Goal: Transaction & Acquisition: Book appointment/travel/reservation

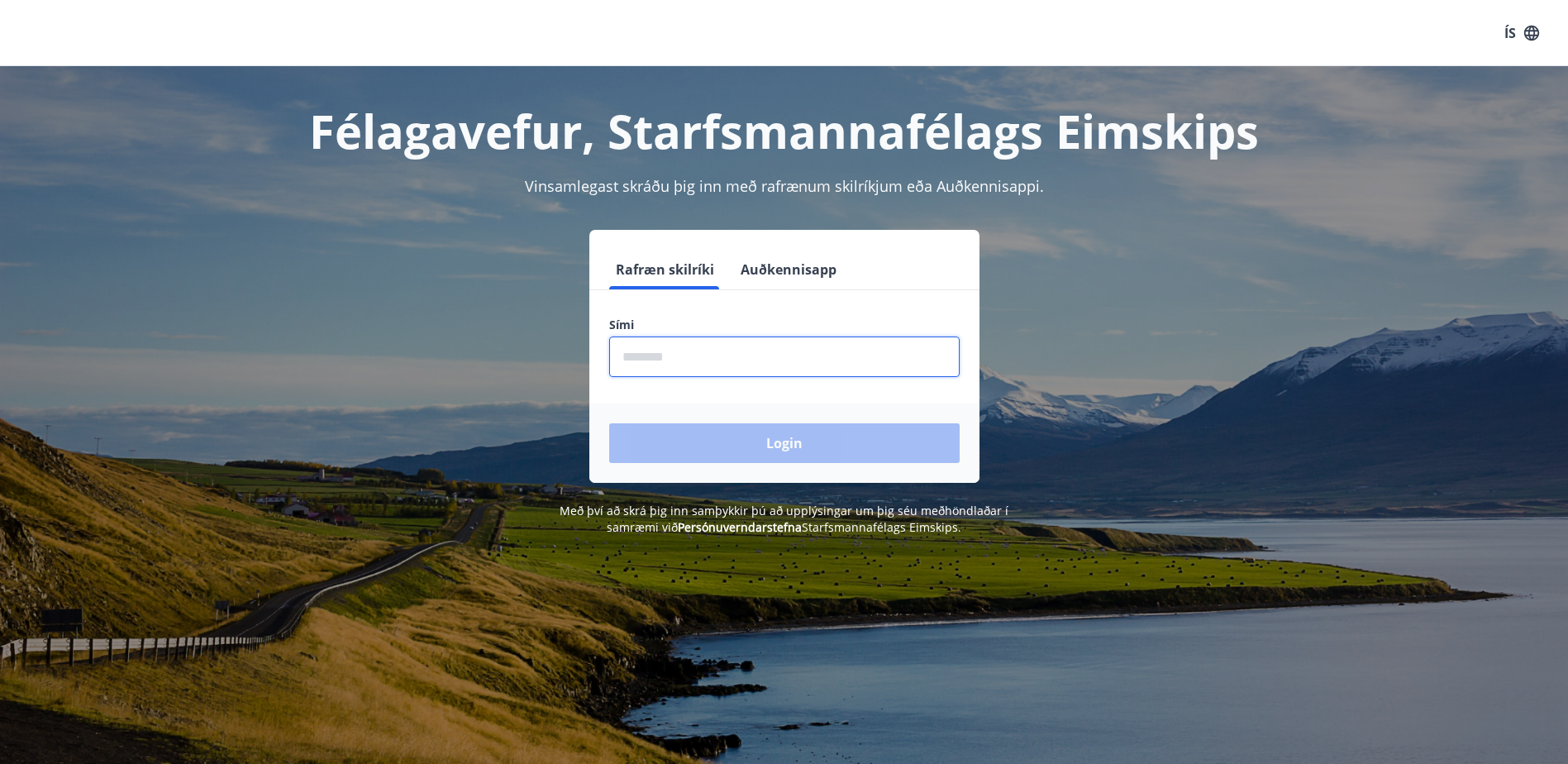
click at [671, 357] on input "phone" at bounding box center [784, 356] width 350 height 40
type input "********"
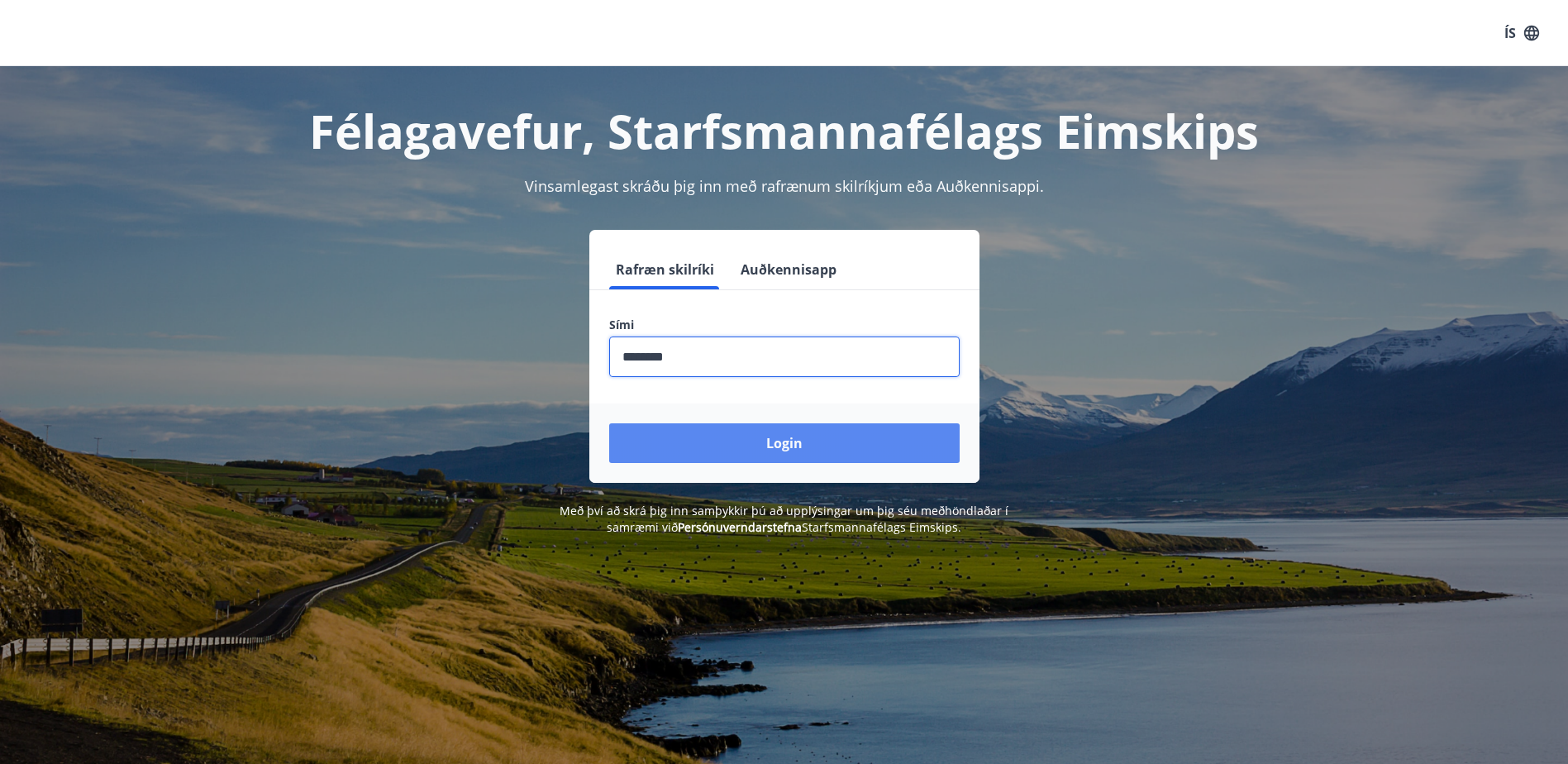
click at [707, 448] on button "Login" at bounding box center [784, 443] width 350 height 40
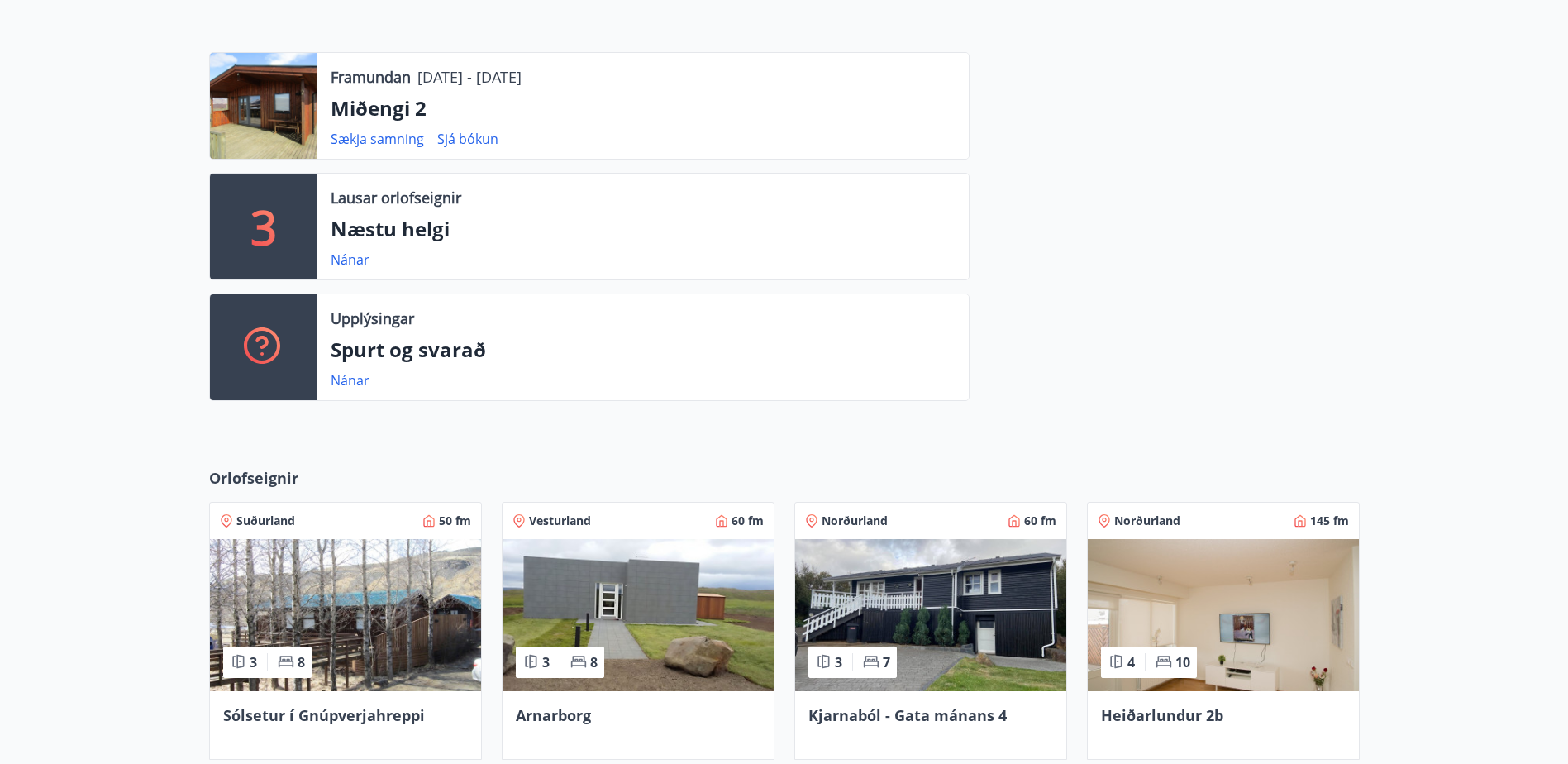
scroll to position [330, 0]
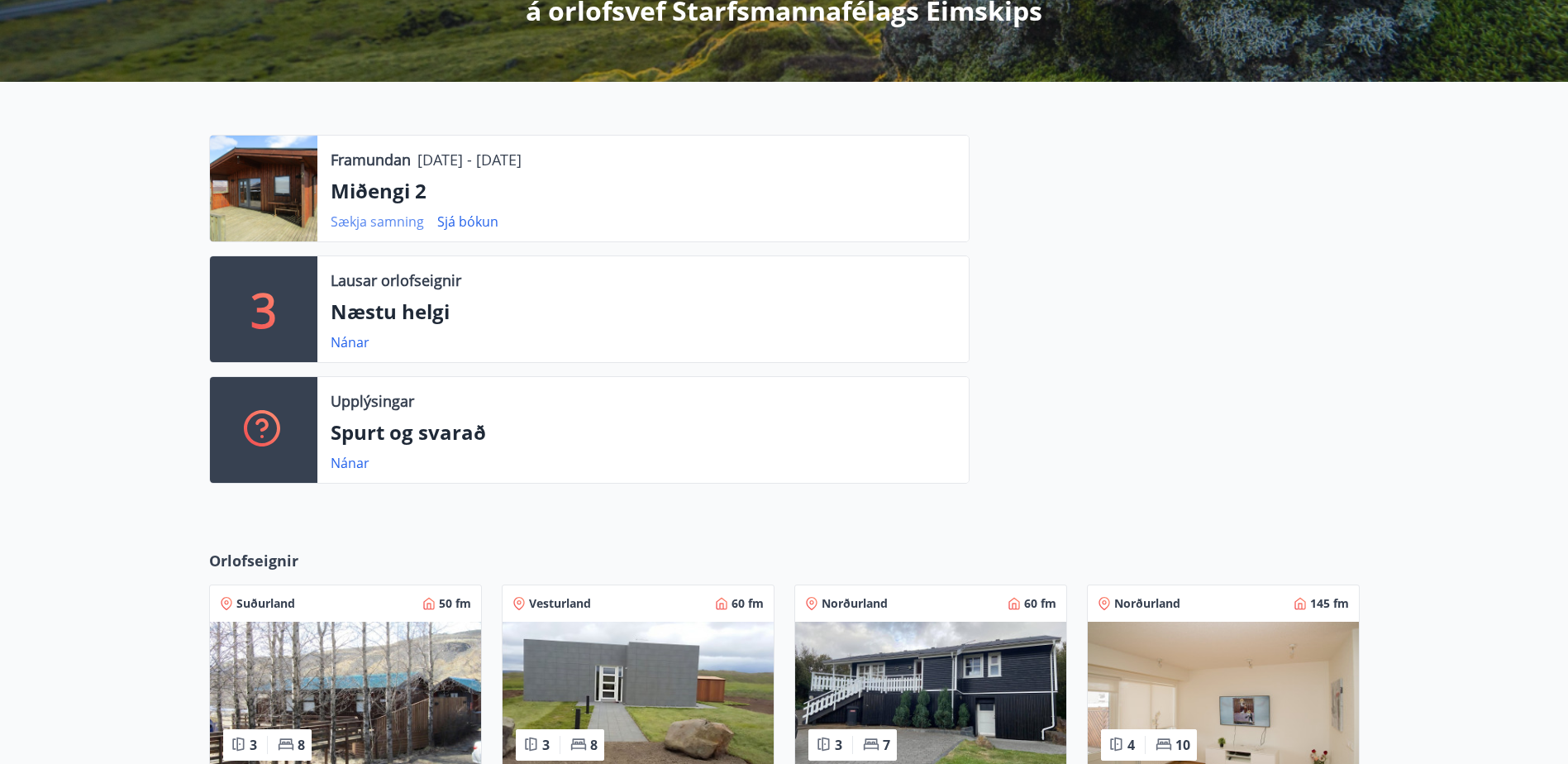
click at [349, 214] on link "Sækja samning" at bounding box center [377, 221] width 94 height 18
click at [451, 222] on link "Sjá bókun" at bounding box center [468, 221] width 61 height 18
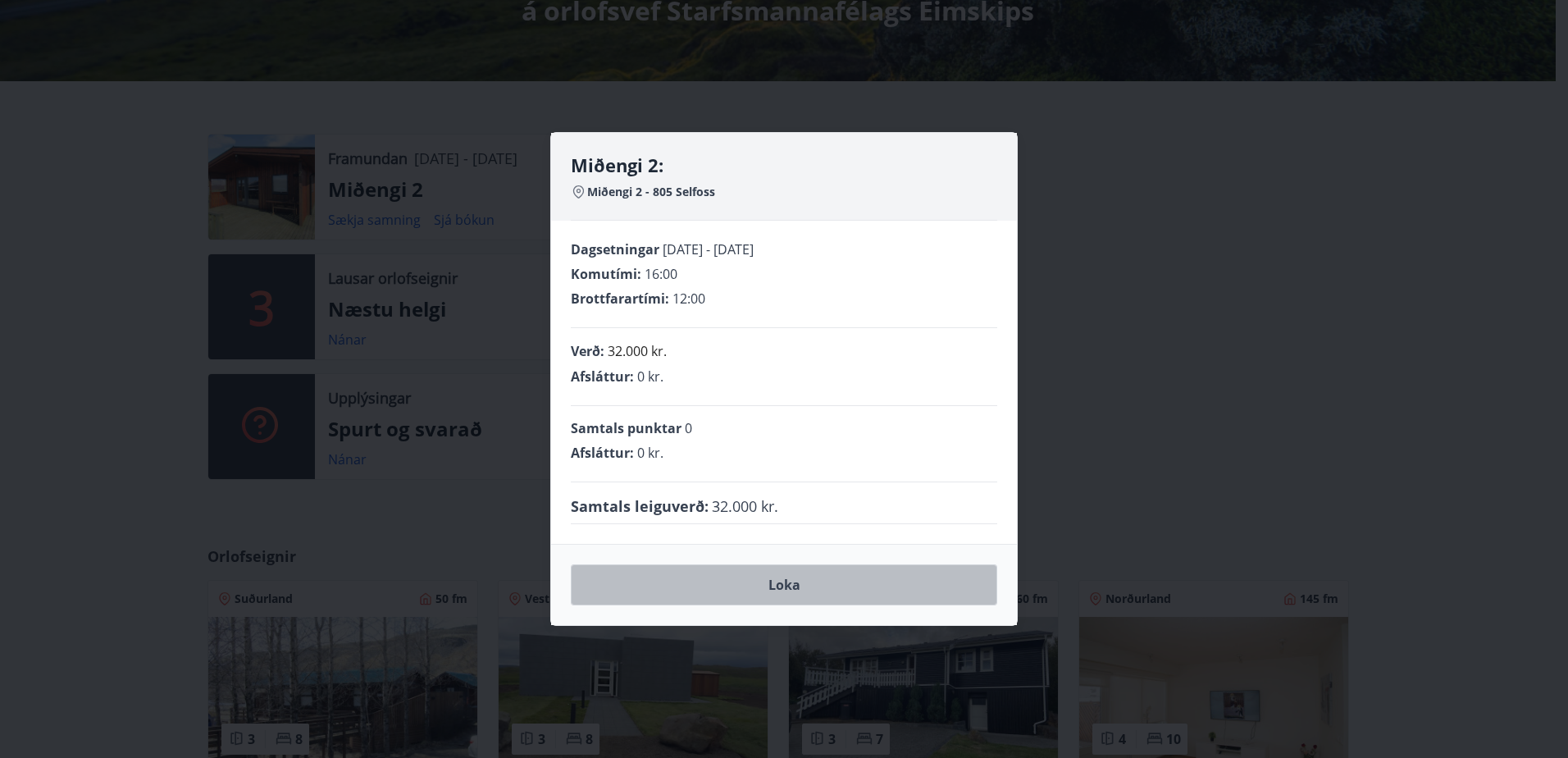
click at [638, 573] on button "Loka" at bounding box center [784, 584] width 426 height 41
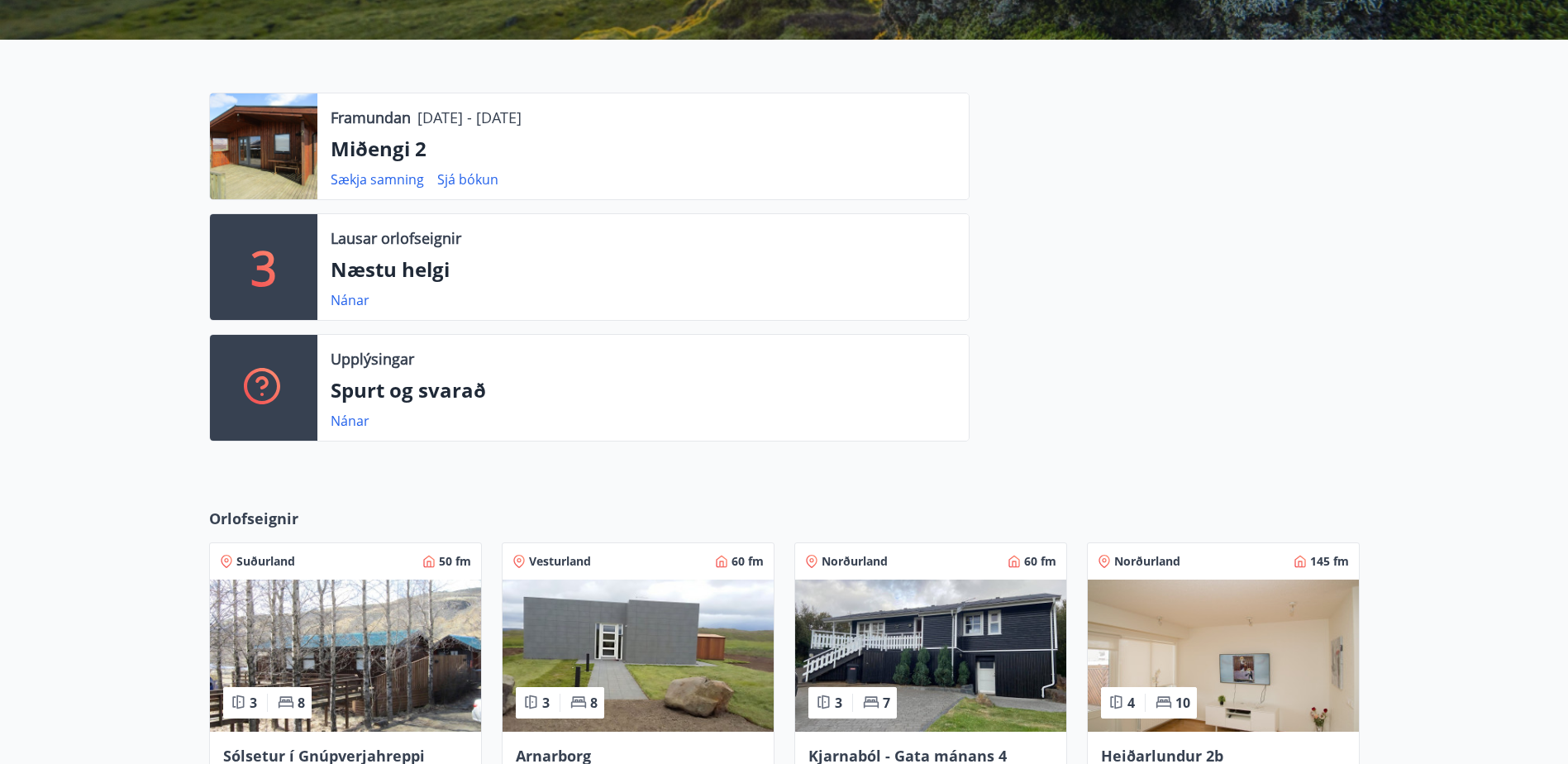
scroll to position [370, 0]
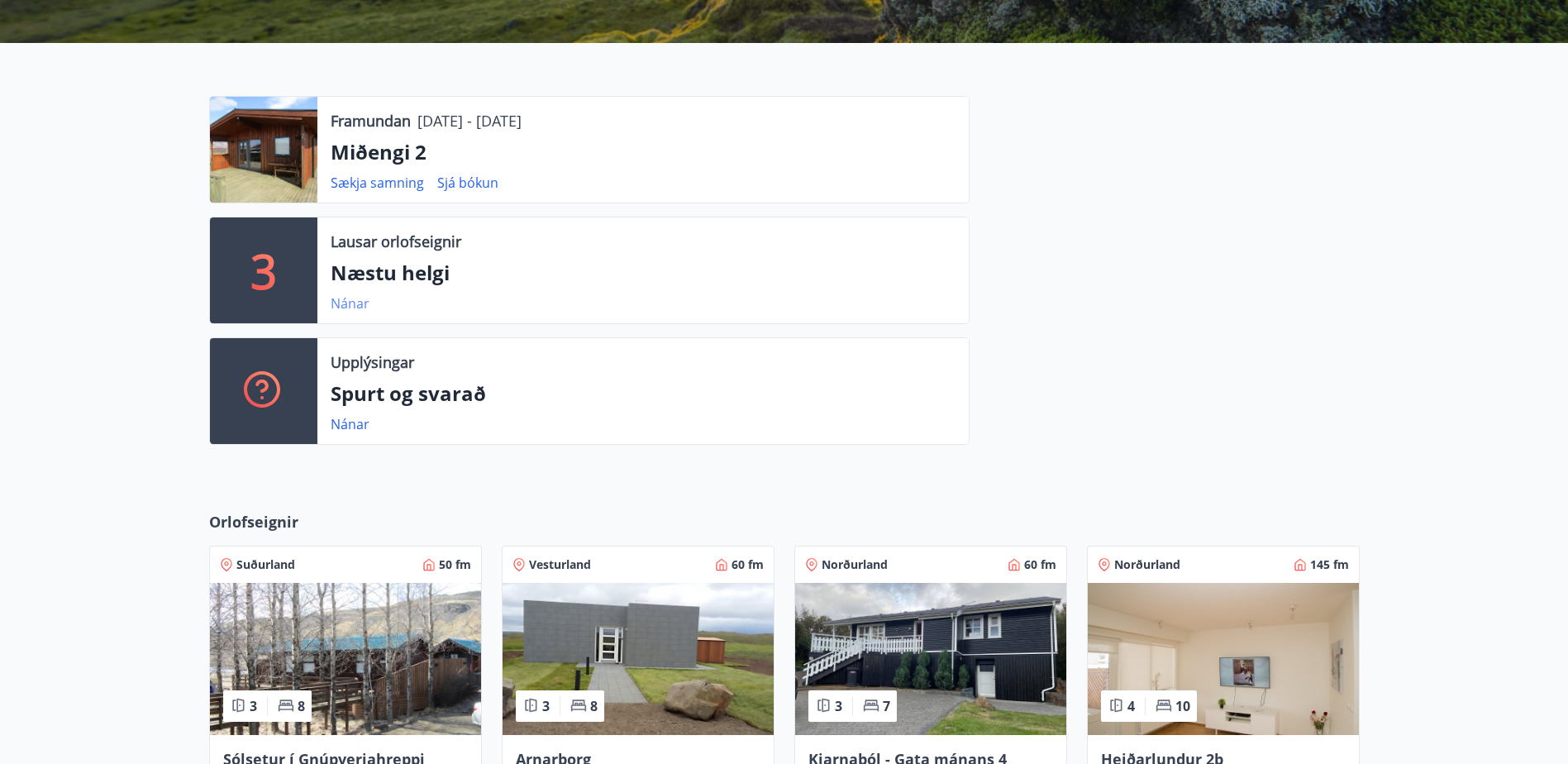
click at [343, 298] on link "Nánar" at bounding box center [350, 303] width 39 height 18
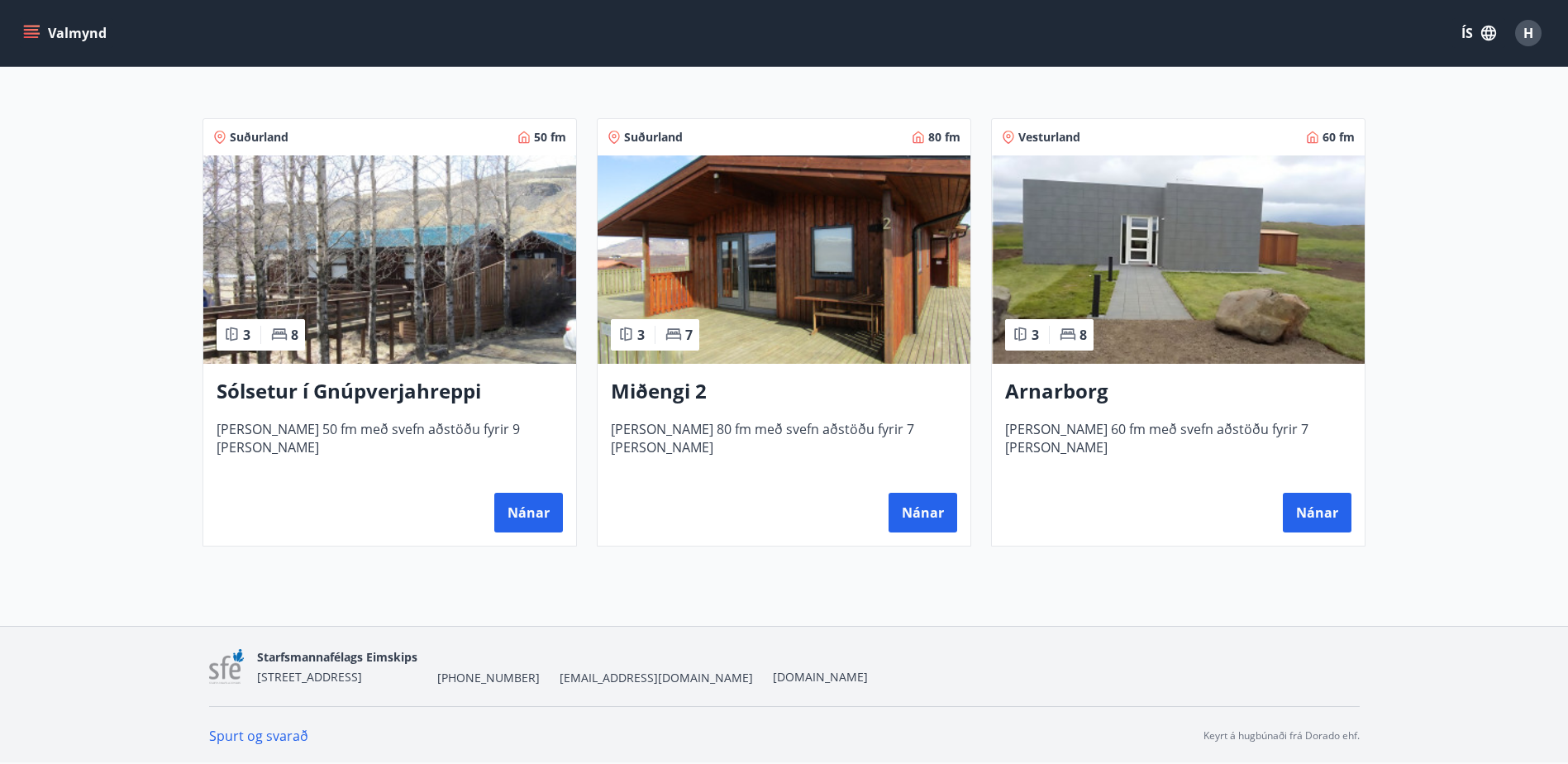
scroll to position [53, 0]
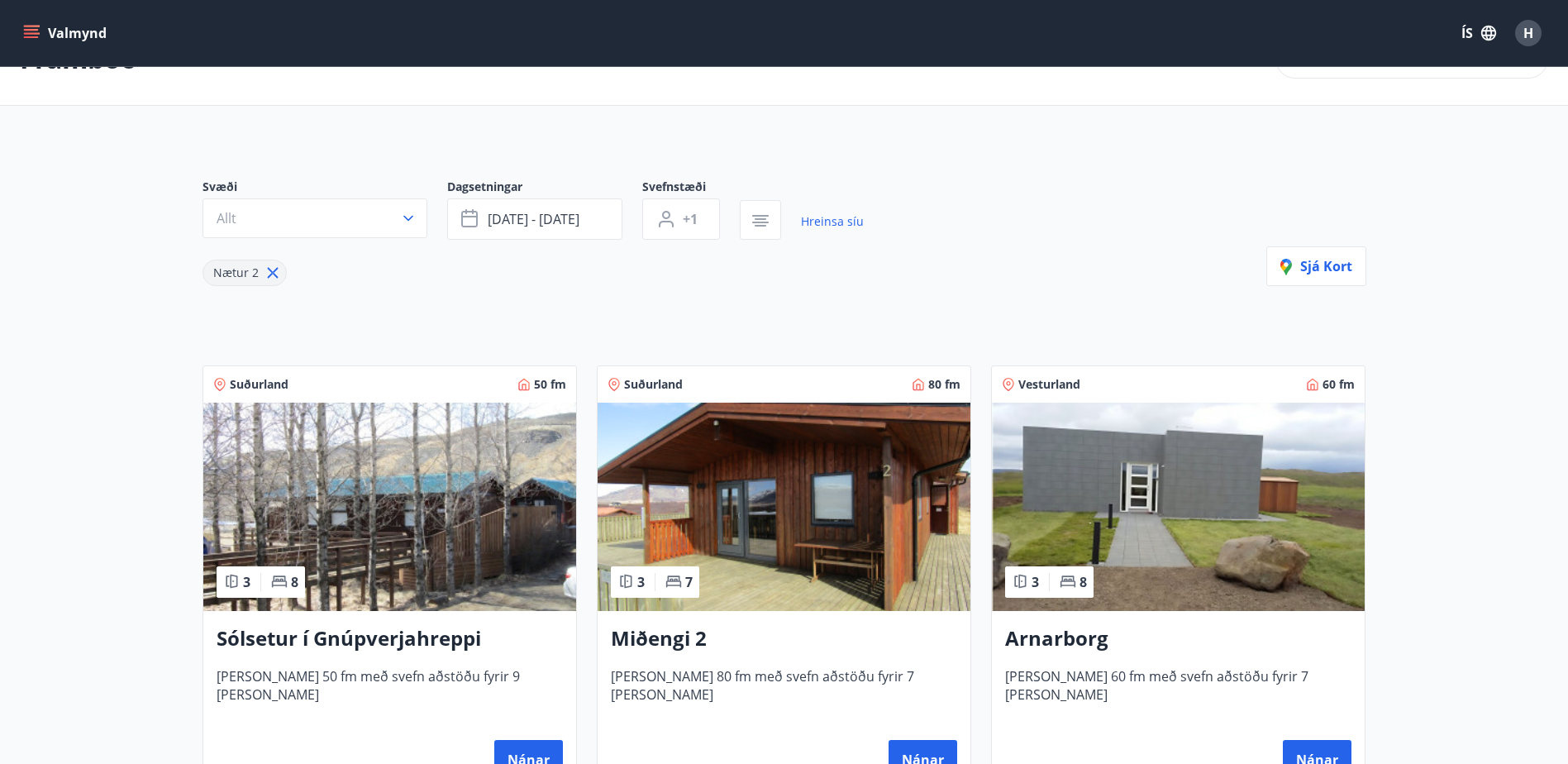
click at [405, 219] on icon "button" at bounding box center [408, 218] width 16 height 16
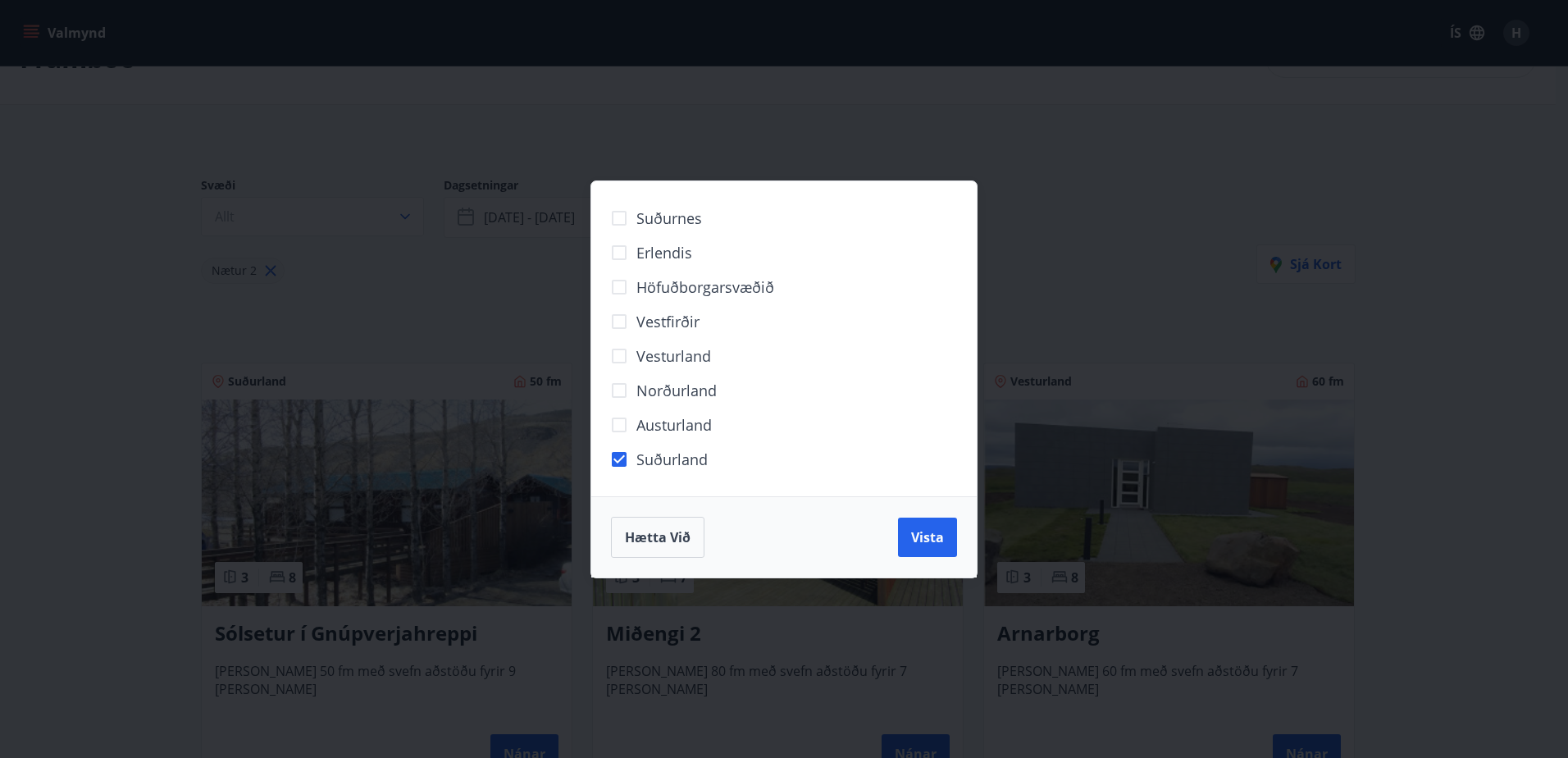
click at [885, 522] on div "Hætta við Vista" at bounding box center [784, 536] width 346 height 41
click at [943, 541] on span "Vista" at bounding box center [928, 536] width 33 height 18
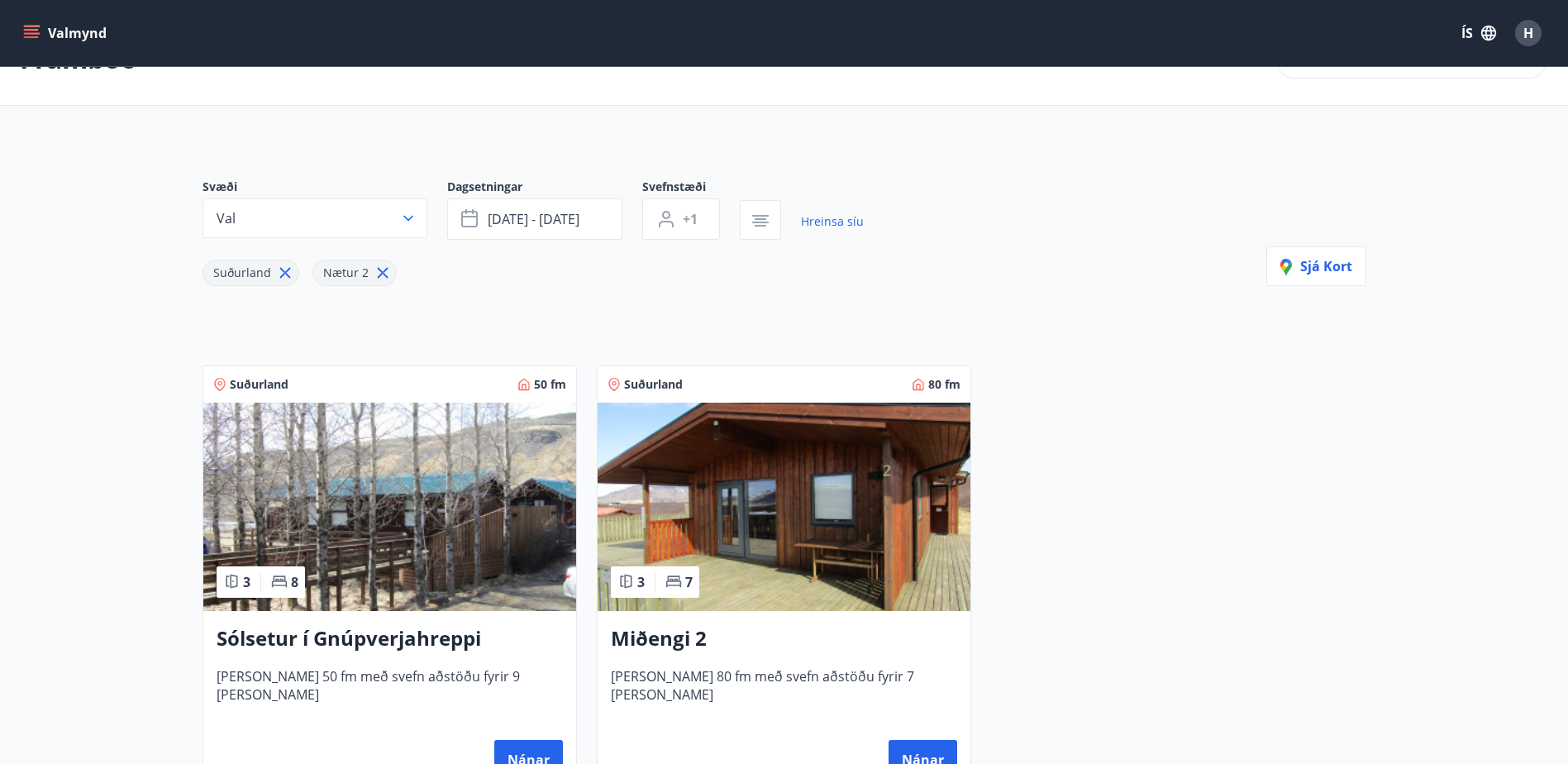
click at [381, 273] on icon at bounding box center [382, 272] width 18 height 18
click at [584, 219] on button "sep 26 - sep 29" at bounding box center [534, 219] width 175 height 41
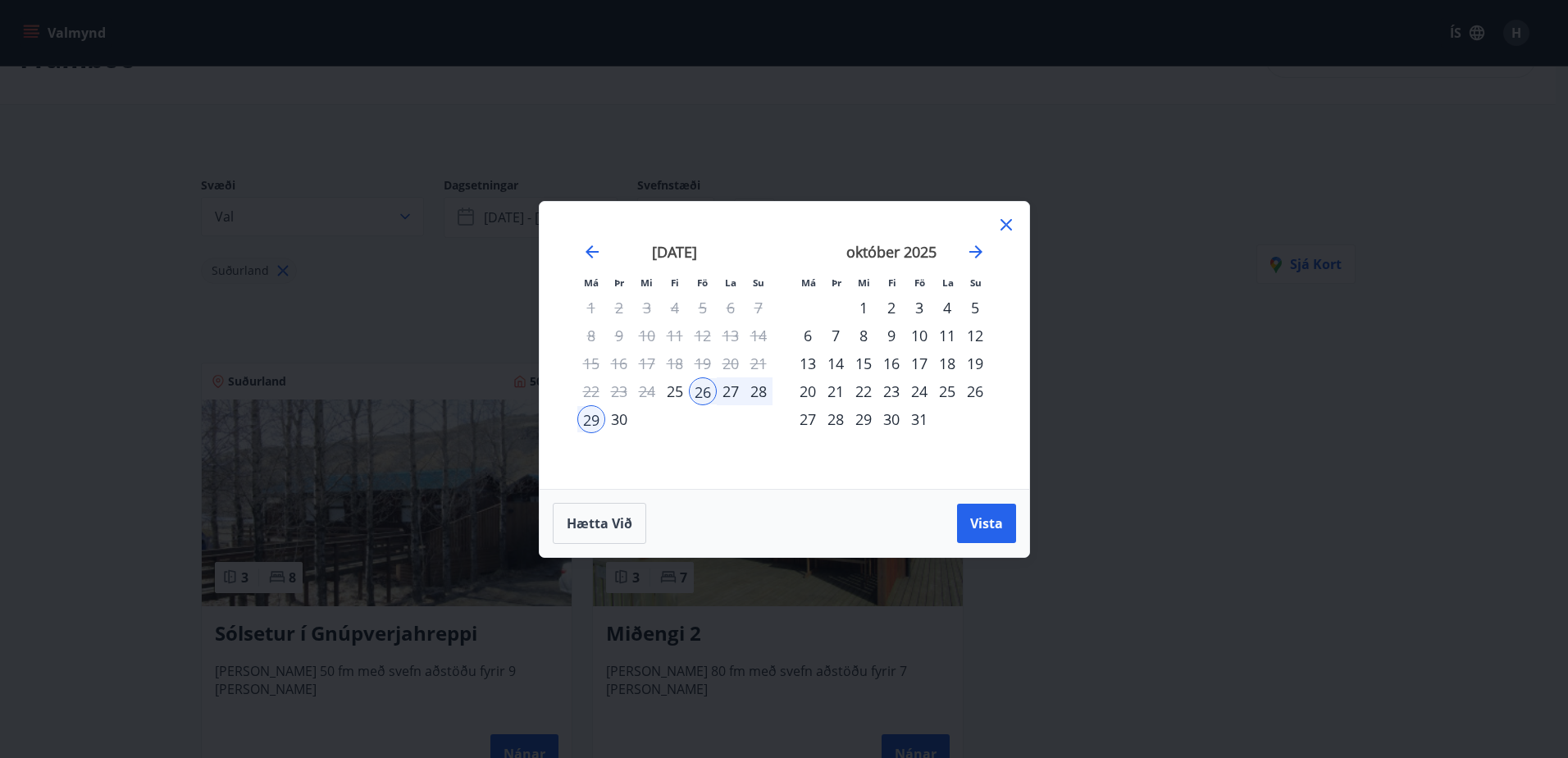
click at [916, 359] on div "17" at bounding box center [919, 363] width 27 height 27
drag, startPoint x: 986, startPoint y: 520, endPoint x: 963, endPoint y: 511, distance: 24.7
click at [986, 521] on span "Vista" at bounding box center [986, 523] width 33 height 18
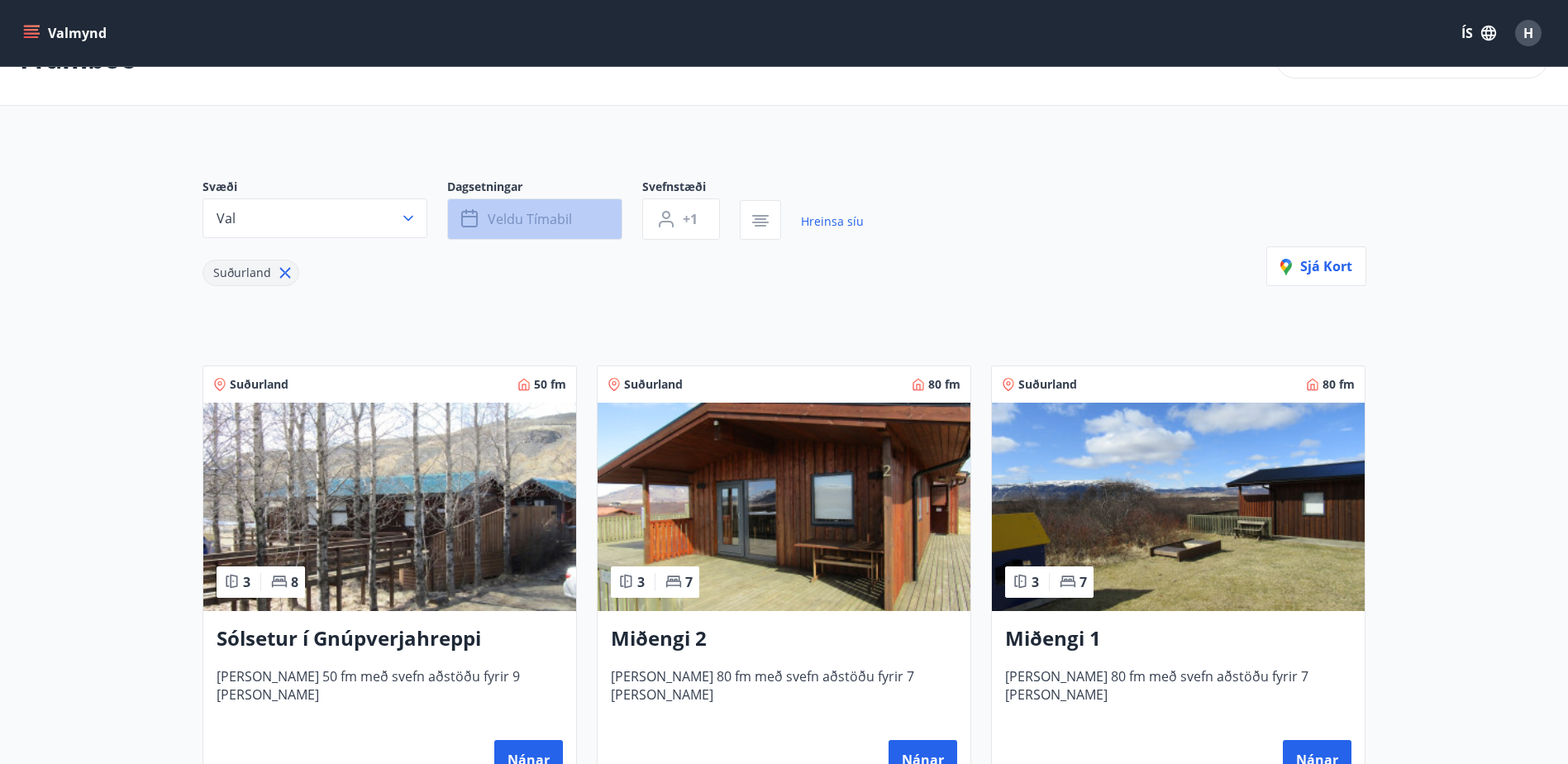
click at [548, 222] on span "Veldu tímabil" at bounding box center [530, 219] width 84 height 18
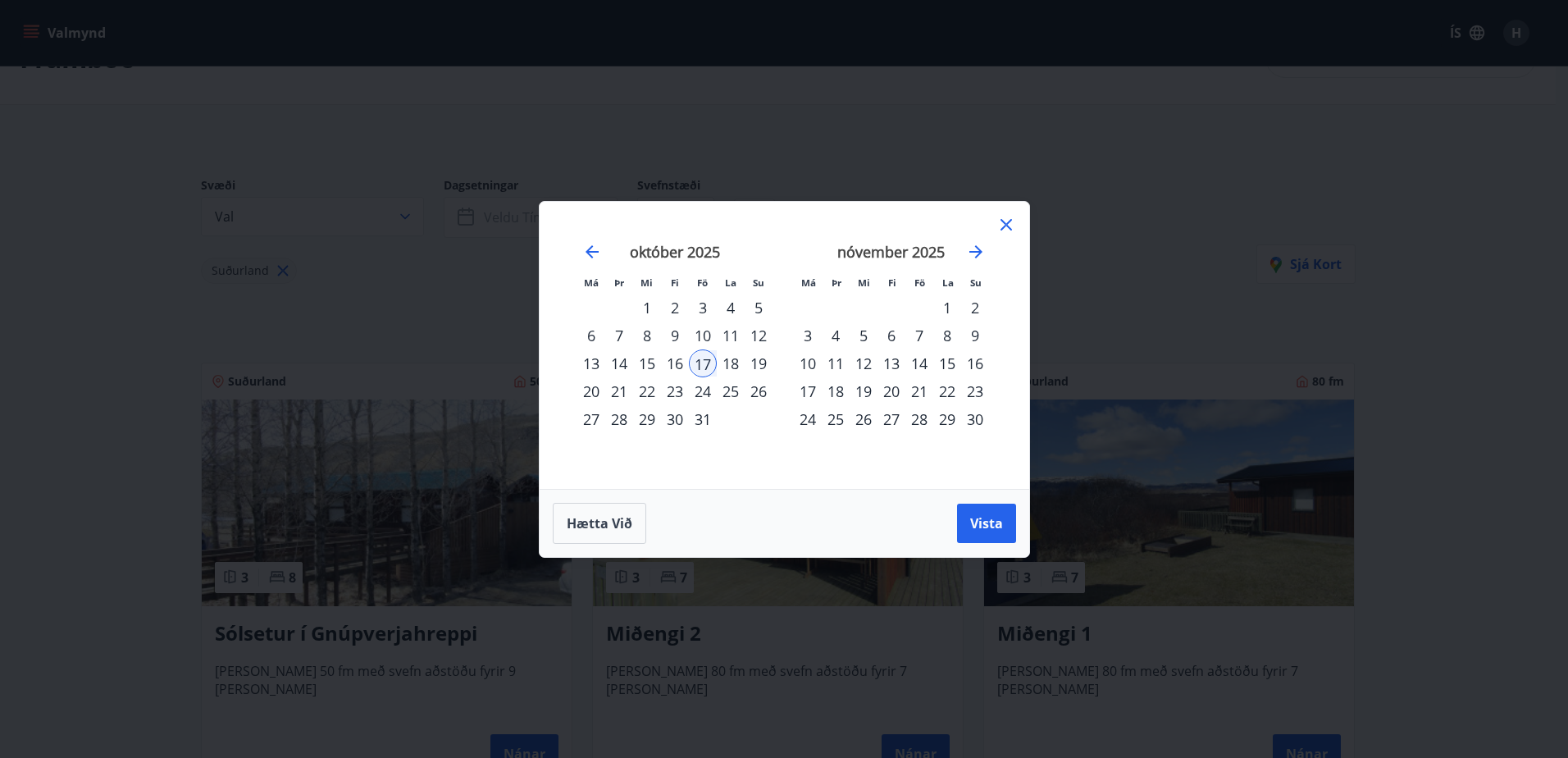
click at [619, 393] on div "21" at bounding box center [619, 390] width 27 height 27
click at [984, 514] on span "Vista" at bounding box center [986, 523] width 33 height 18
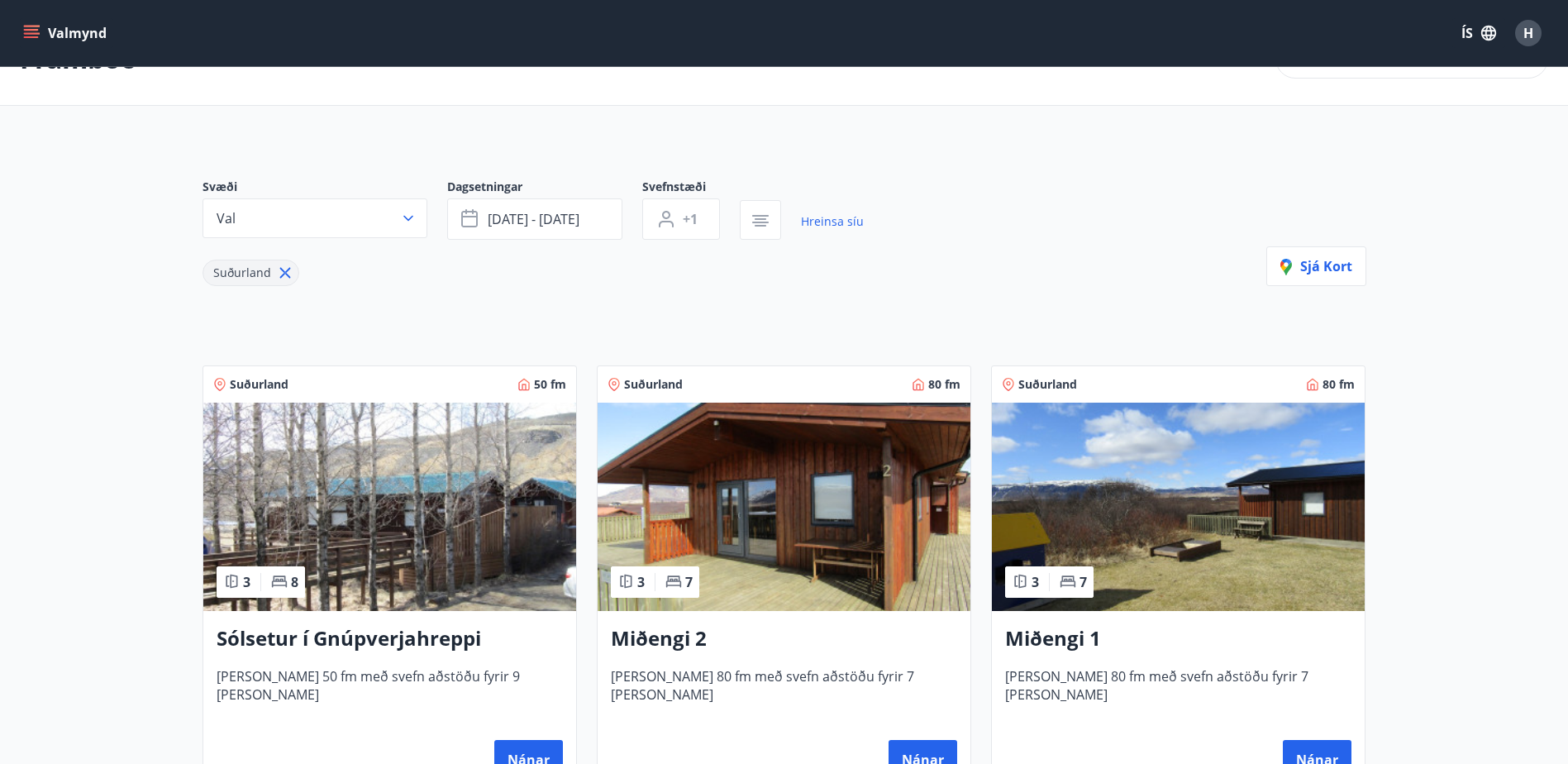
click at [859, 532] on img at bounding box center [784, 507] width 372 height 208
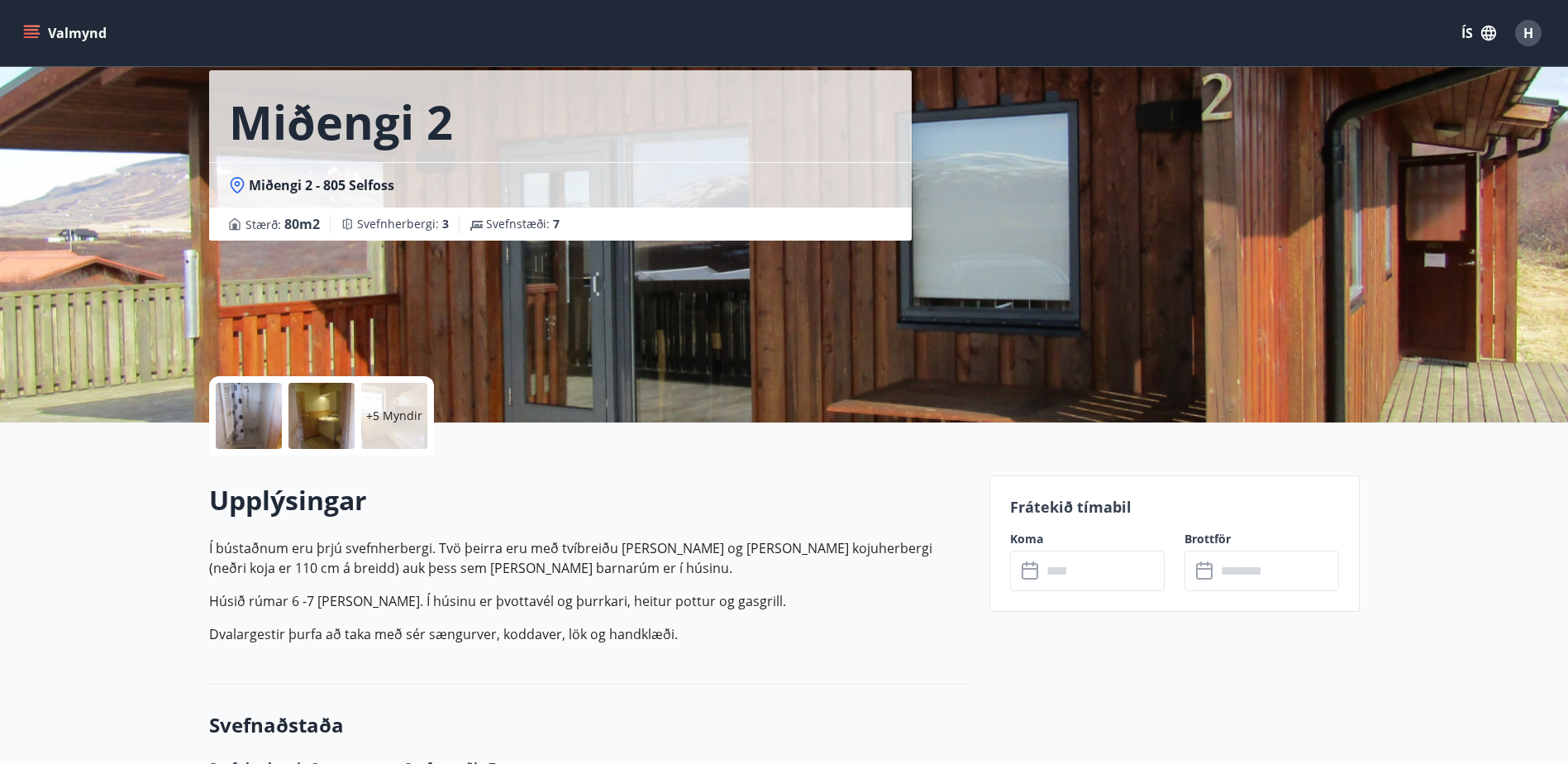
scroll to position [165, 0]
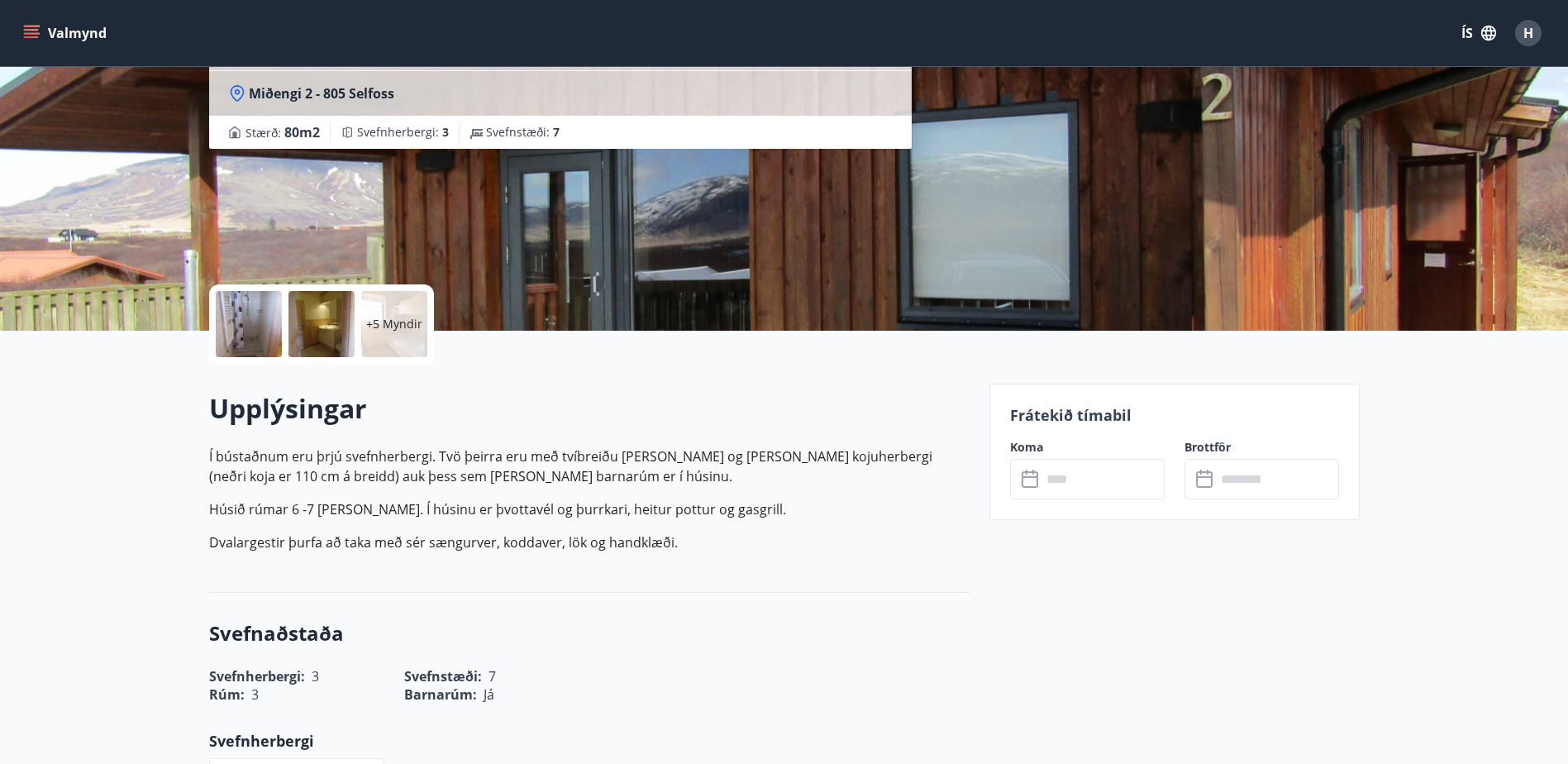
click at [1139, 477] on input "text" at bounding box center [1103, 478] width 123 height 40
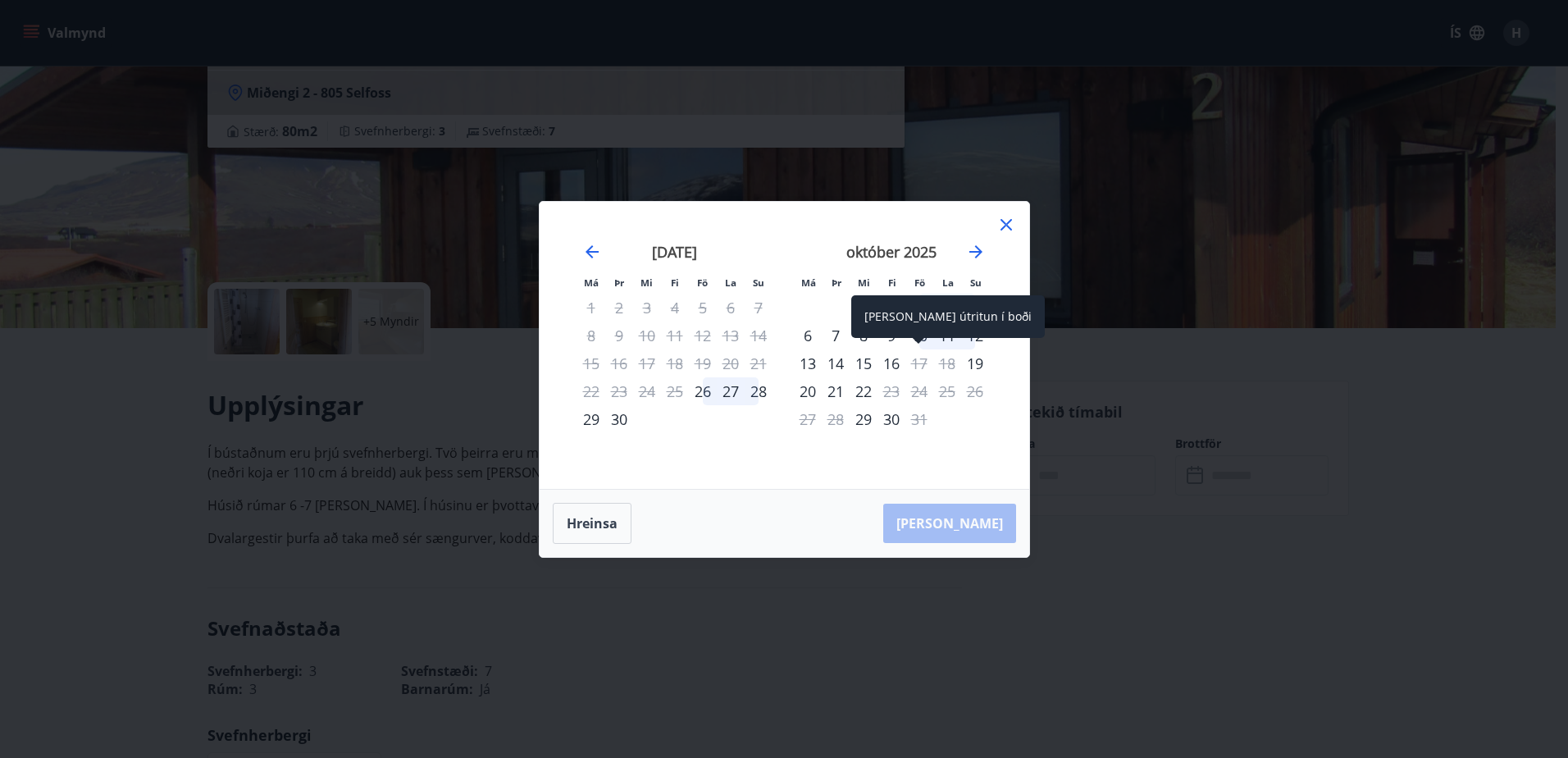
click at [914, 366] on div "17" at bounding box center [919, 363] width 27 height 27
click at [891, 357] on div "16" at bounding box center [891, 363] width 27 height 27
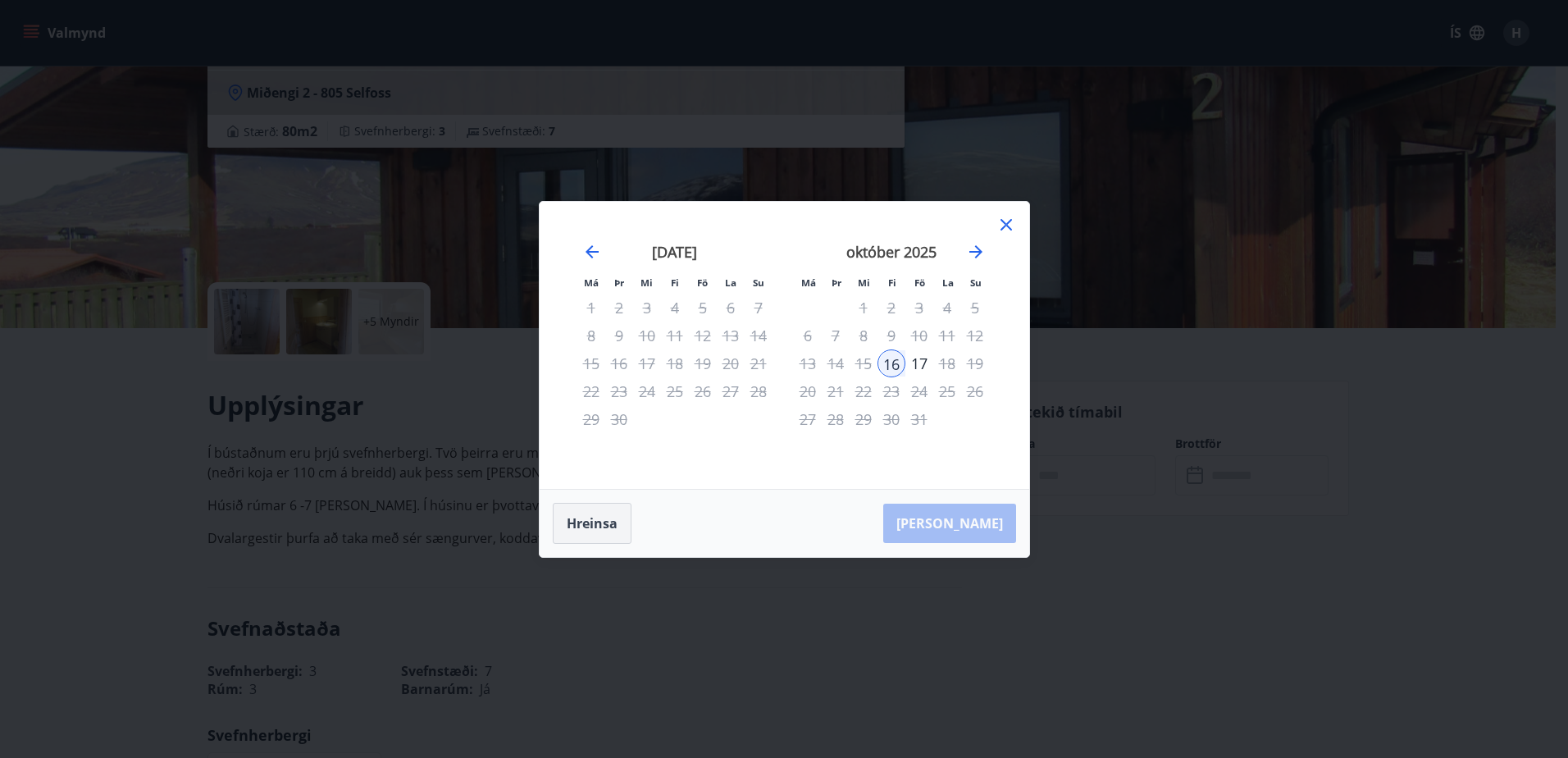
click at [571, 542] on button "Hreinsa" at bounding box center [591, 523] width 79 height 41
click at [892, 360] on div "16" at bounding box center [891, 363] width 27 height 27
click at [971, 524] on div "Hreinsa Taka Frá" at bounding box center [784, 523] width 490 height 67
click at [1012, 223] on icon at bounding box center [1006, 225] width 20 height 20
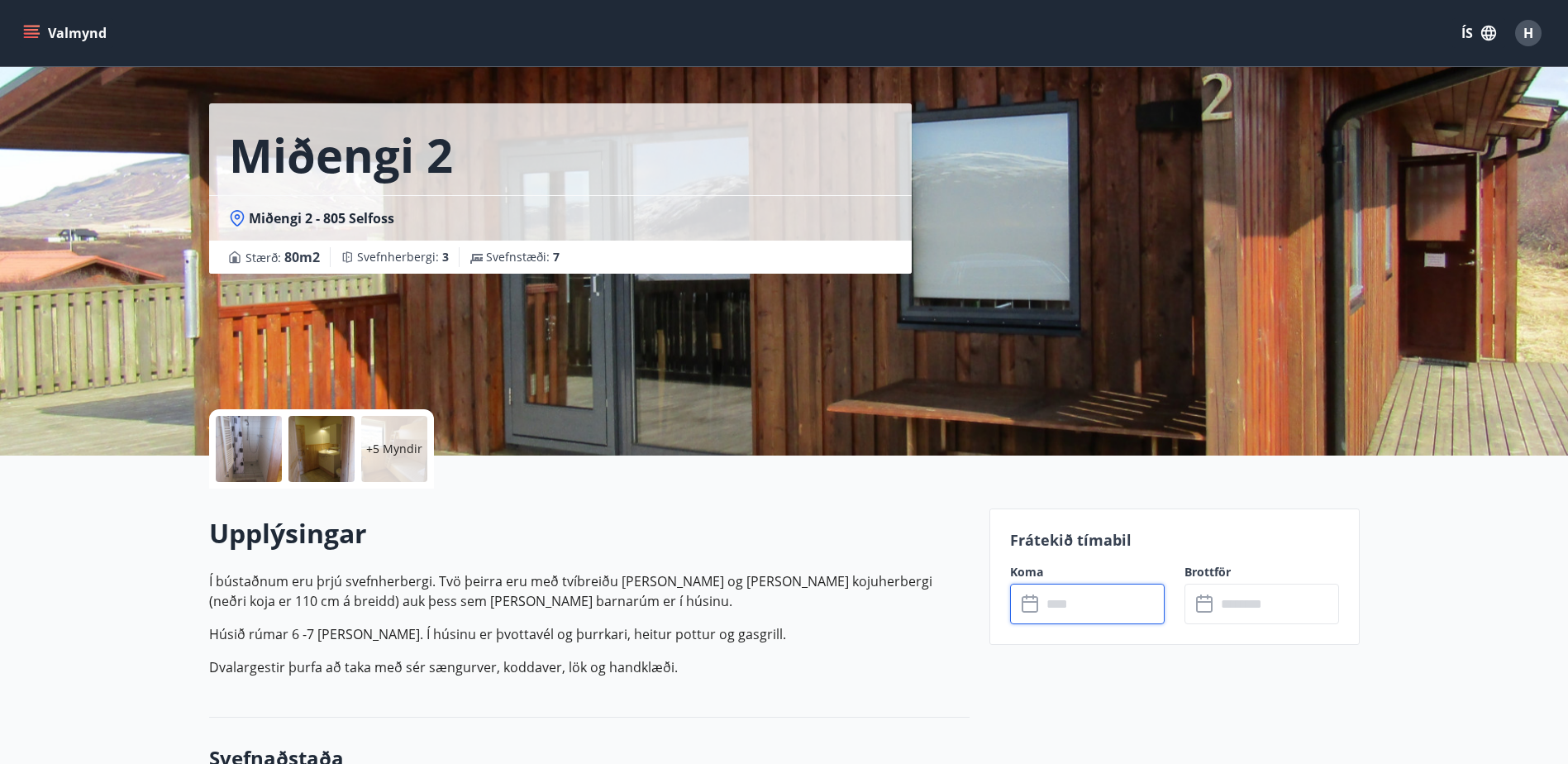
scroll to position [0, 0]
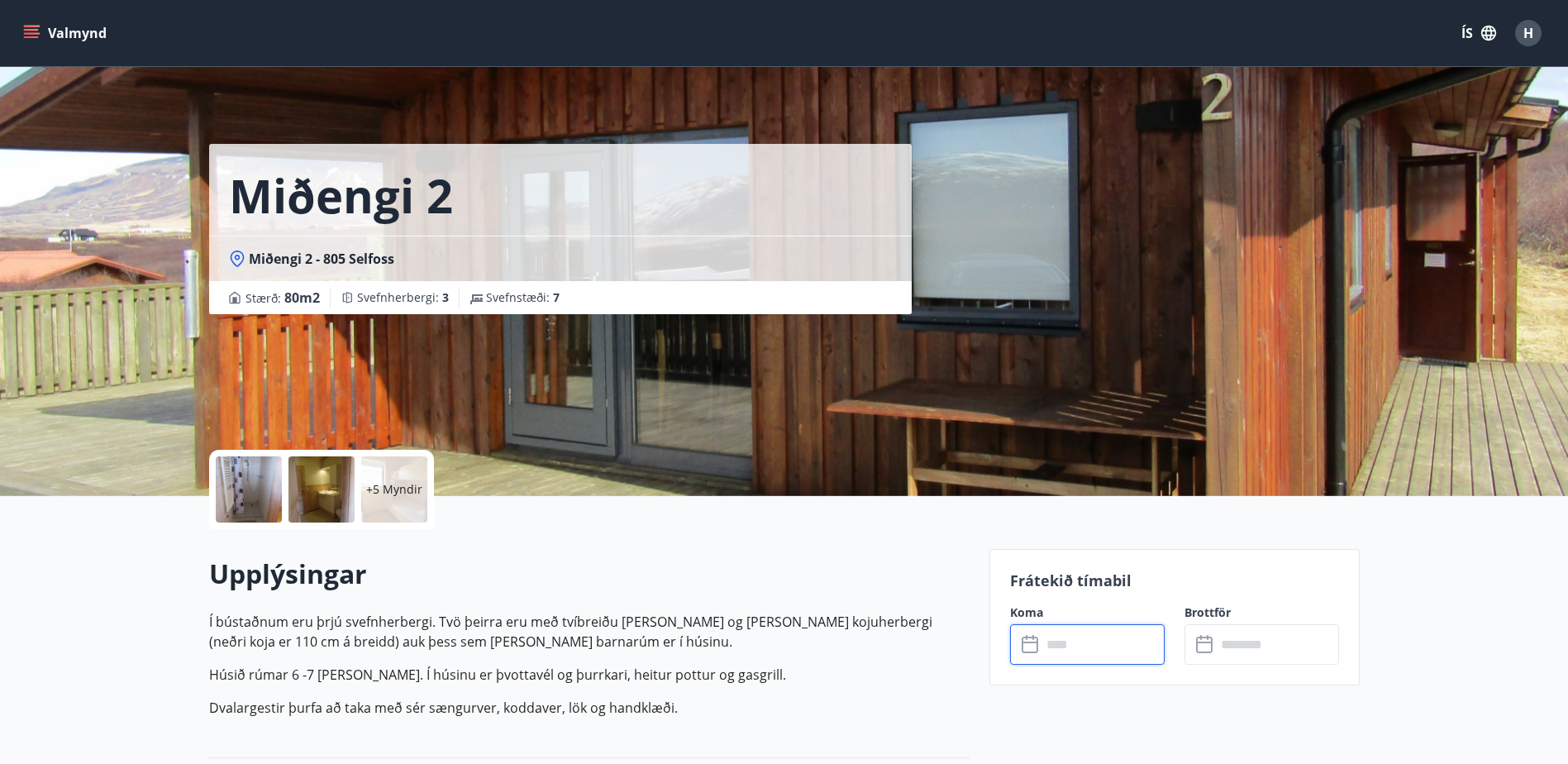
click at [41, 34] on button "Valmynd" at bounding box center [67, 32] width 94 height 30
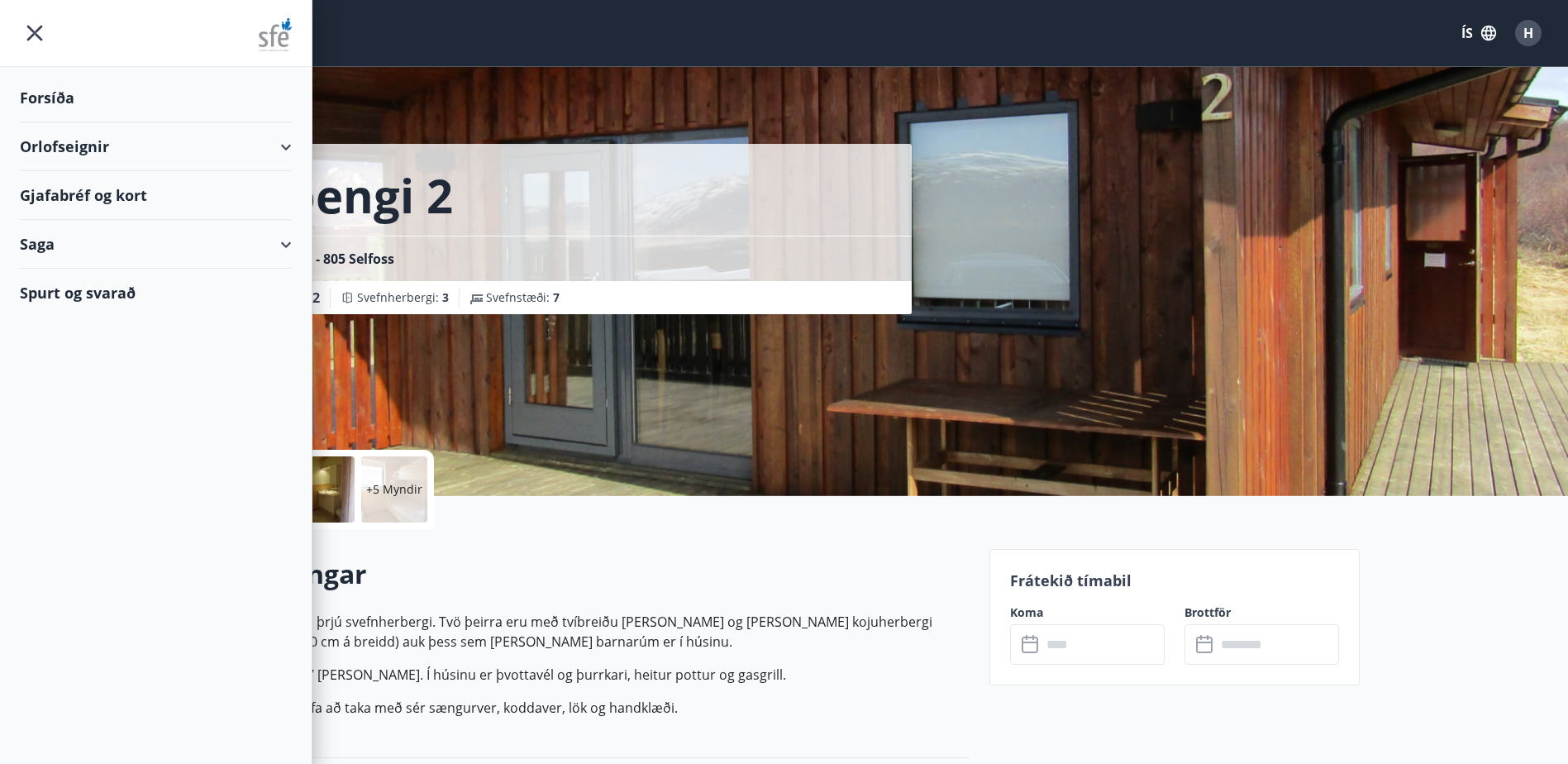
click at [53, 96] on div "Forsíða" at bounding box center [156, 97] width 272 height 49
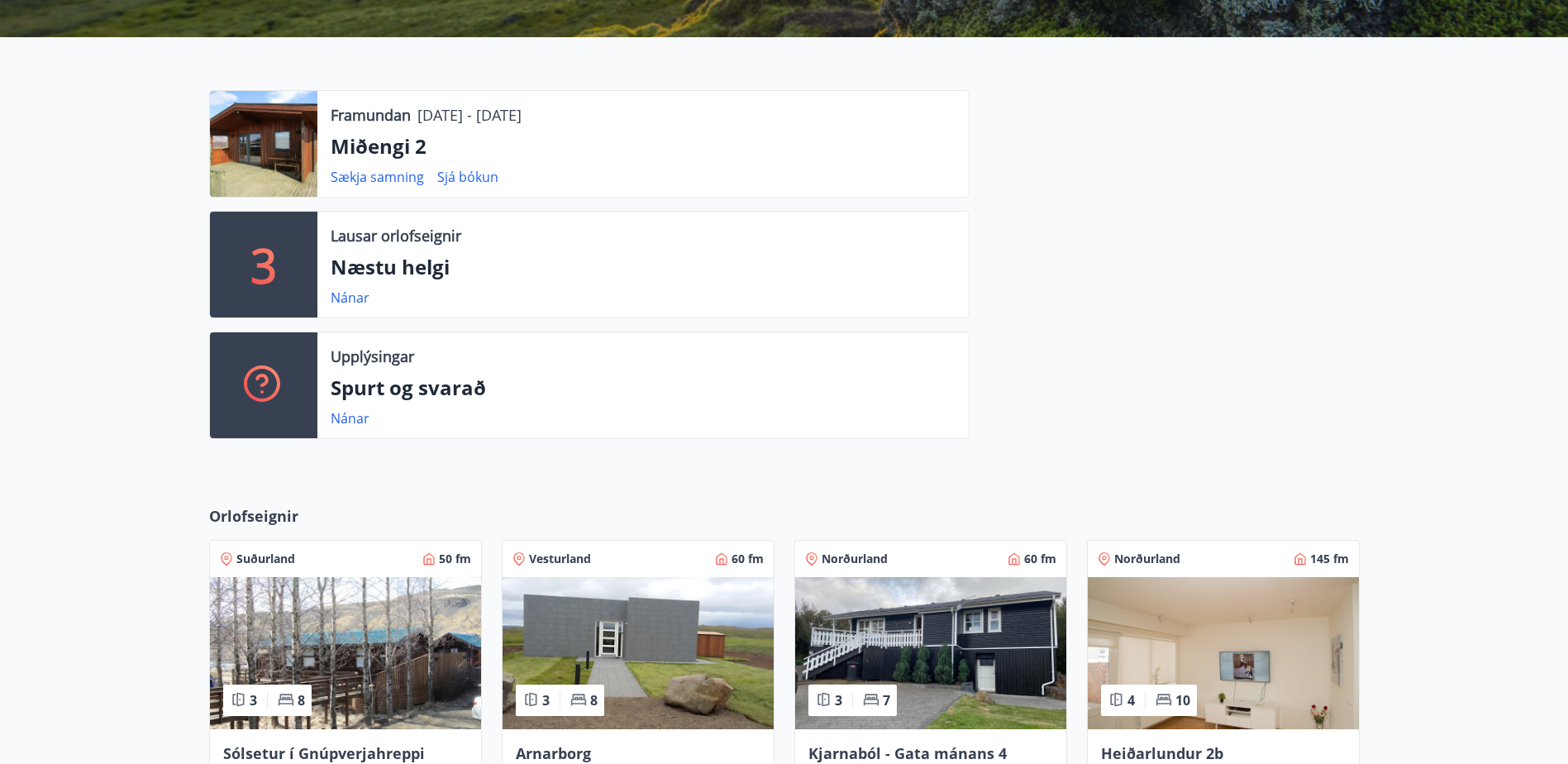
scroll to position [370, 0]
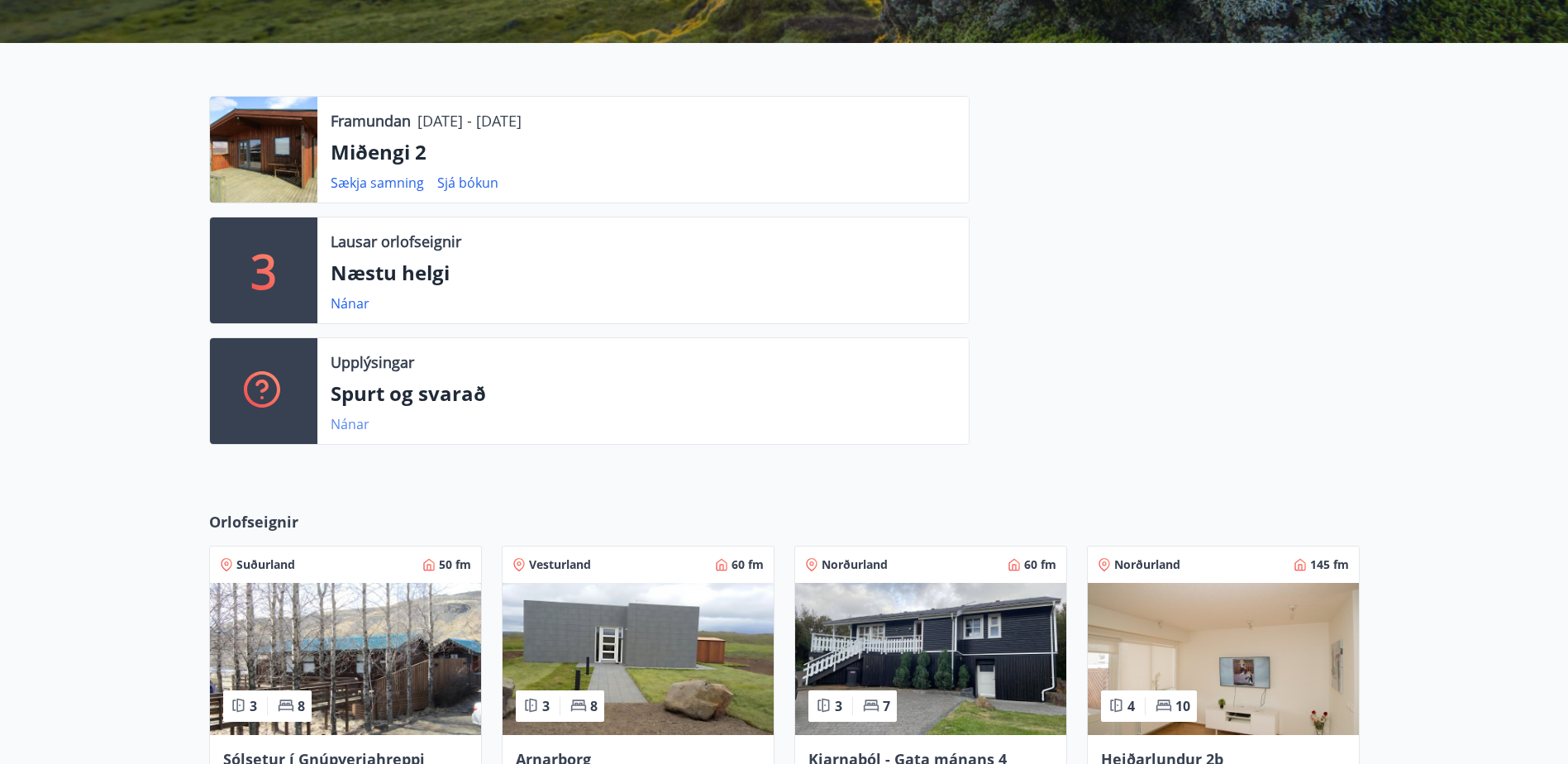
click at [346, 422] on link "Nánar" at bounding box center [350, 423] width 39 height 18
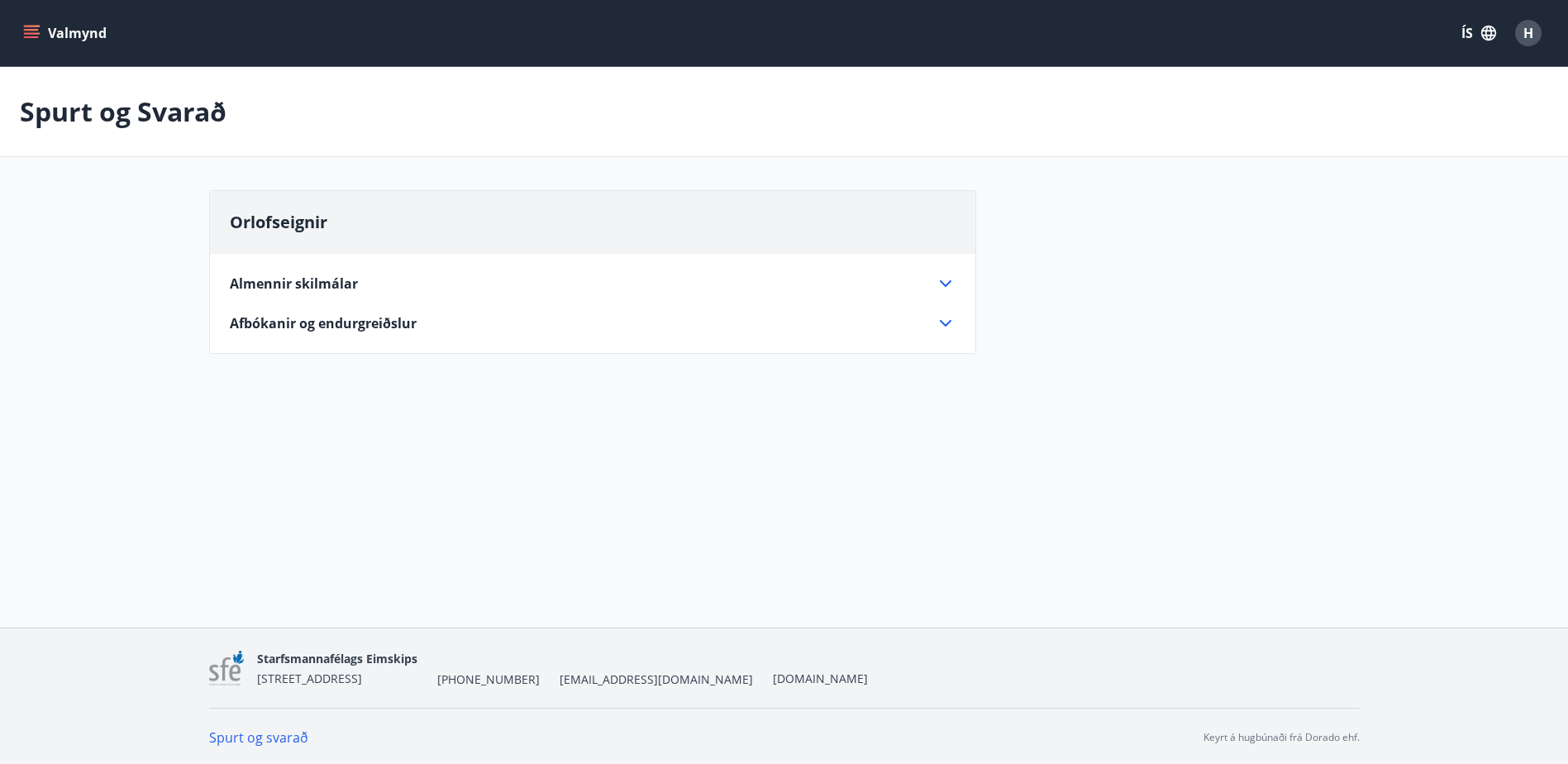
click at [382, 330] on span "Afbókanir og endurgreiðslur" at bounding box center [324, 323] width 187 height 18
click at [278, 317] on span "Afbókanir og endurgreiðslur" at bounding box center [324, 323] width 187 height 18
click at [286, 280] on span "Almennir skilmálar" at bounding box center [294, 283] width 128 height 18
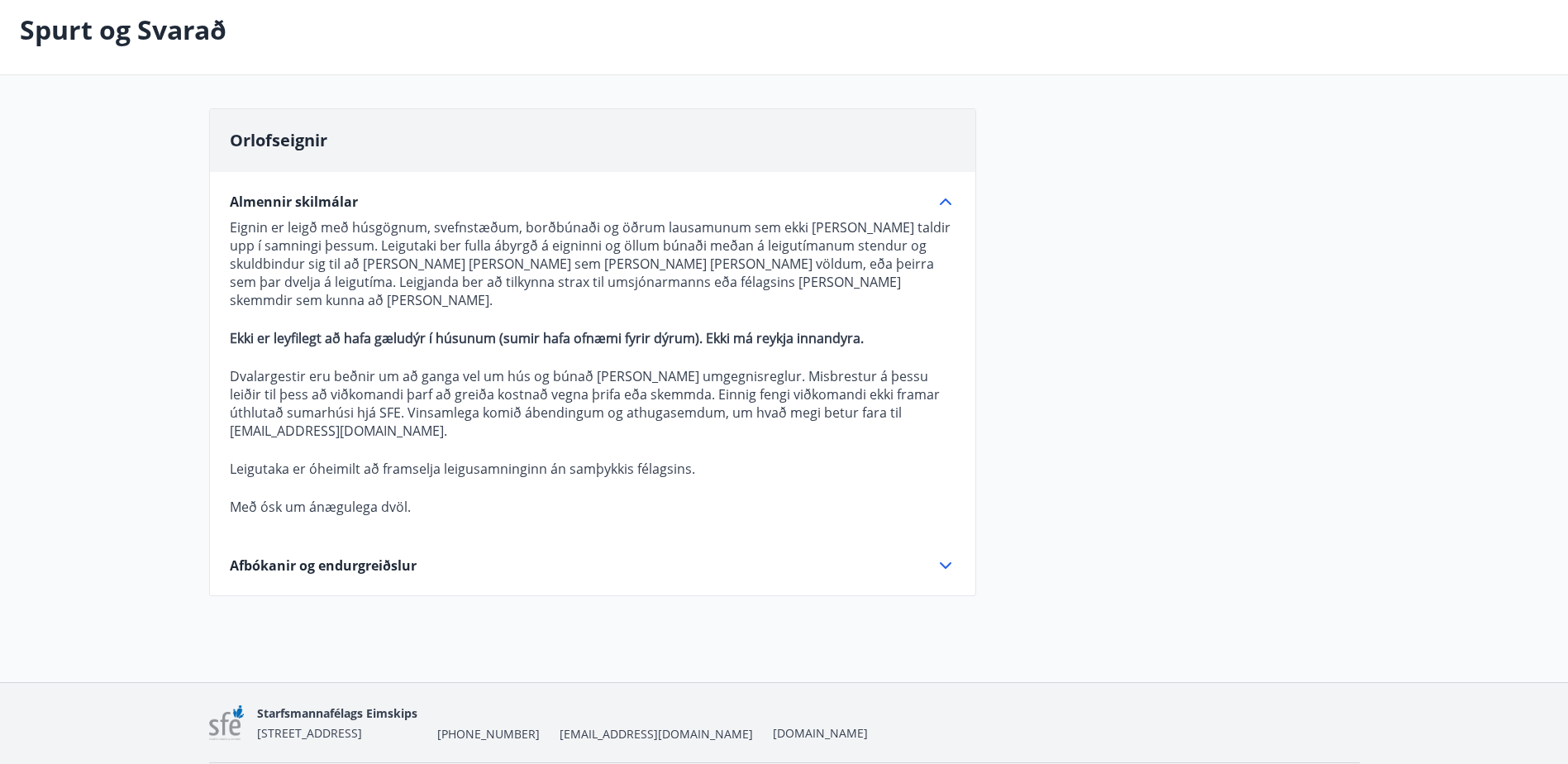
scroll to position [83, 0]
click at [280, 518] on div "Almennir skilmálar Eignin er leigð með húsgögnum, svefnstæðum, borðbúnaði og öð…" at bounding box center [592, 372] width 765 height 403
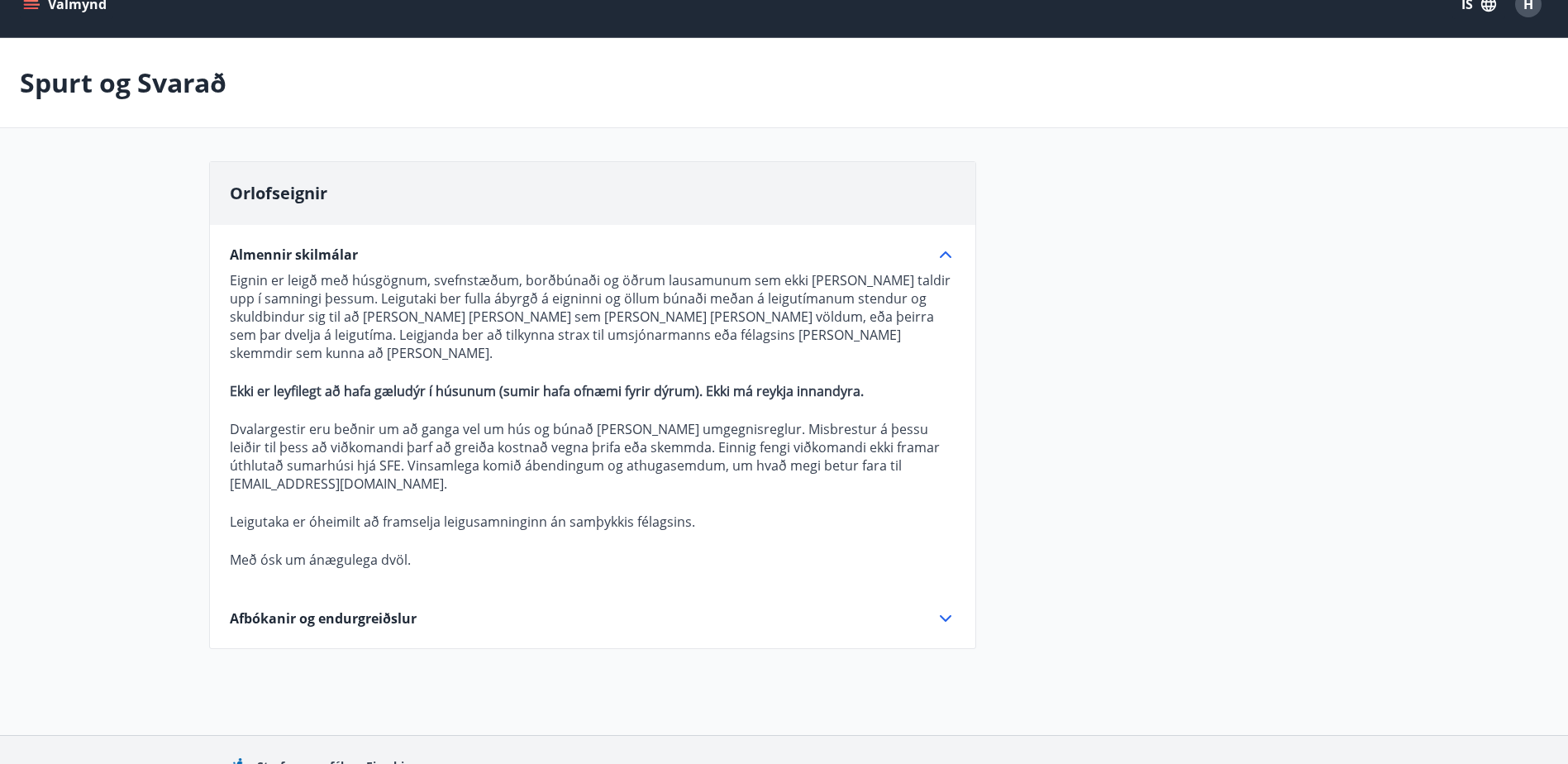
scroll to position [0, 0]
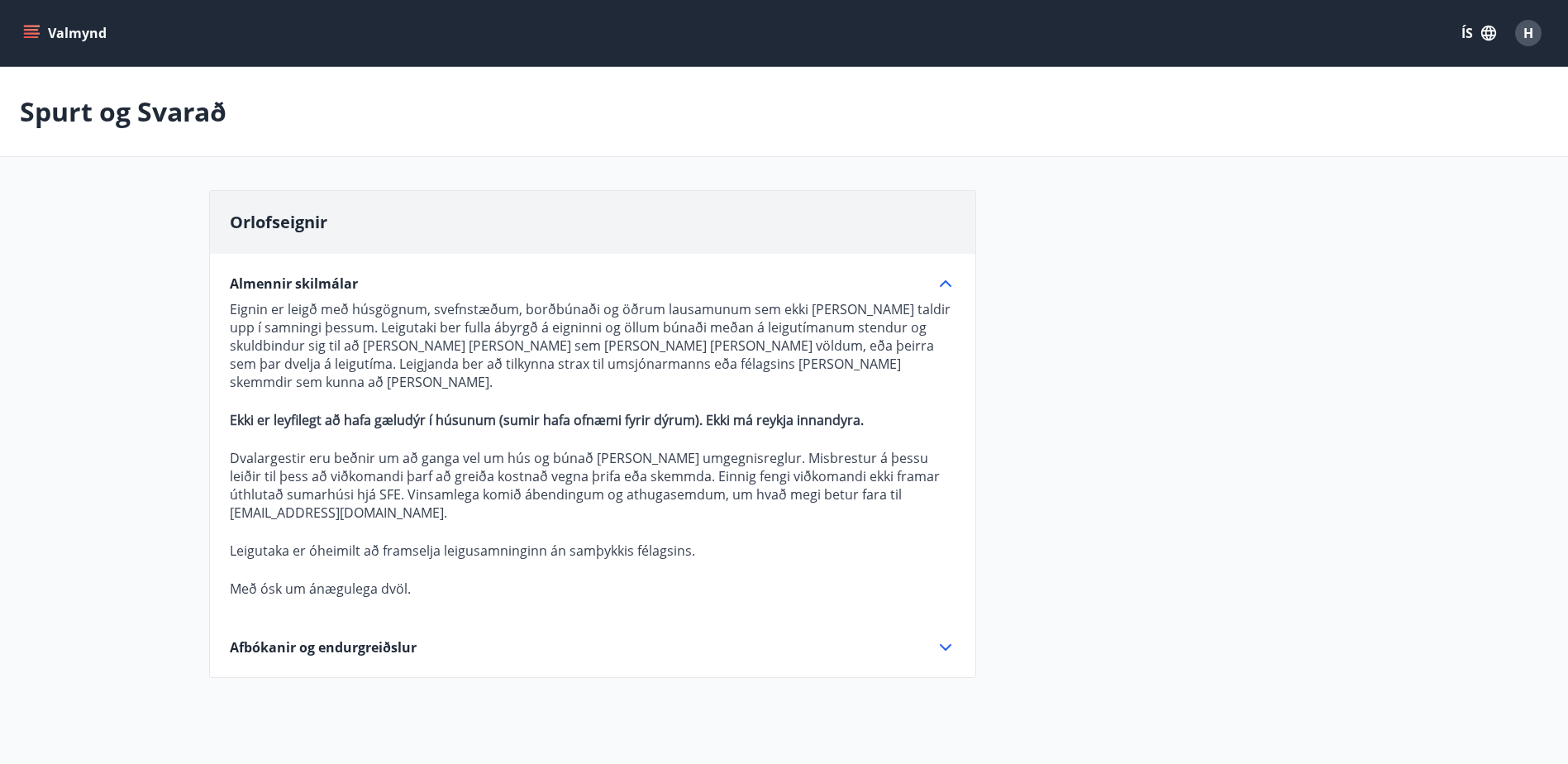
click at [22, 26] on button "Valmynd" at bounding box center [67, 32] width 94 height 30
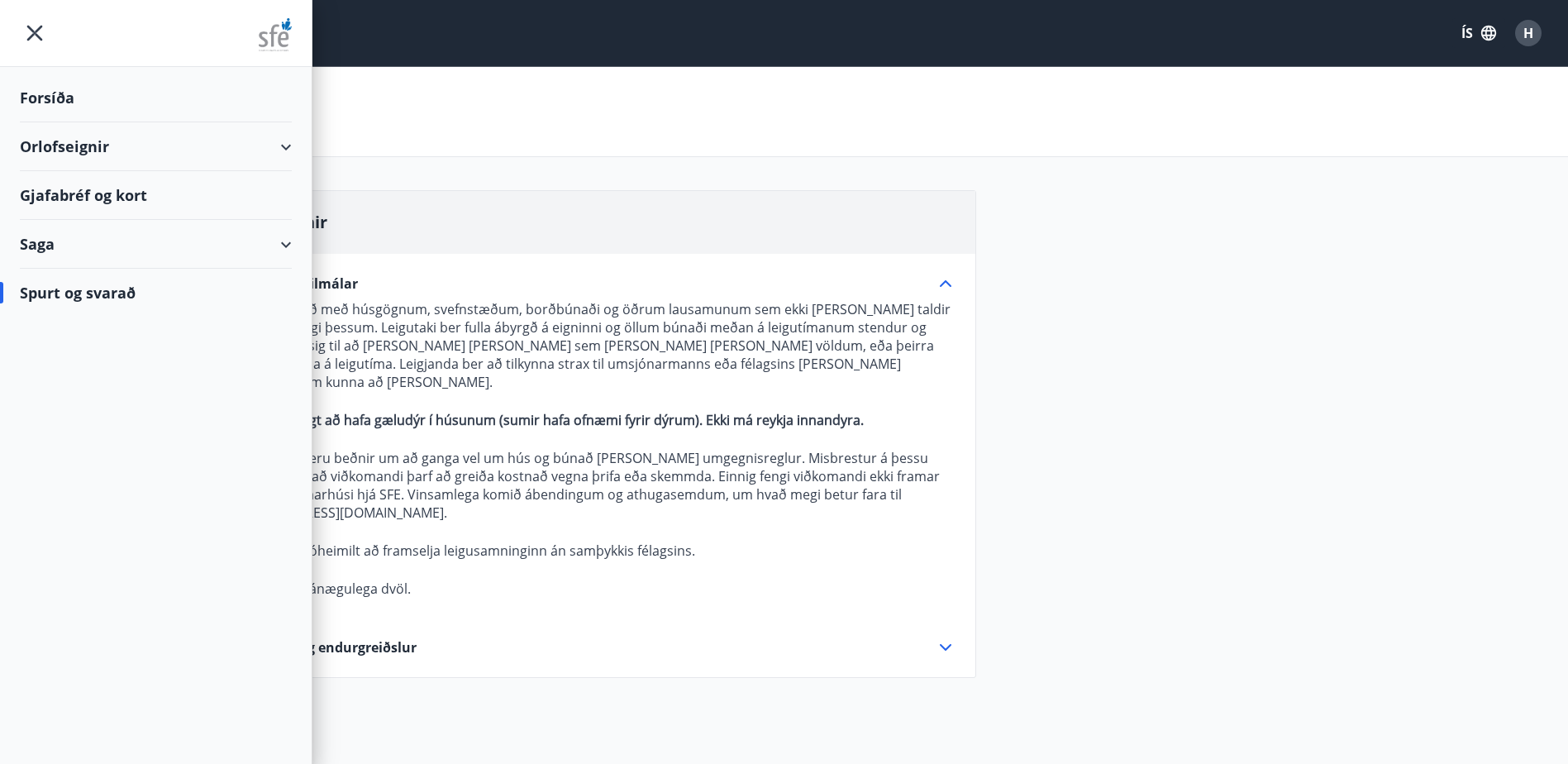
click at [102, 149] on div "Orlofseignir" at bounding box center [156, 146] width 272 height 49
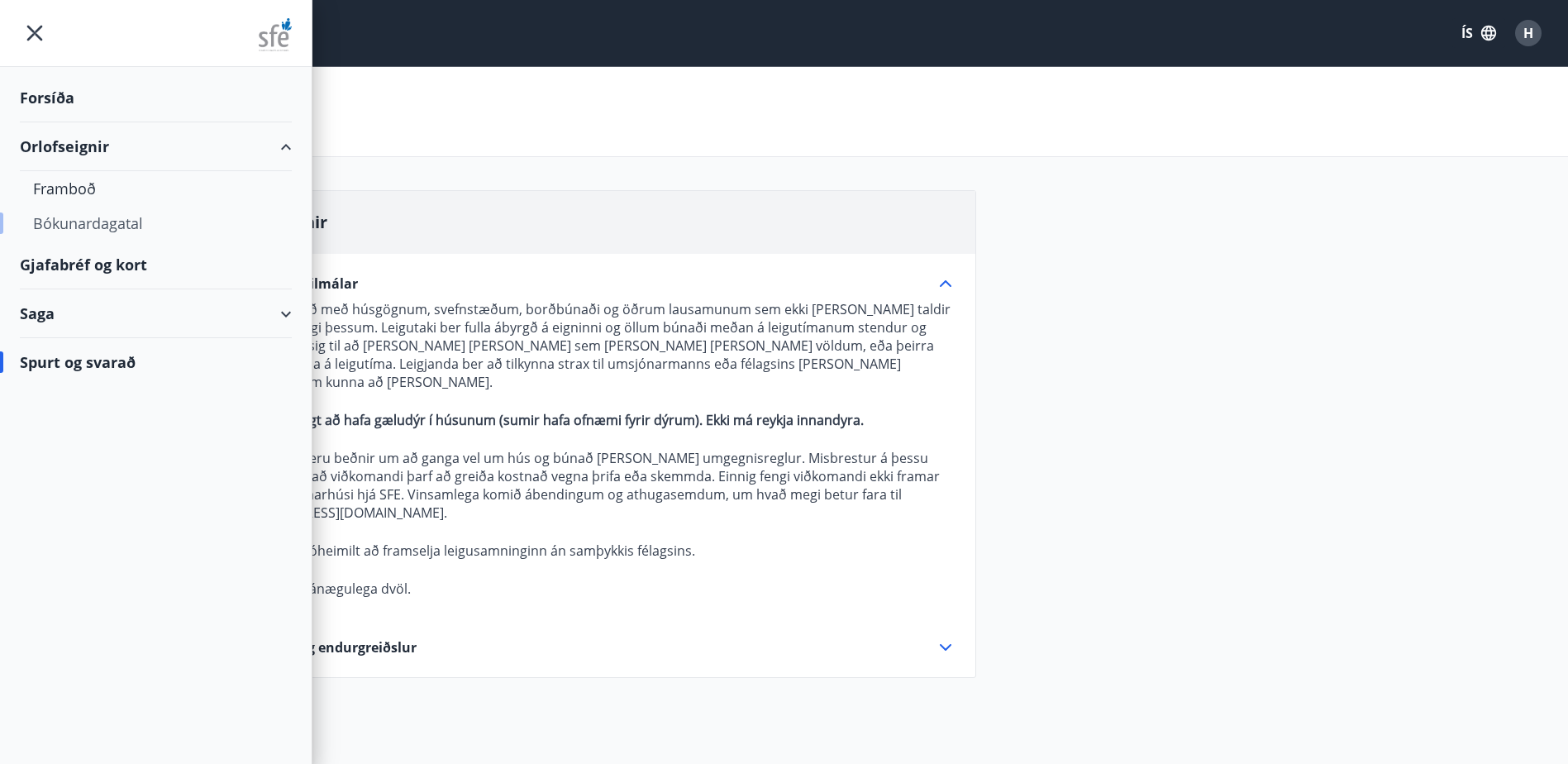
click at [114, 219] on div "Bókunardagatal" at bounding box center [156, 223] width 245 height 34
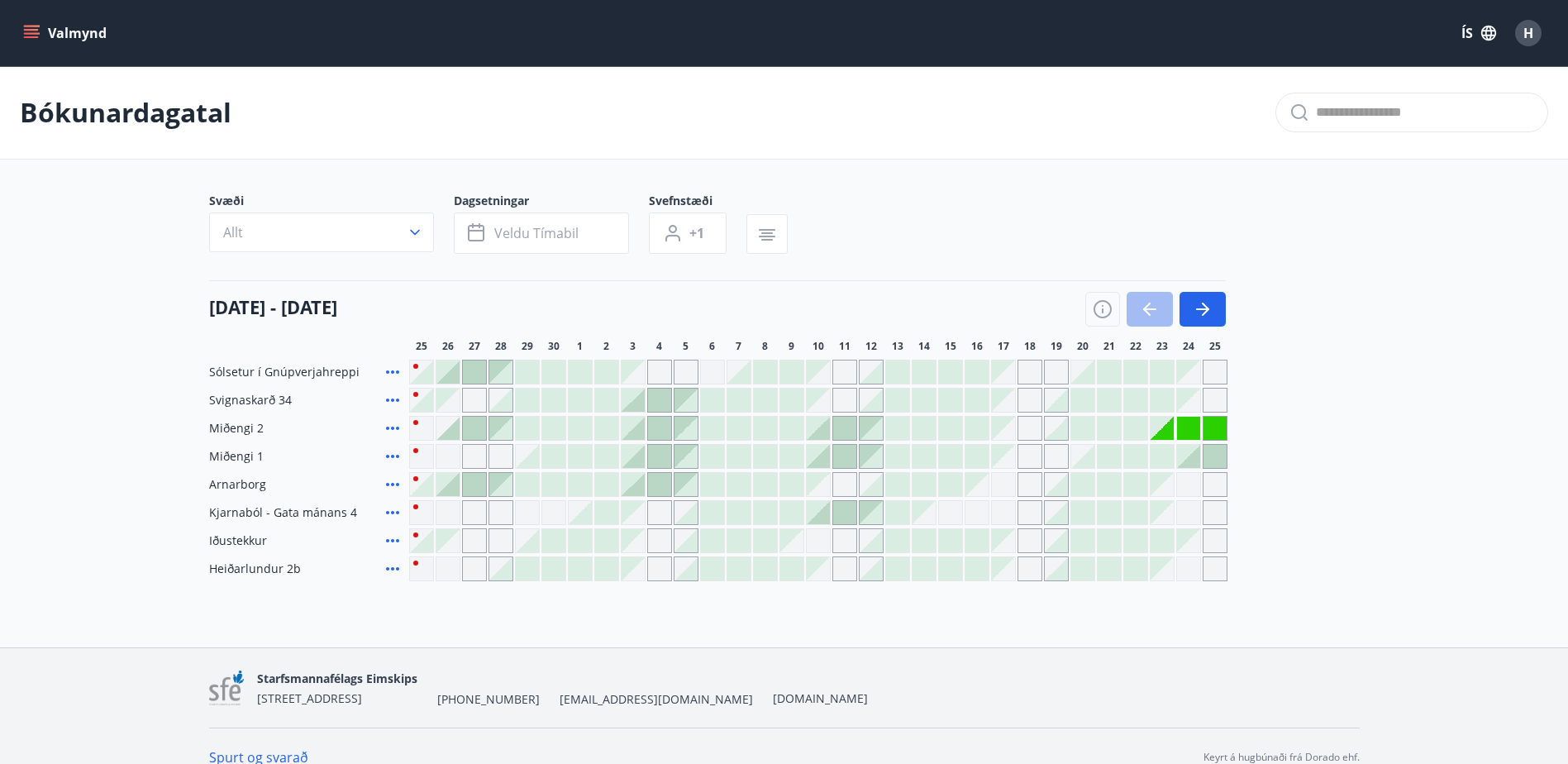
click at [1002, 432] on div "Gráir dagar eru ekki bókanlegir" at bounding box center [1004, 428] width 23 height 23
click at [1182, 427] on div "Gráir dagar eru ekki bókanlegir" at bounding box center [1189, 428] width 23 height 23
click at [1227, 285] on div "25 september - 25 október 25 26 27 28 29 30 1 2 3 4 5 6 7 8 9 10 11 12 13 14 15…" at bounding box center [784, 316] width 1151 height 73
click at [1206, 322] on button "button" at bounding box center [1202, 309] width 46 height 34
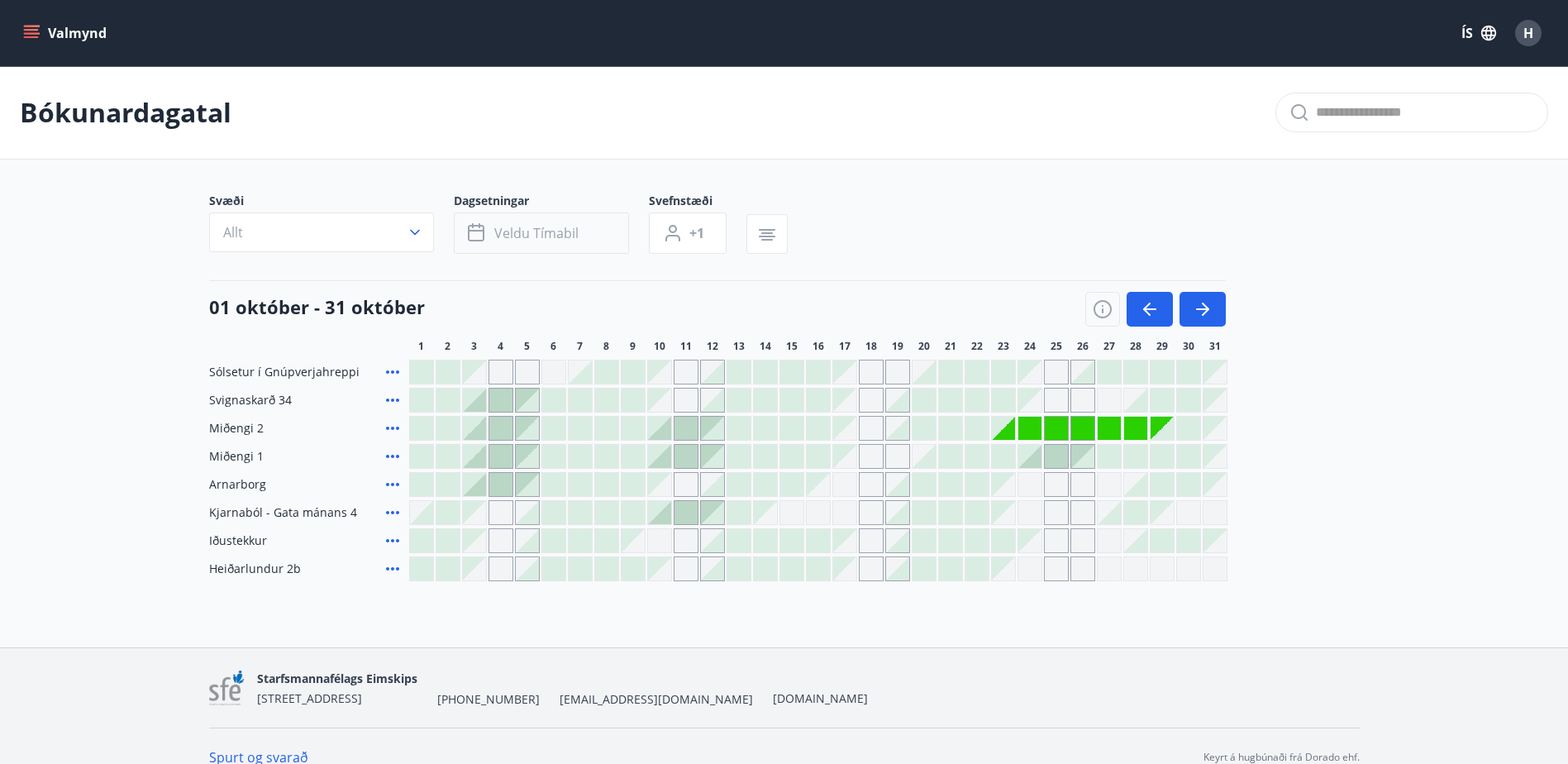
click at [545, 240] on span "Veldu tímabil" at bounding box center [537, 233] width 84 height 18
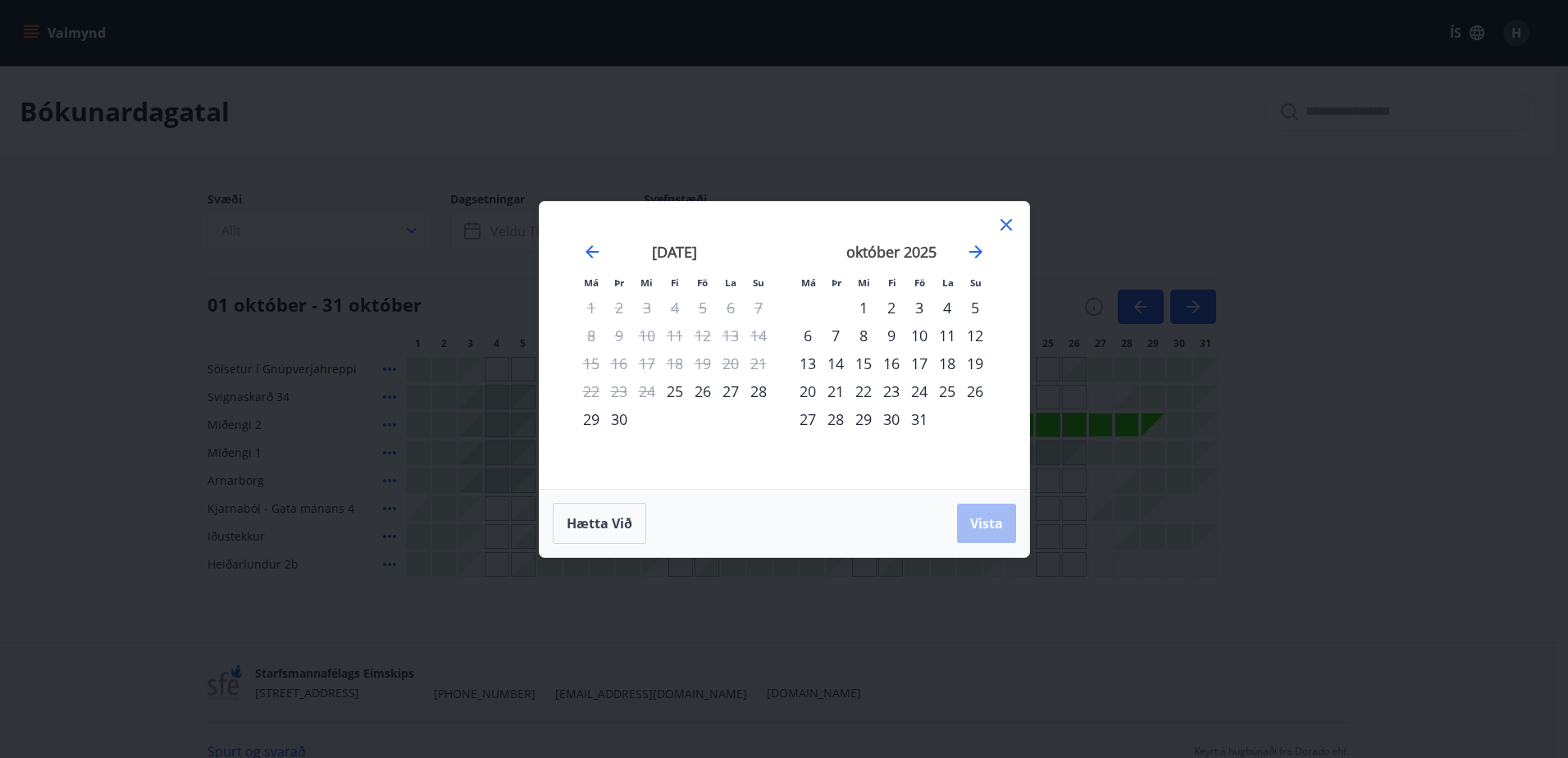
click at [911, 362] on div "17" at bounding box center [919, 363] width 27 height 27
click at [844, 391] on div "21" at bounding box center [835, 390] width 27 height 27
click at [807, 384] on div "20" at bounding box center [807, 390] width 27 height 27
click at [929, 364] on div "17" at bounding box center [919, 363] width 27 height 27
click at [844, 400] on div "21" at bounding box center [835, 390] width 27 height 27
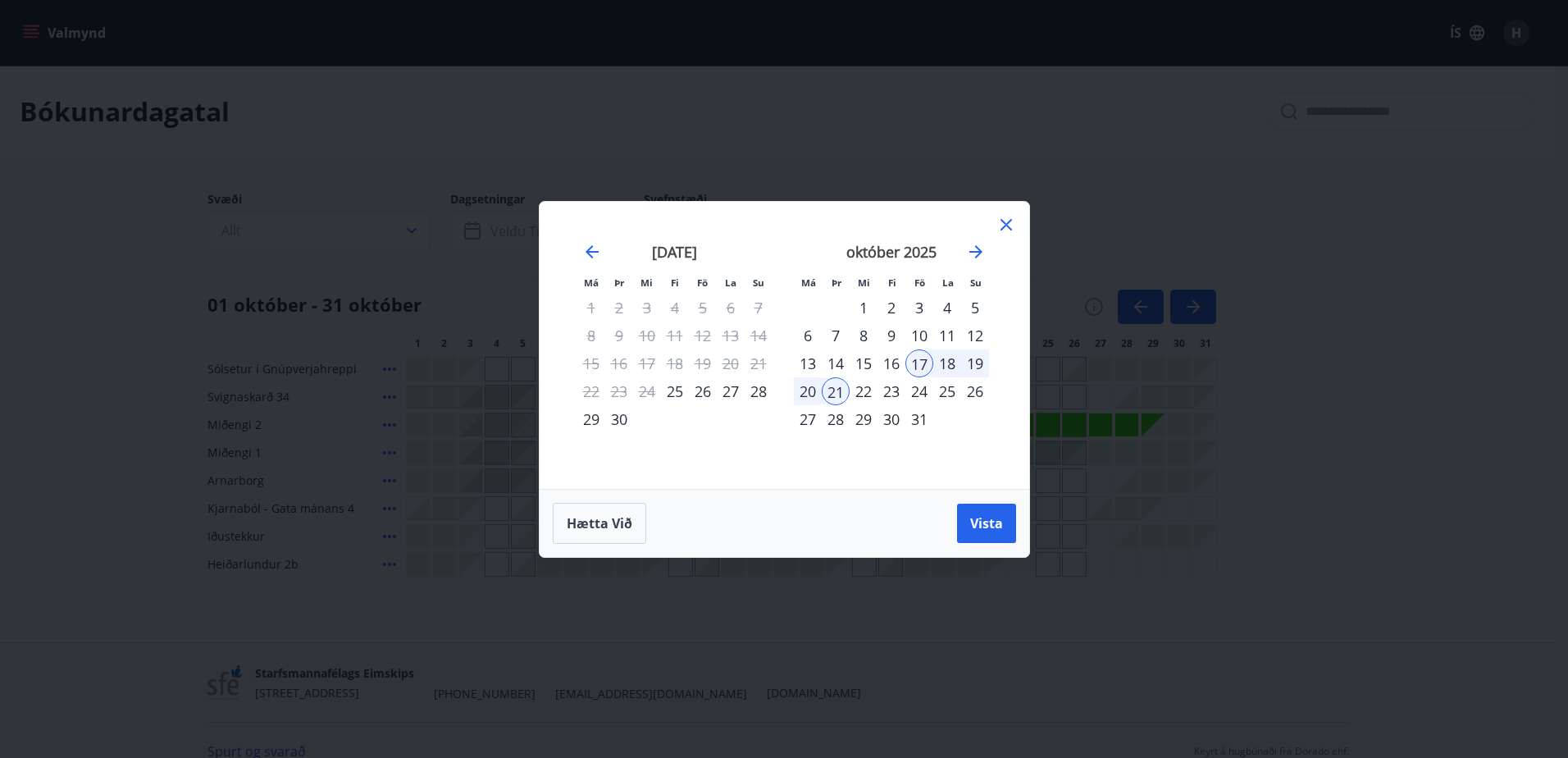
click at [856, 391] on div "22" at bounding box center [863, 390] width 27 height 27
click at [929, 369] on div "17" at bounding box center [919, 363] width 27 height 27
click at [866, 397] on div "22" at bounding box center [863, 390] width 27 height 27
click at [987, 526] on span "Vista" at bounding box center [986, 523] width 33 height 18
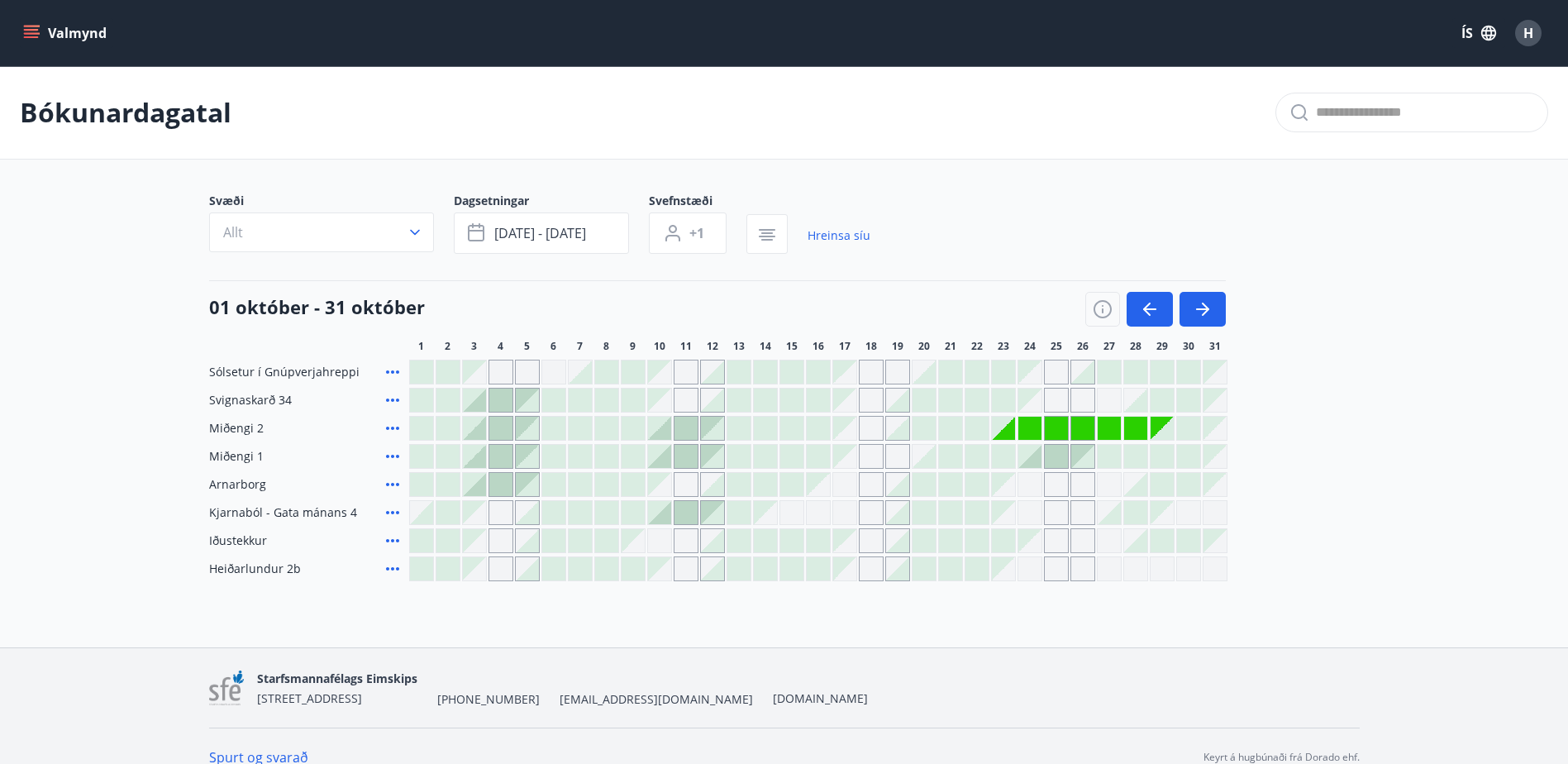
click at [227, 427] on span "Miðengi 2" at bounding box center [236, 428] width 54 height 16
click at [386, 423] on icon at bounding box center [392, 428] width 20 height 20
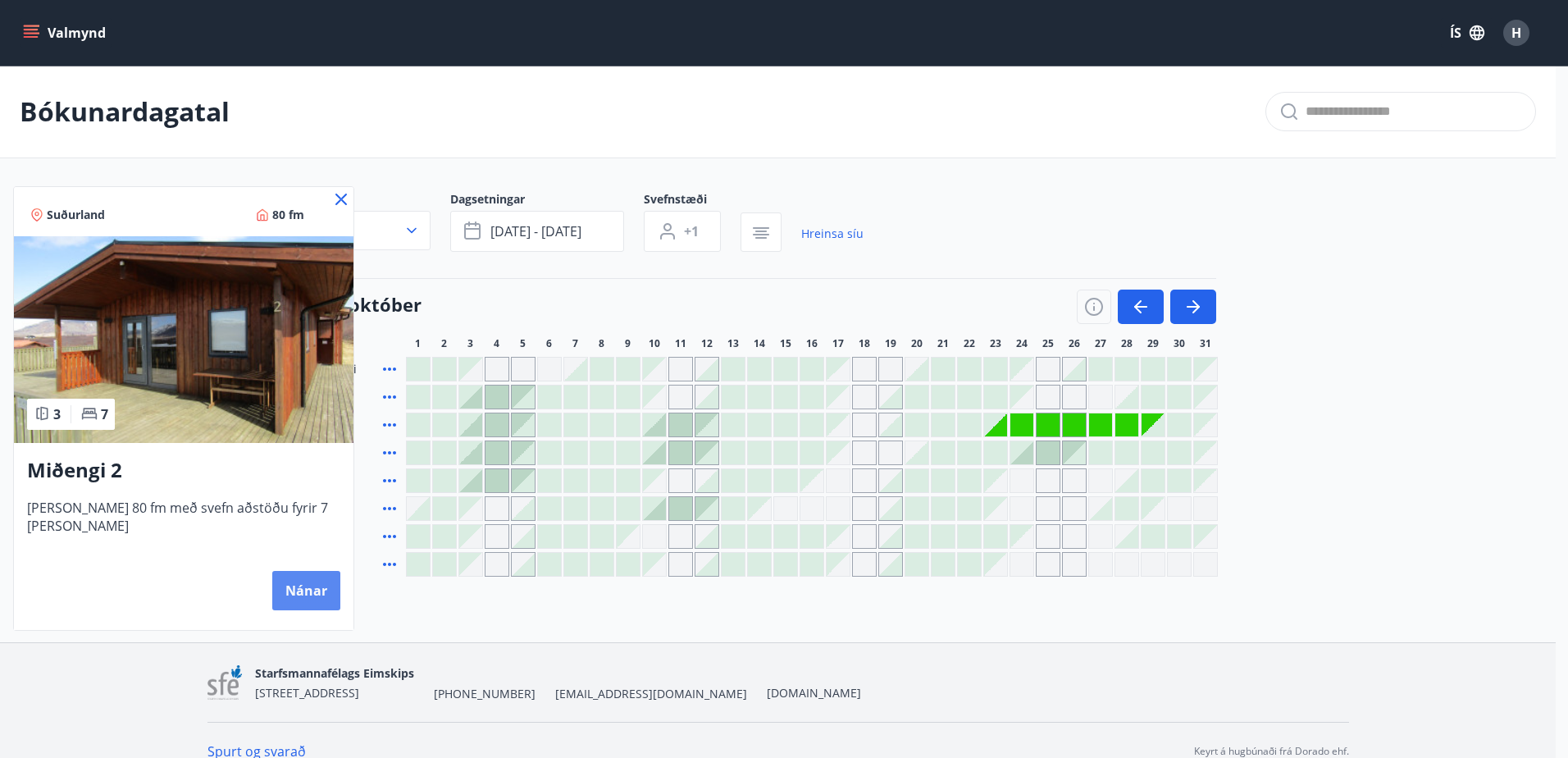
click at [283, 583] on button "Nánar" at bounding box center [306, 590] width 68 height 40
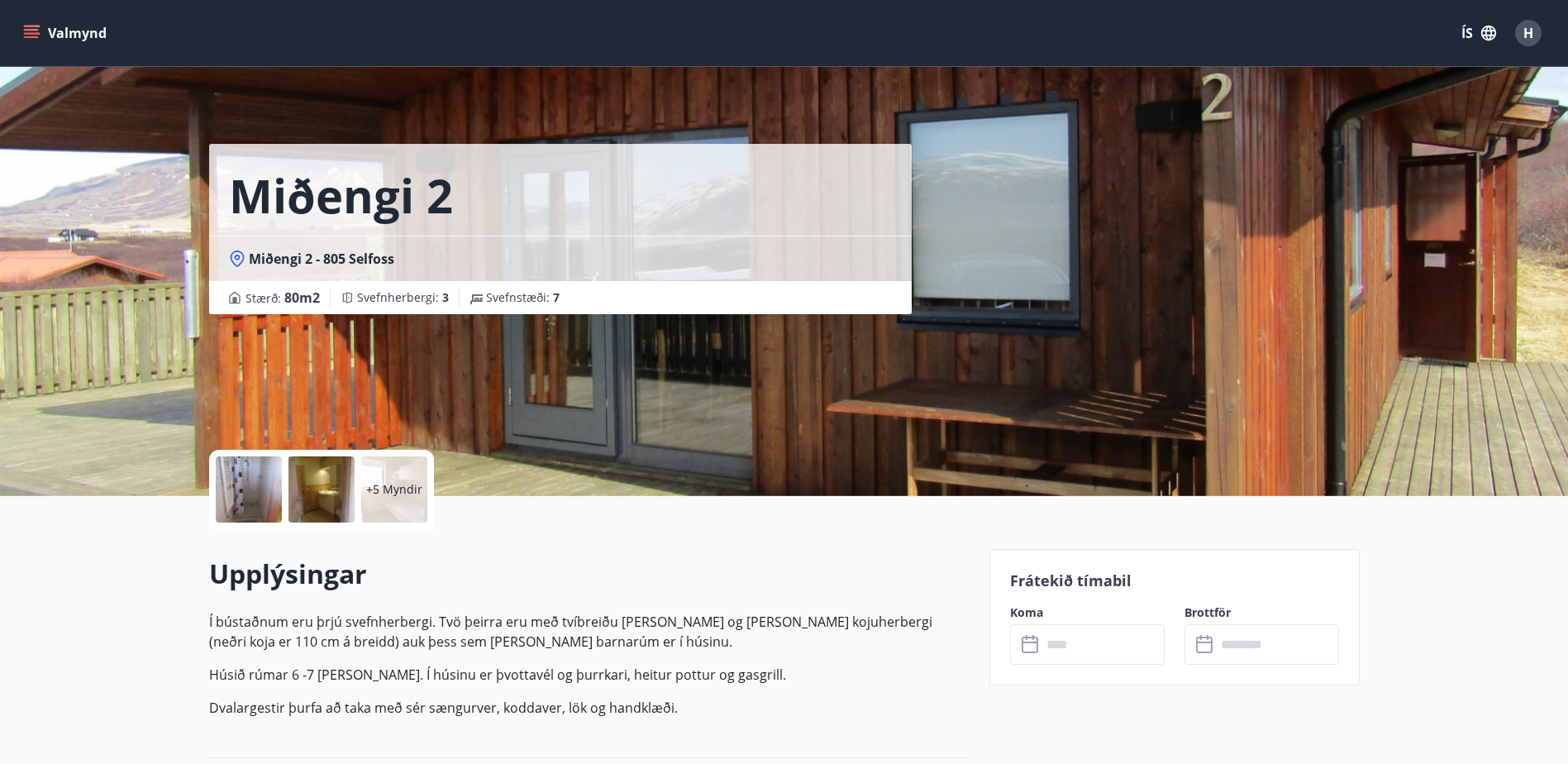
click at [1473, 31] on button "ÍS" at bounding box center [1478, 32] width 53 height 30
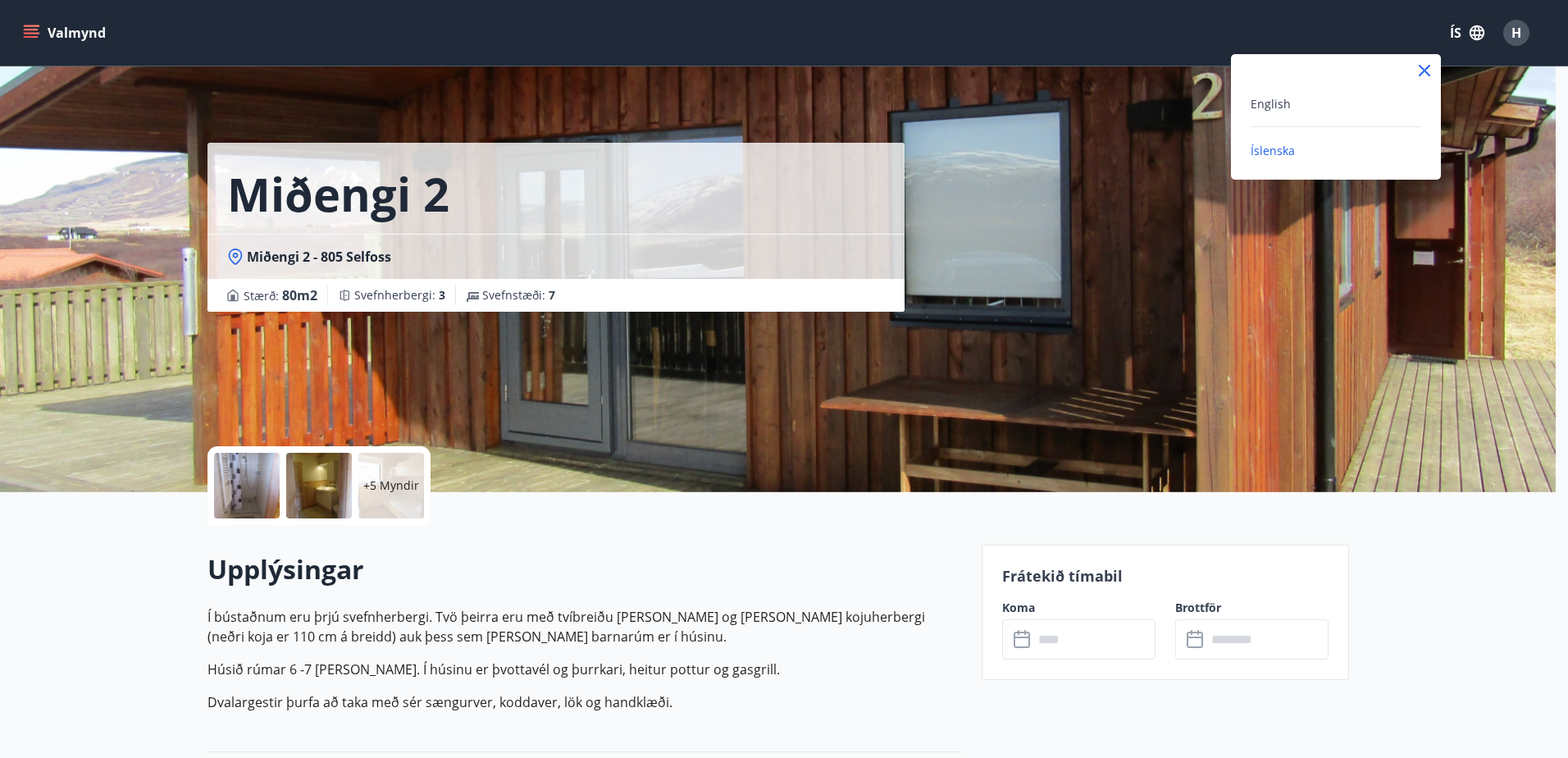
drag, startPoint x: 1511, startPoint y: 19, endPoint x: 1521, endPoint y: 28, distance: 13.5
click at [1514, 22] on div at bounding box center [784, 379] width 1568 height 758
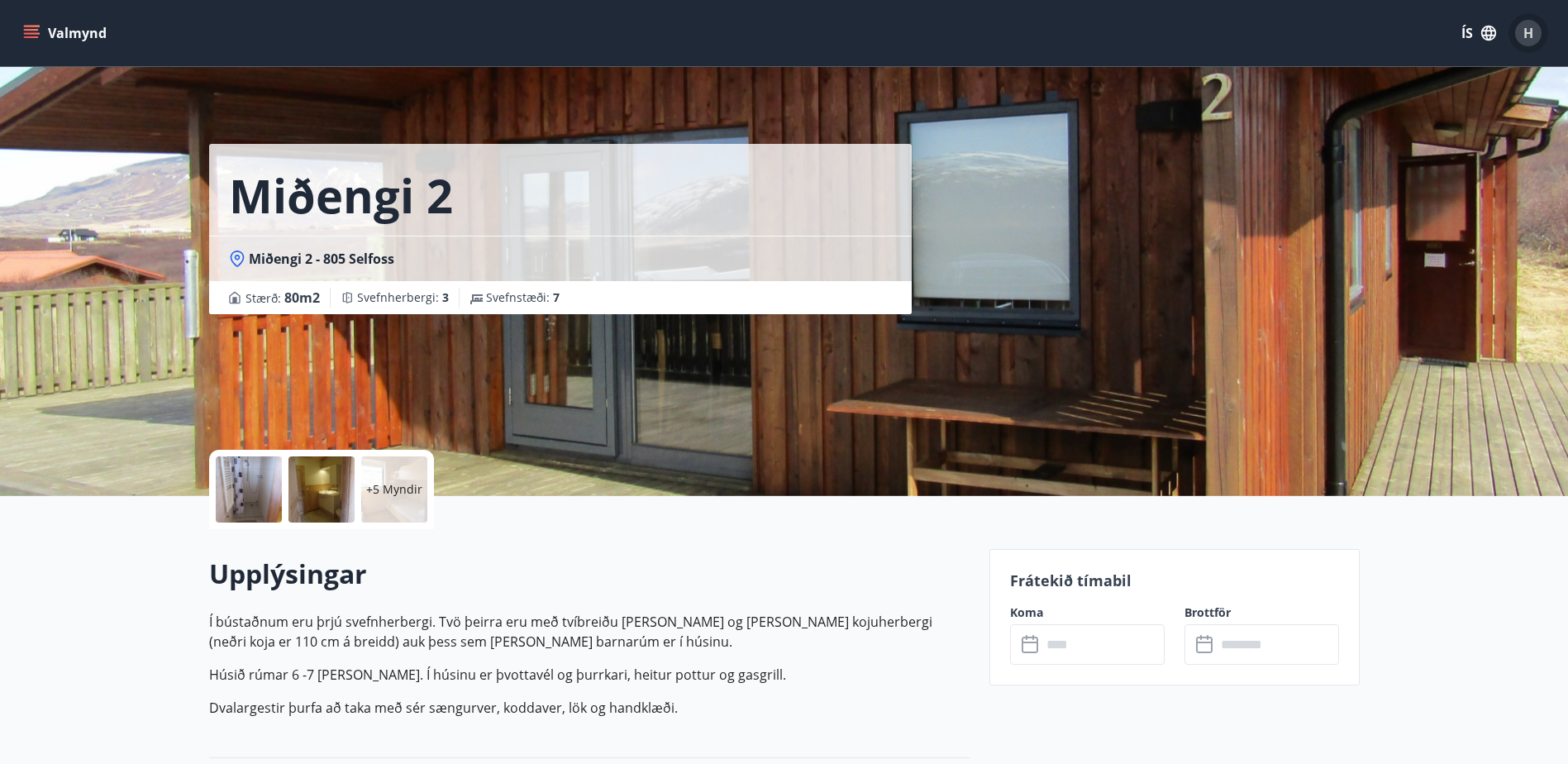
click at [1533, 31] on span "H" at bounding box center [1528, 32] width 10 height 18
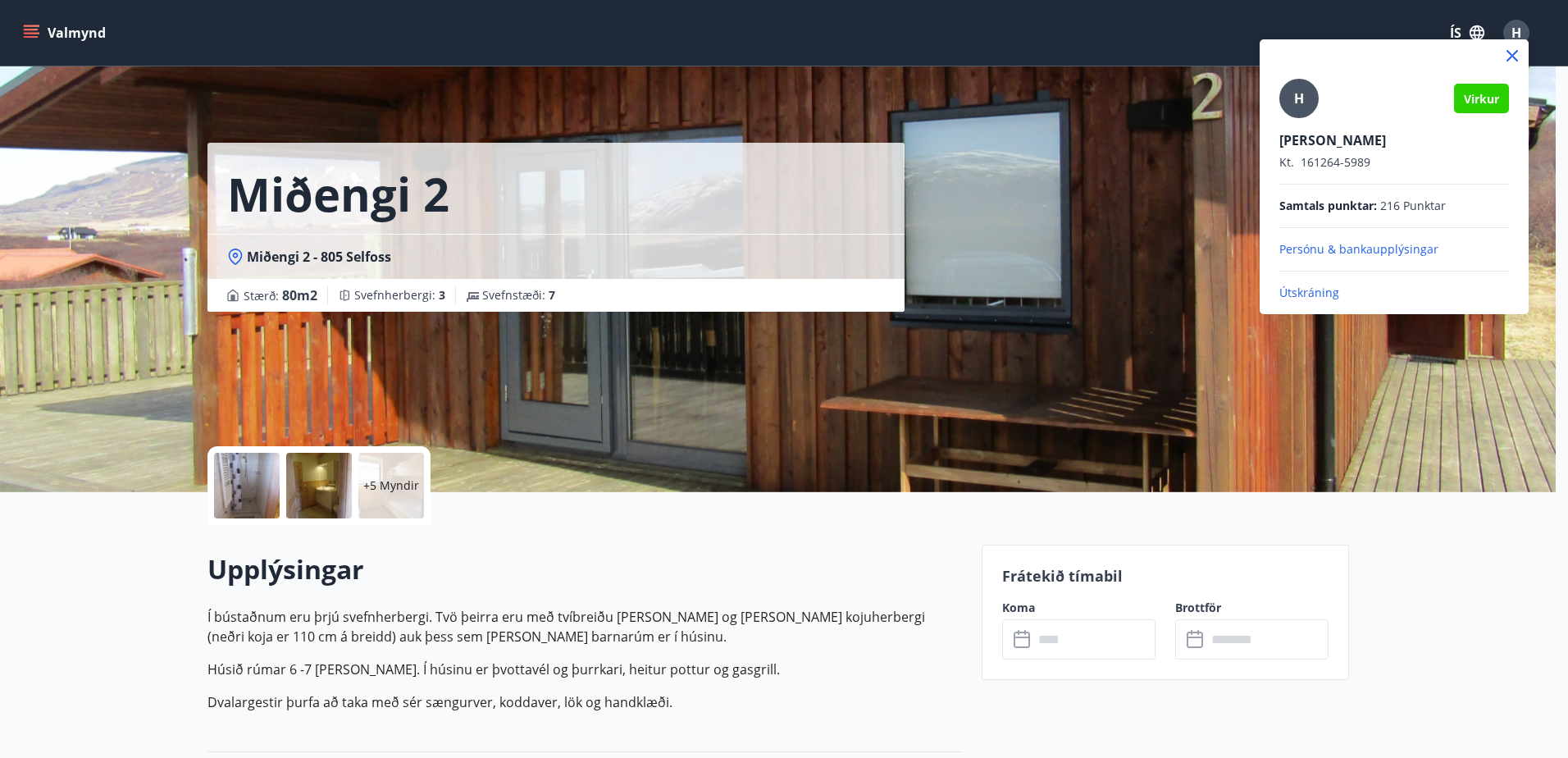
click at [1517, 56] on icon at bounding box center [1512, 55] width 20 height 20
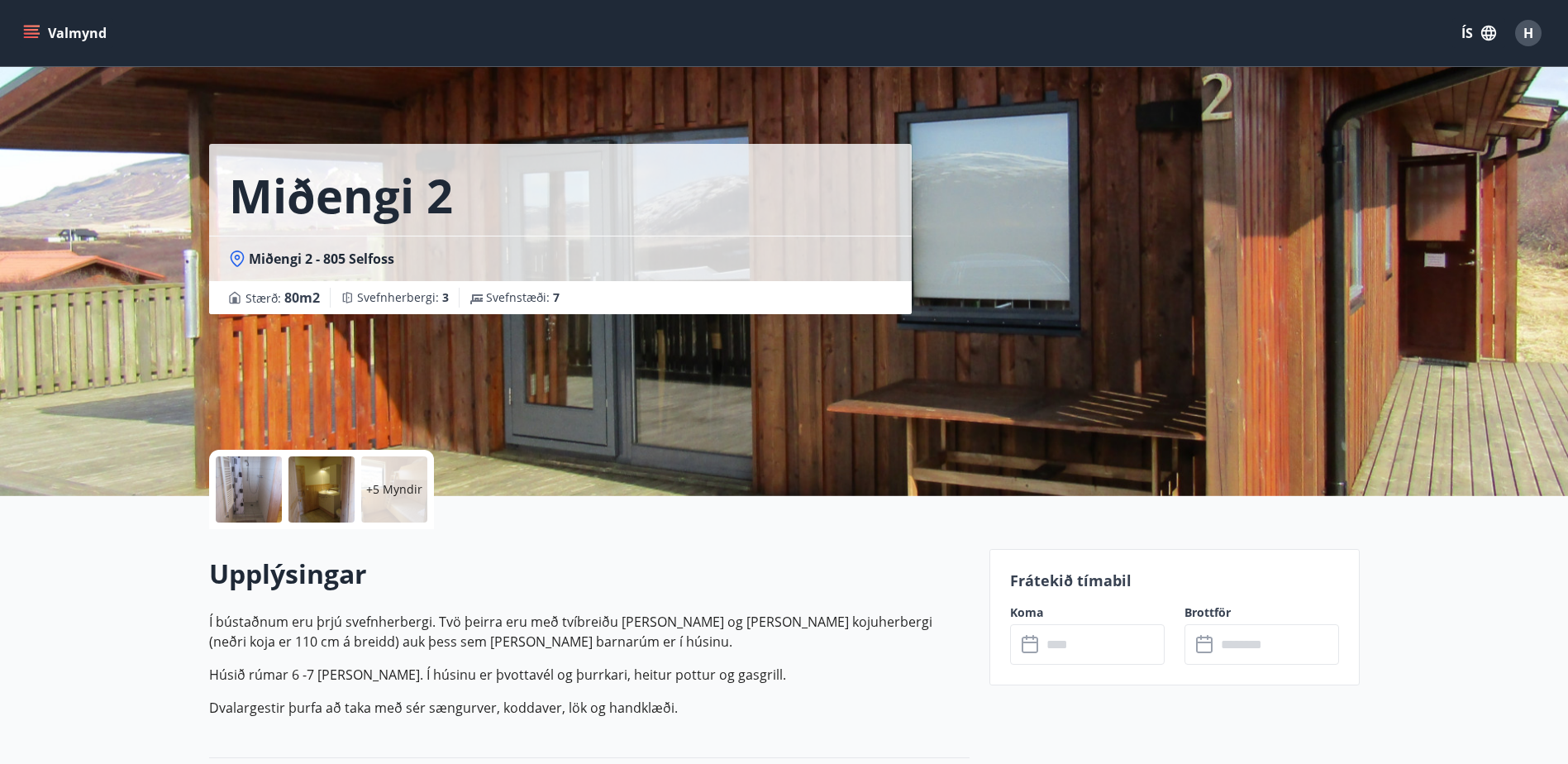
click at [49, 31] on button "Valmynd" at bounding box center [67, 32] width 94 height 30
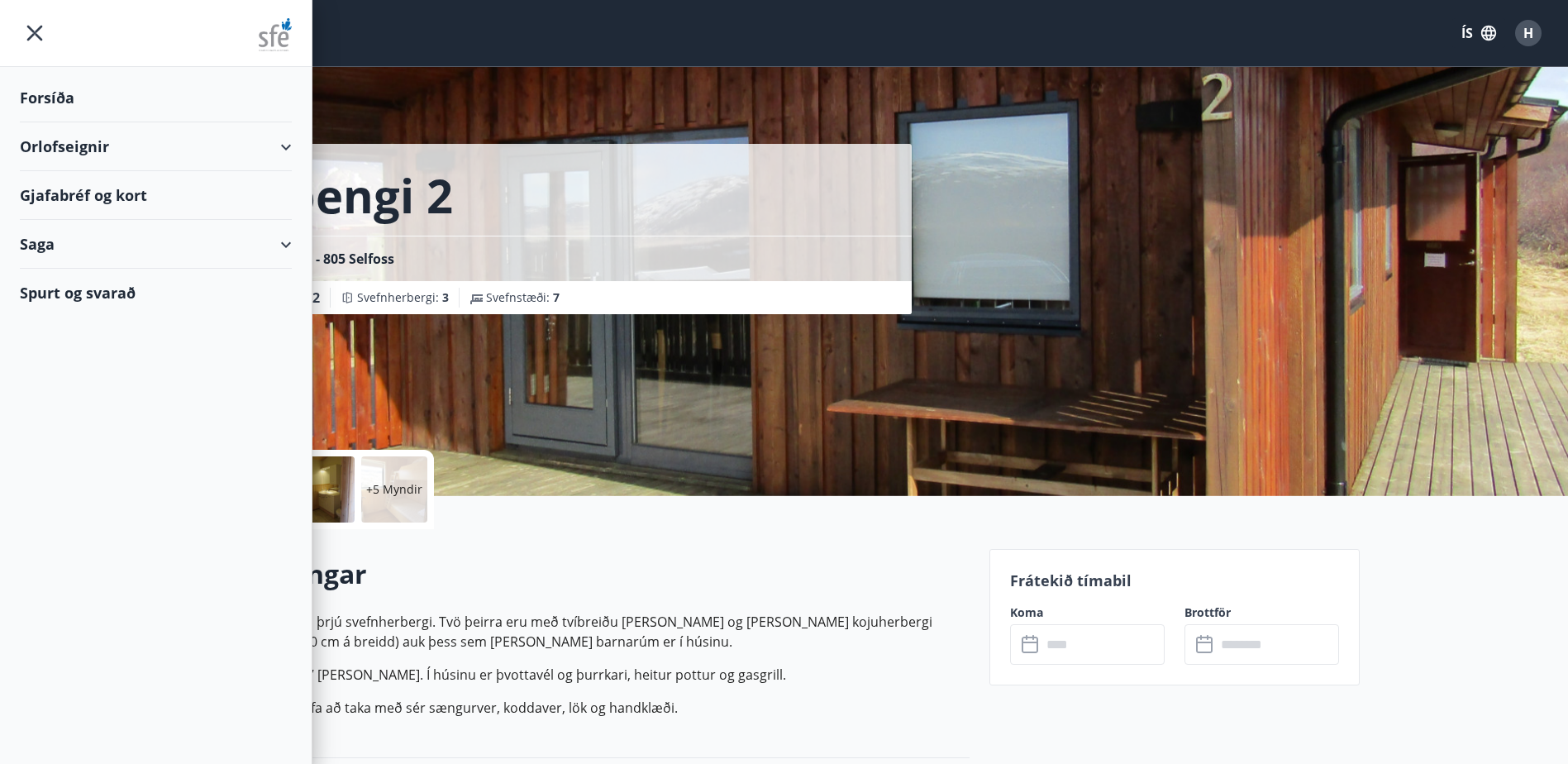
click at [75, 143] on div "Orlofseignir" at bounding box center [156, 146] width 272 height 49
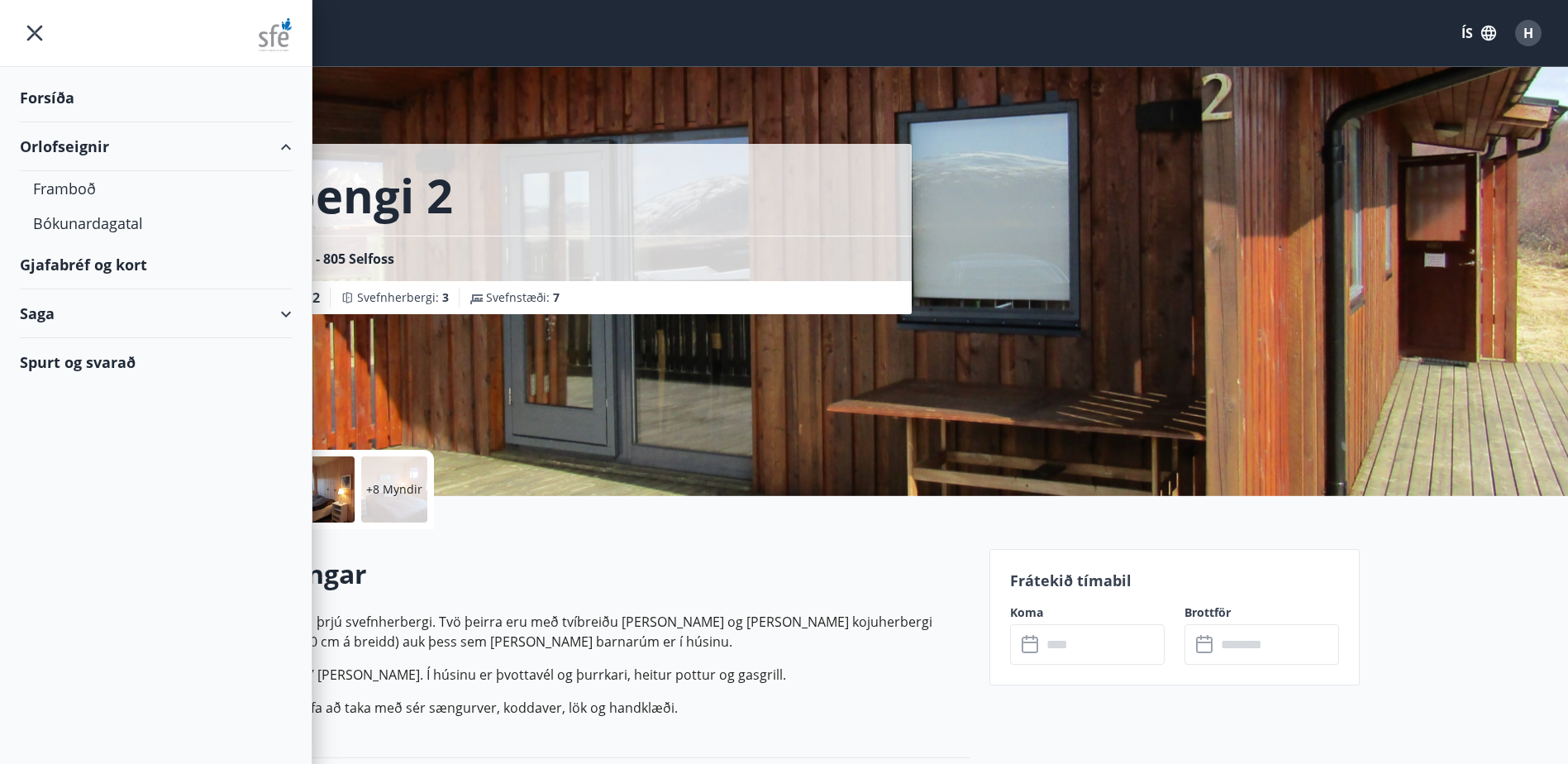
click at [71, 373] on div "Spurt og svarað" at bounding box center [156, 362] width 272 height 48
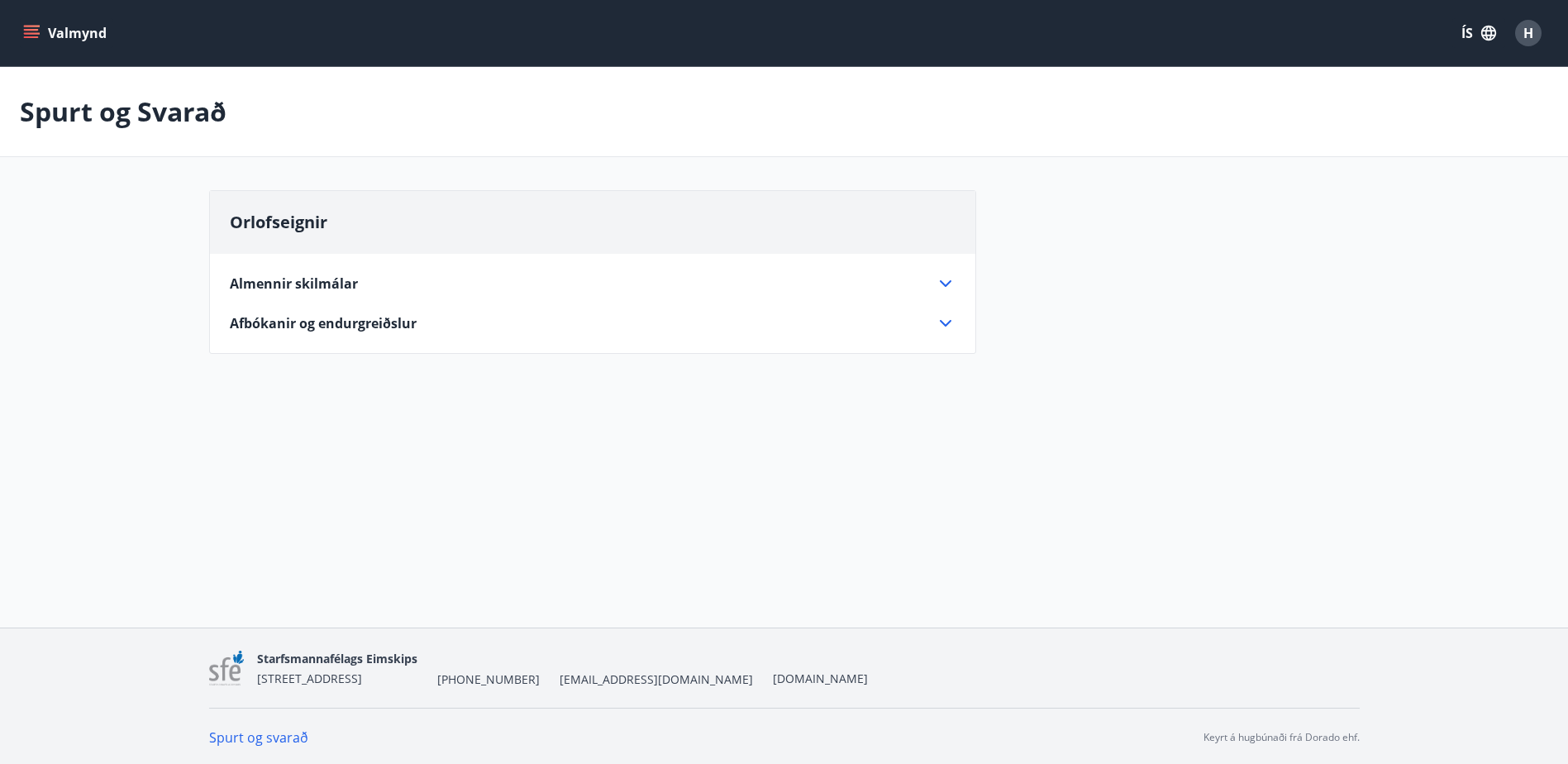
click at [328, 322] on span "Afbókanir og endurgreiðslur" at bounding box center [324, 323] width 187 height 18
click at [317, 323] on span "Afbókanir og endurgreiðslur" at bounding box center [324, 323] width 187 height 18
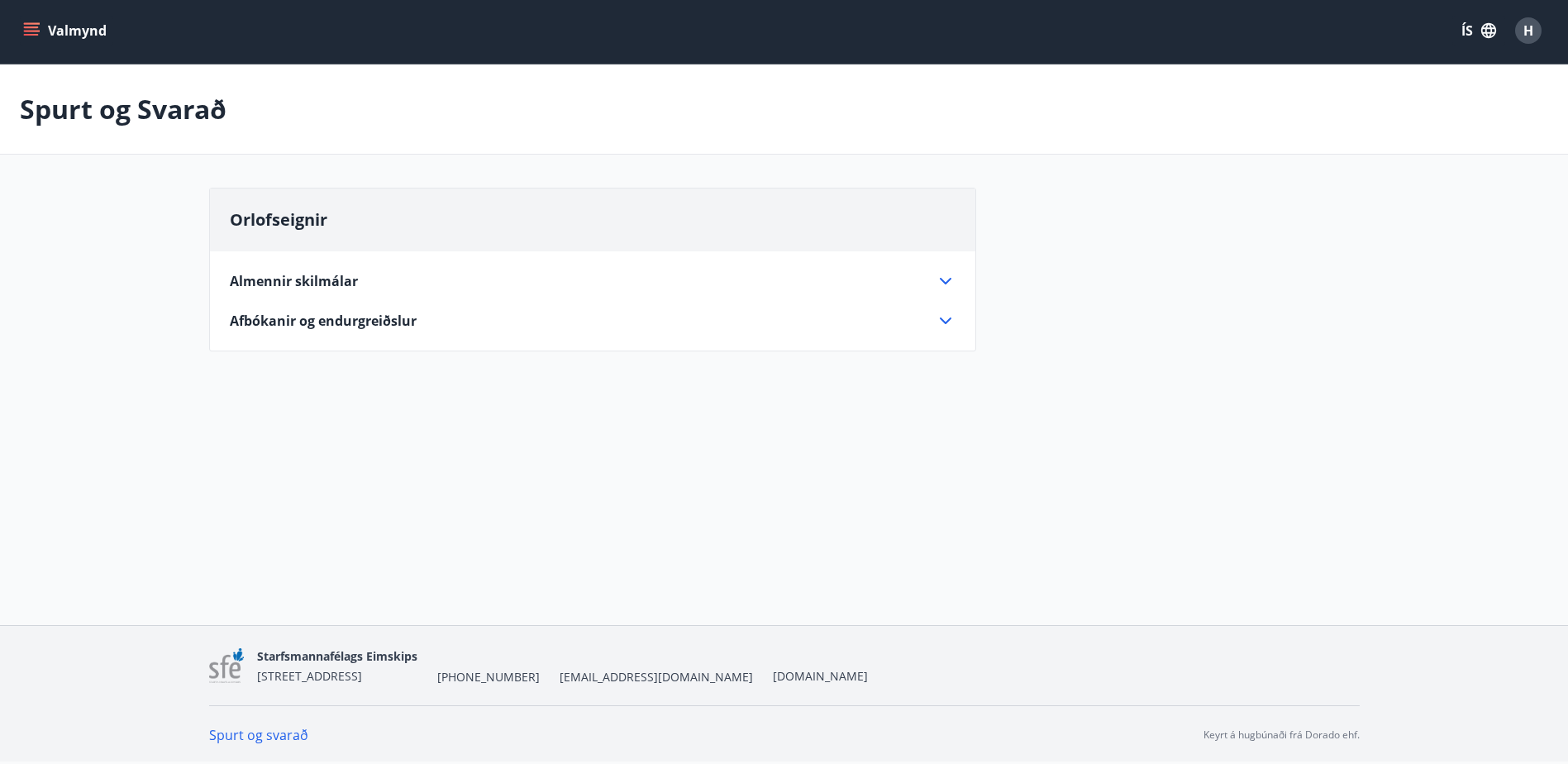
click at [259, 732] on link "Spurt og svarað" at bounding box center [259, 734] width 99 height 18
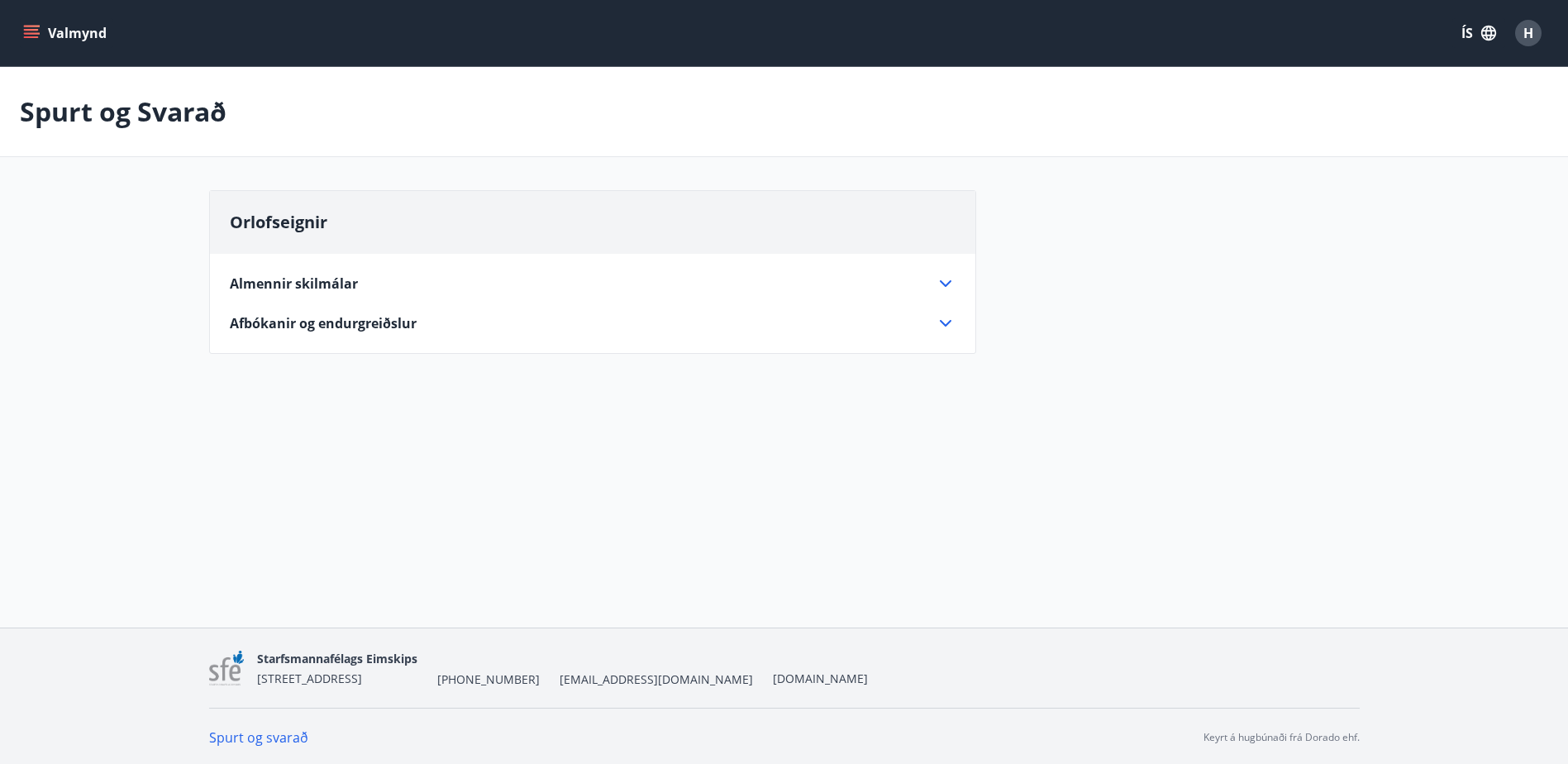
click at [335, 281] on span "Almennir skilmálar" at bounding box center [294, 283] width 128 height 18
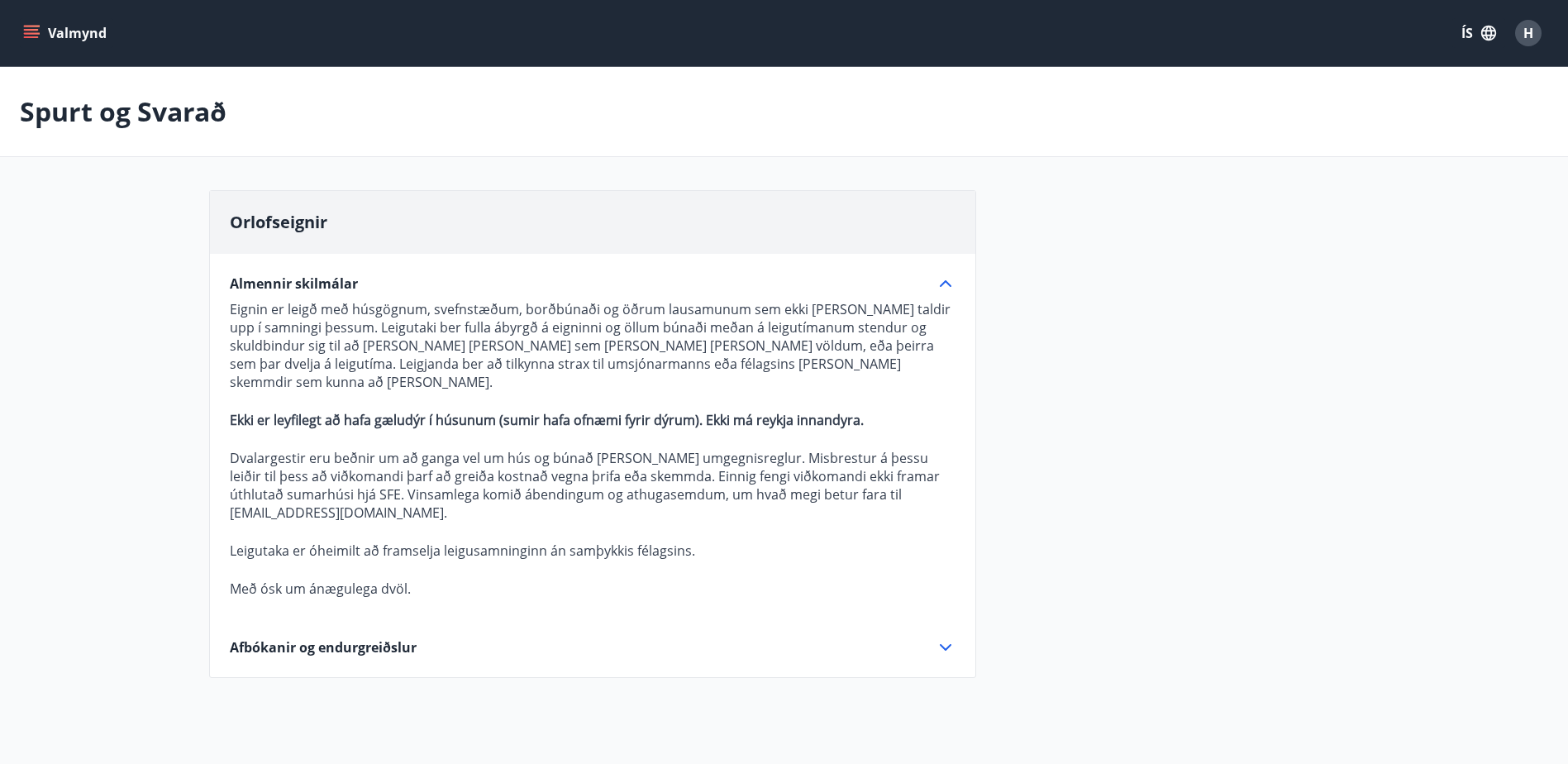
click at [310, 638] on span "Afbókanir og endurgreiðslur" at bounding box center [324, 647] width 187 height 18
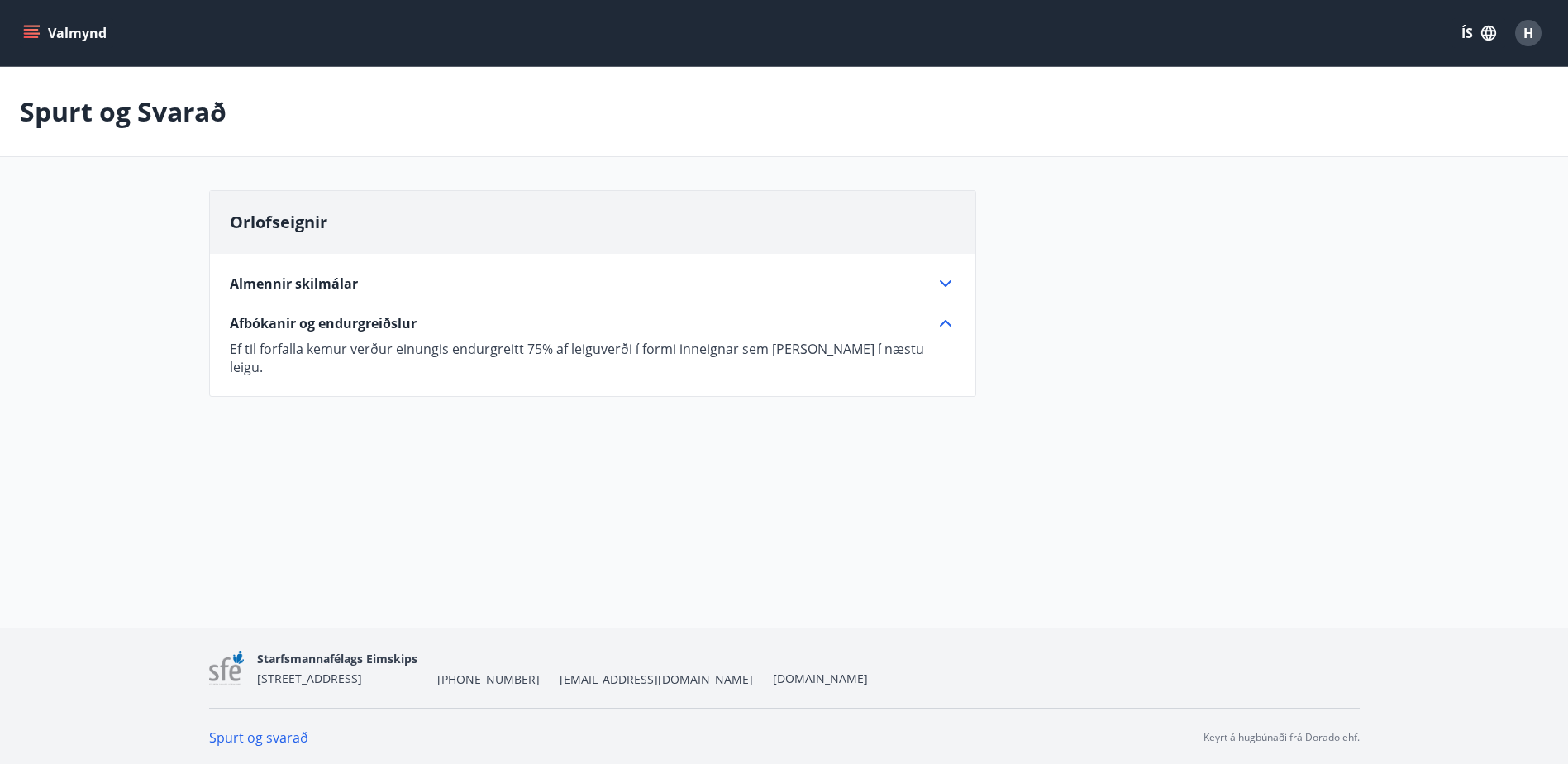
click at [28, 28] on icon "menu" at bounding box center [31, 32] width 16 height 16
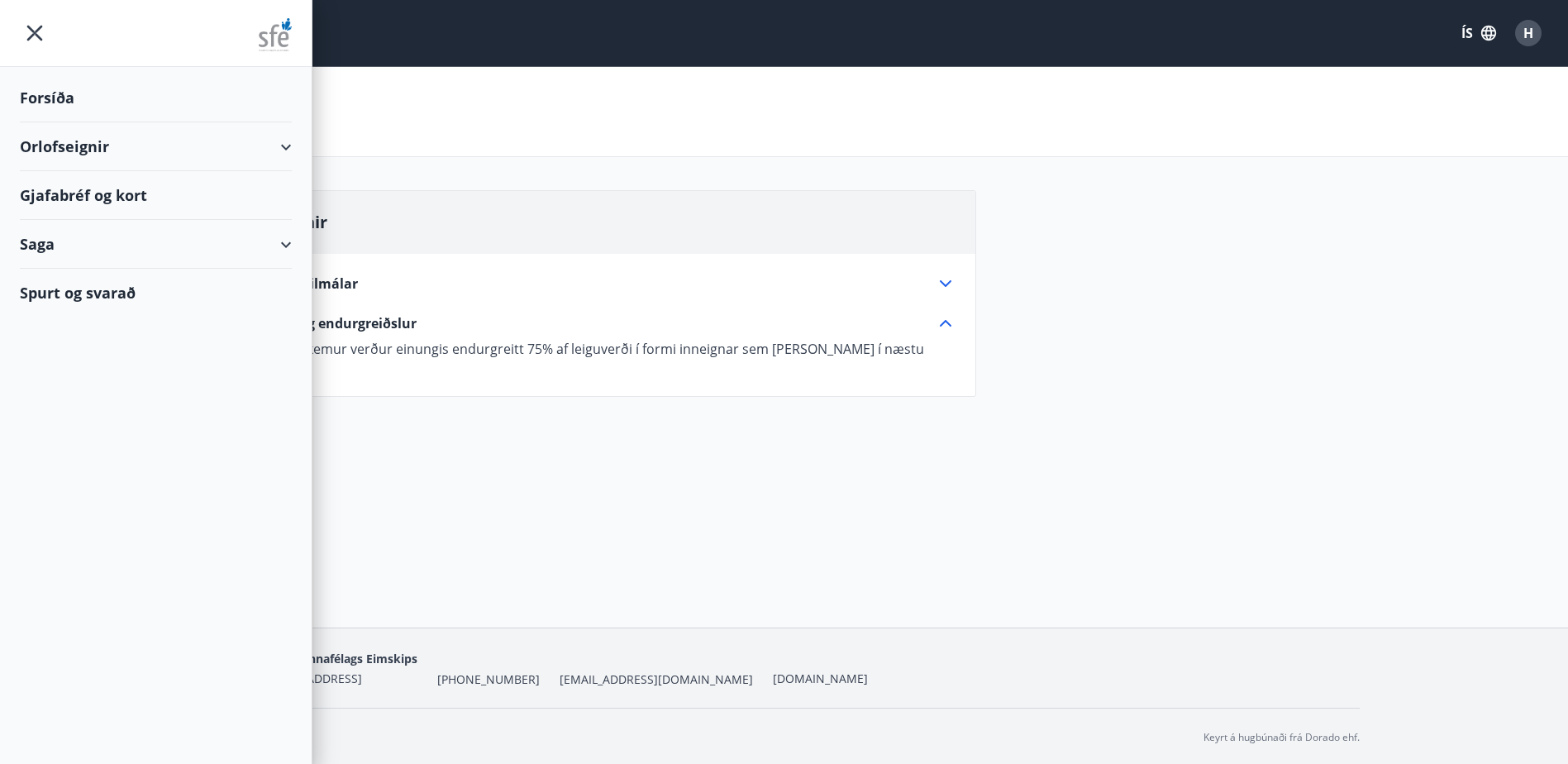
click at [277, 26] on img at bounding box center [275, 34] width 33 height 33
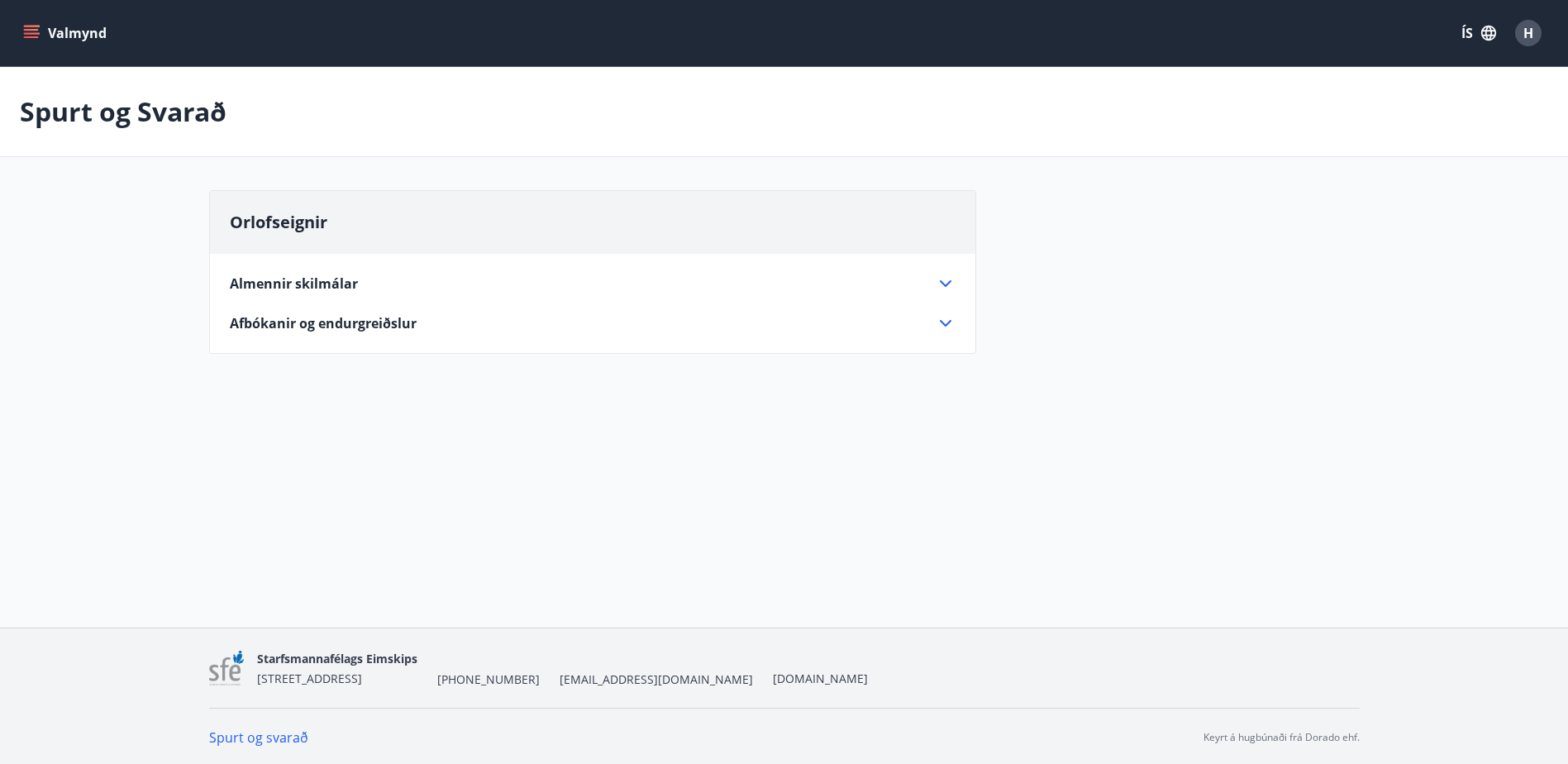
click at [273, 322] on span "Afbókanir og endurgreiðslur" at bounding box center [324, 323] width 187 height 18
click at [948, 321] on icon at bounding box center [945, 323] width 20 height 20
click at [71, 34] on button "Valmynd" at bounding box center [67, 32] width 94 height 30
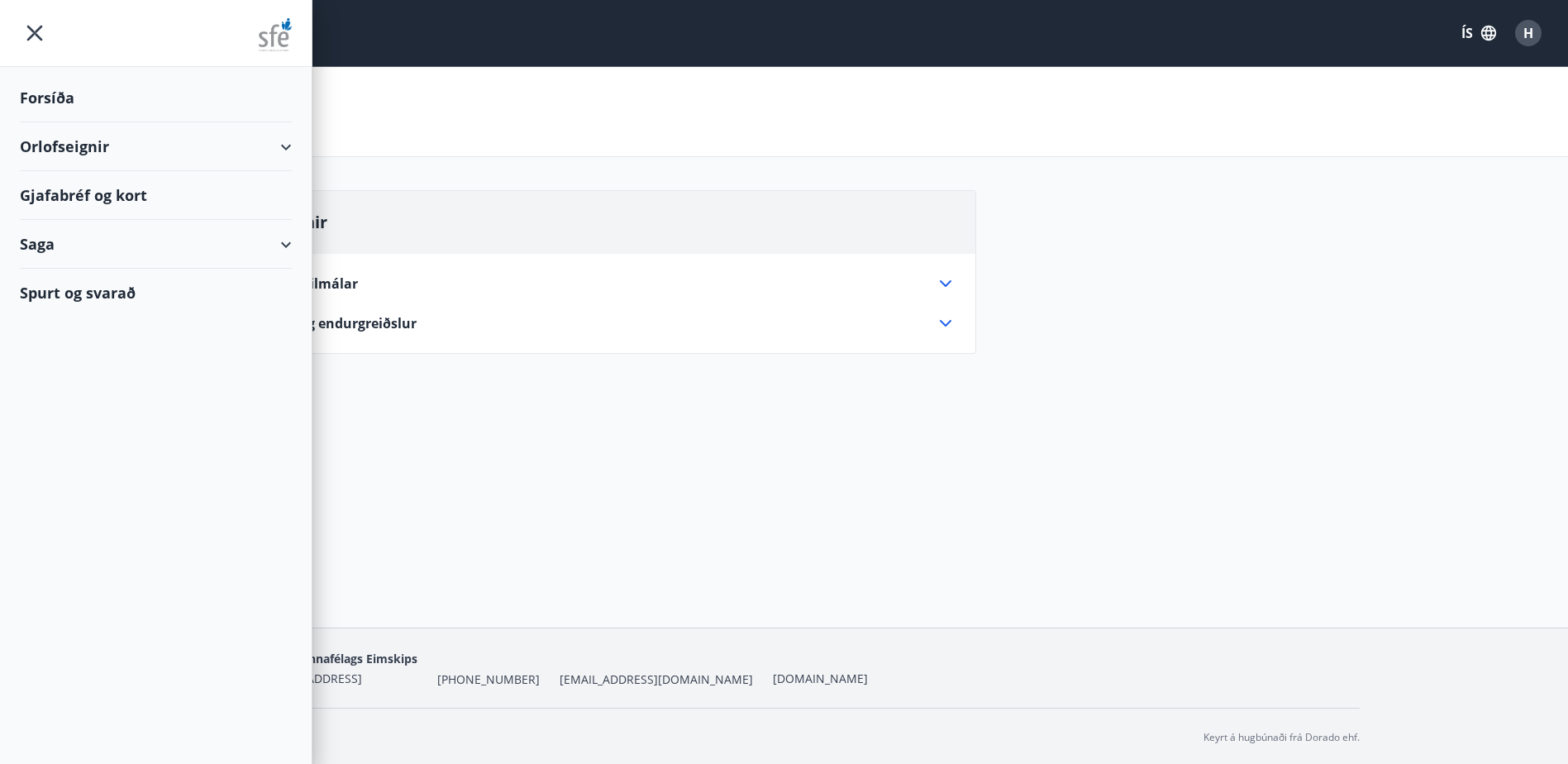
click at [41, 245] on div "Saga" at bounding box center [156, 244] width 272 height 49
click at [45, 280] on div "Bókanir" at bounding box center [156, 286] width 245 height 34
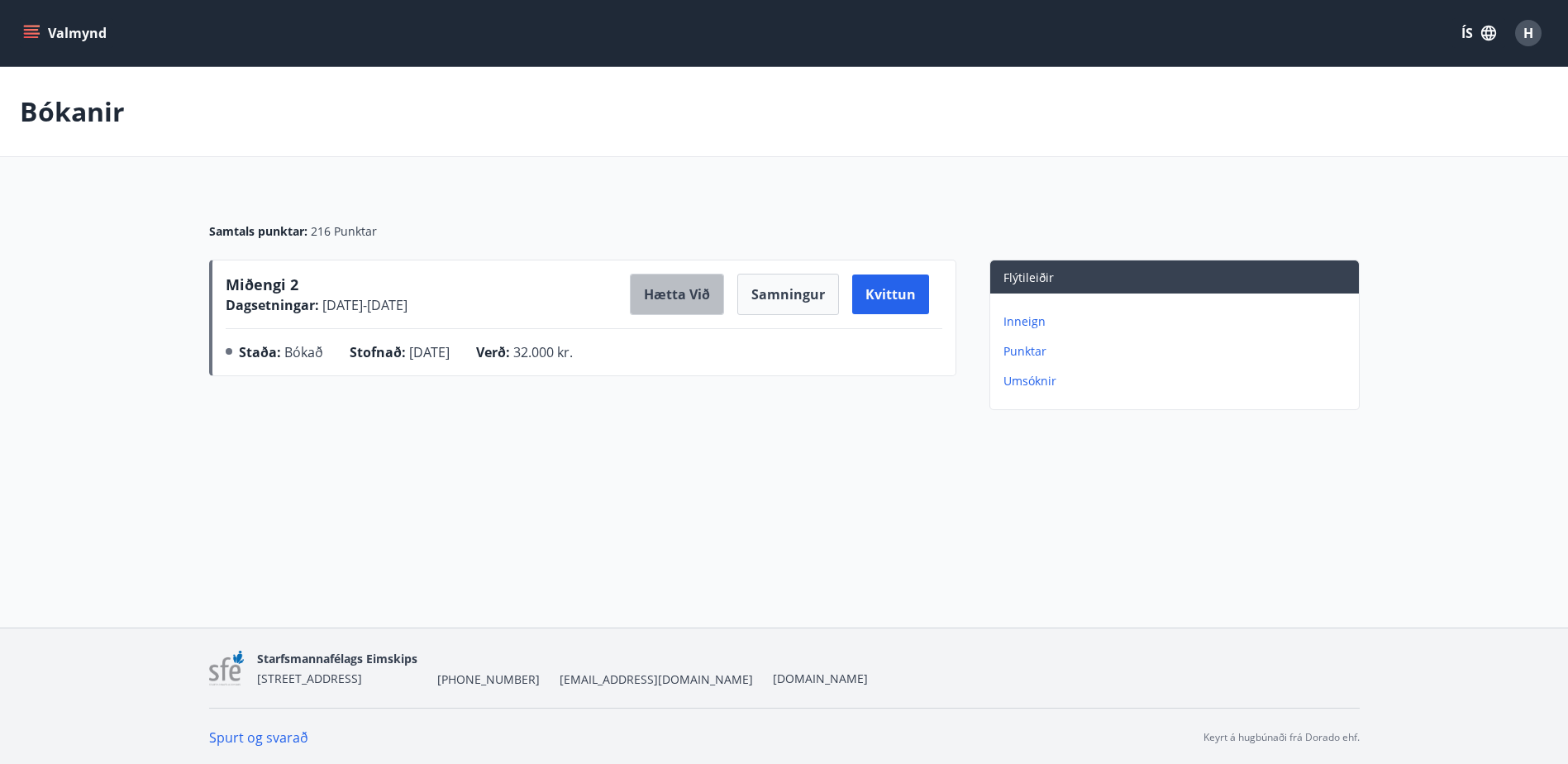
click at [698, 292] on button "Hætta við" at bounding box center [677, 293] width 95 height 41
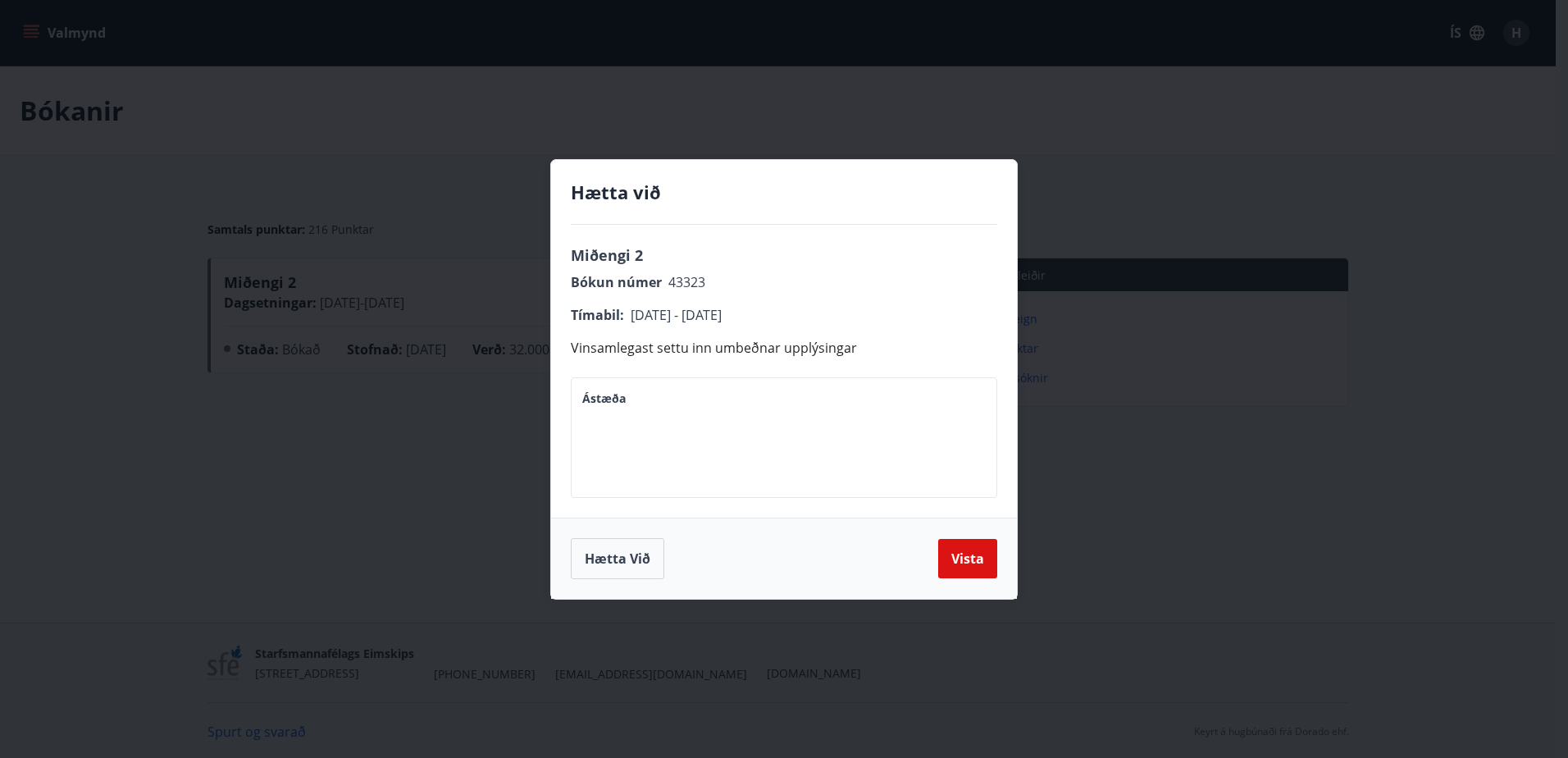
click at [637, 427] on textarea "Ástæða" at bounding box center [784, 437] width 404 height 94
type textarea "**********"
click at [962, 553] on button "Vista" at bounding box center [967, 559] width 59 height 40
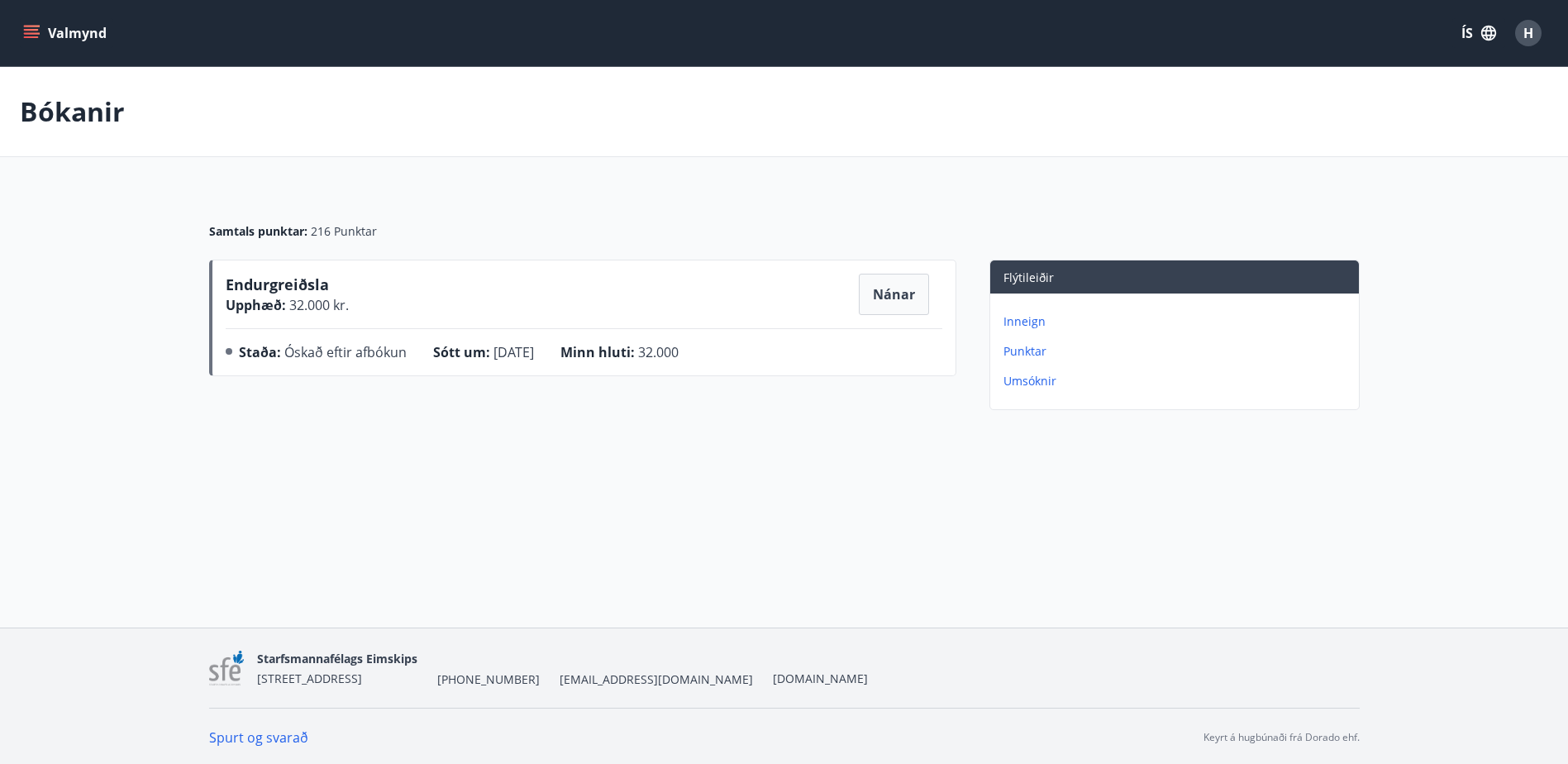
click at [35, 47] on button "Valmynd" at bounding box center [67, 32] width 94 height 30
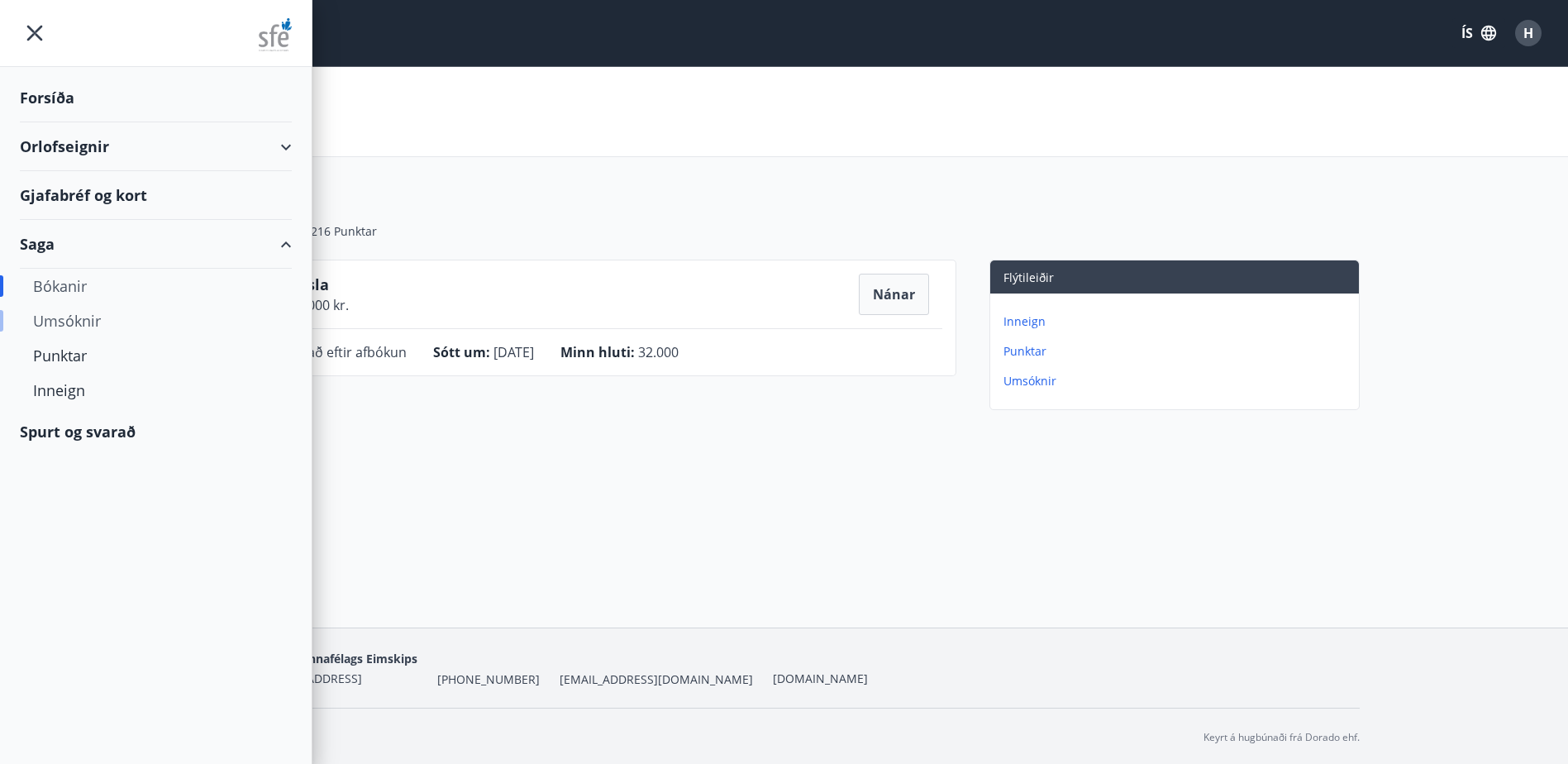
click at [100, 317] on div "Umsóknir" at bounding box center [156, 321] width 245 height 34
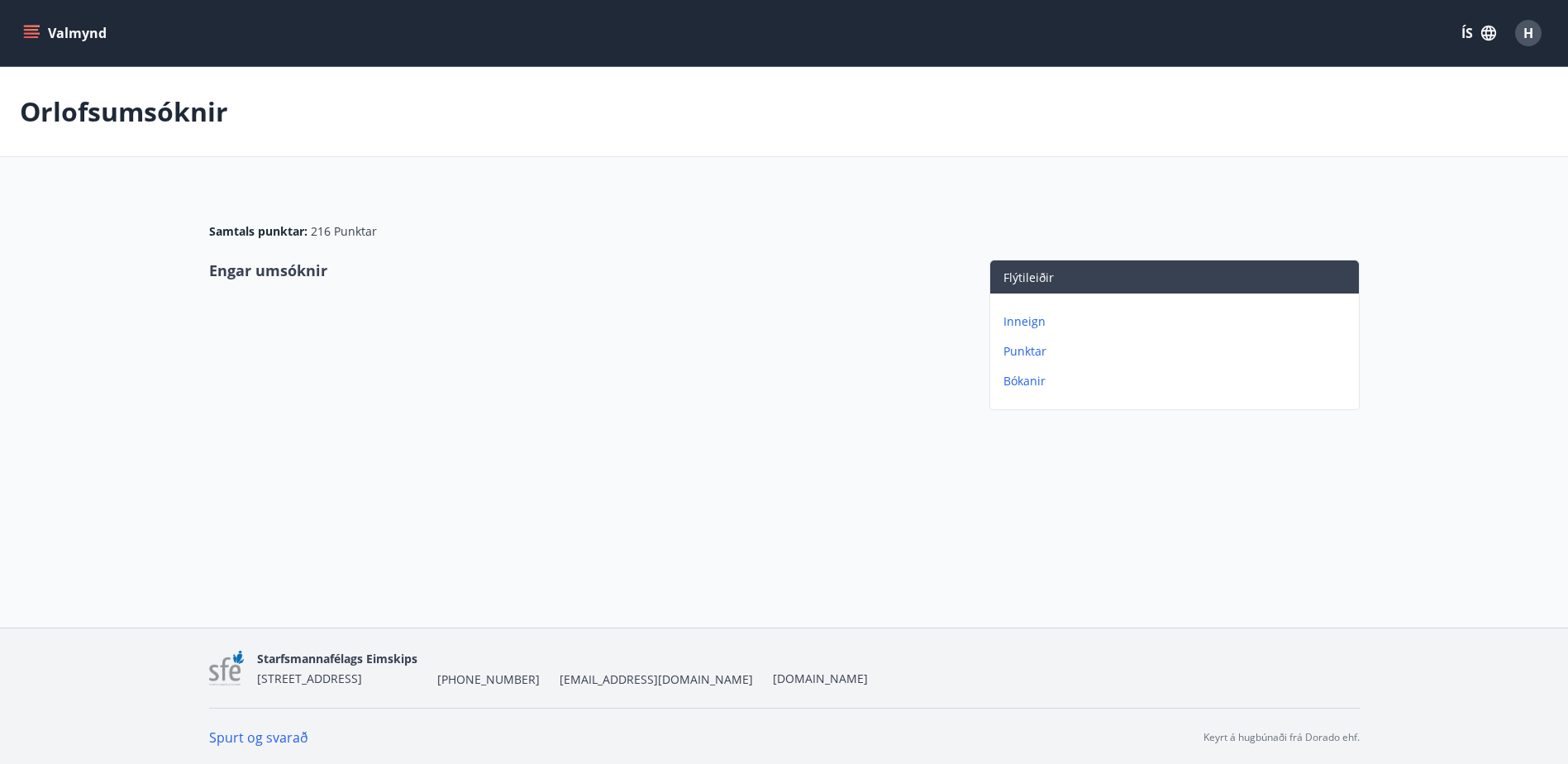
click at [1034, 324] on p "Inneign" at bounding box center [1177, 321] width 349 height 16
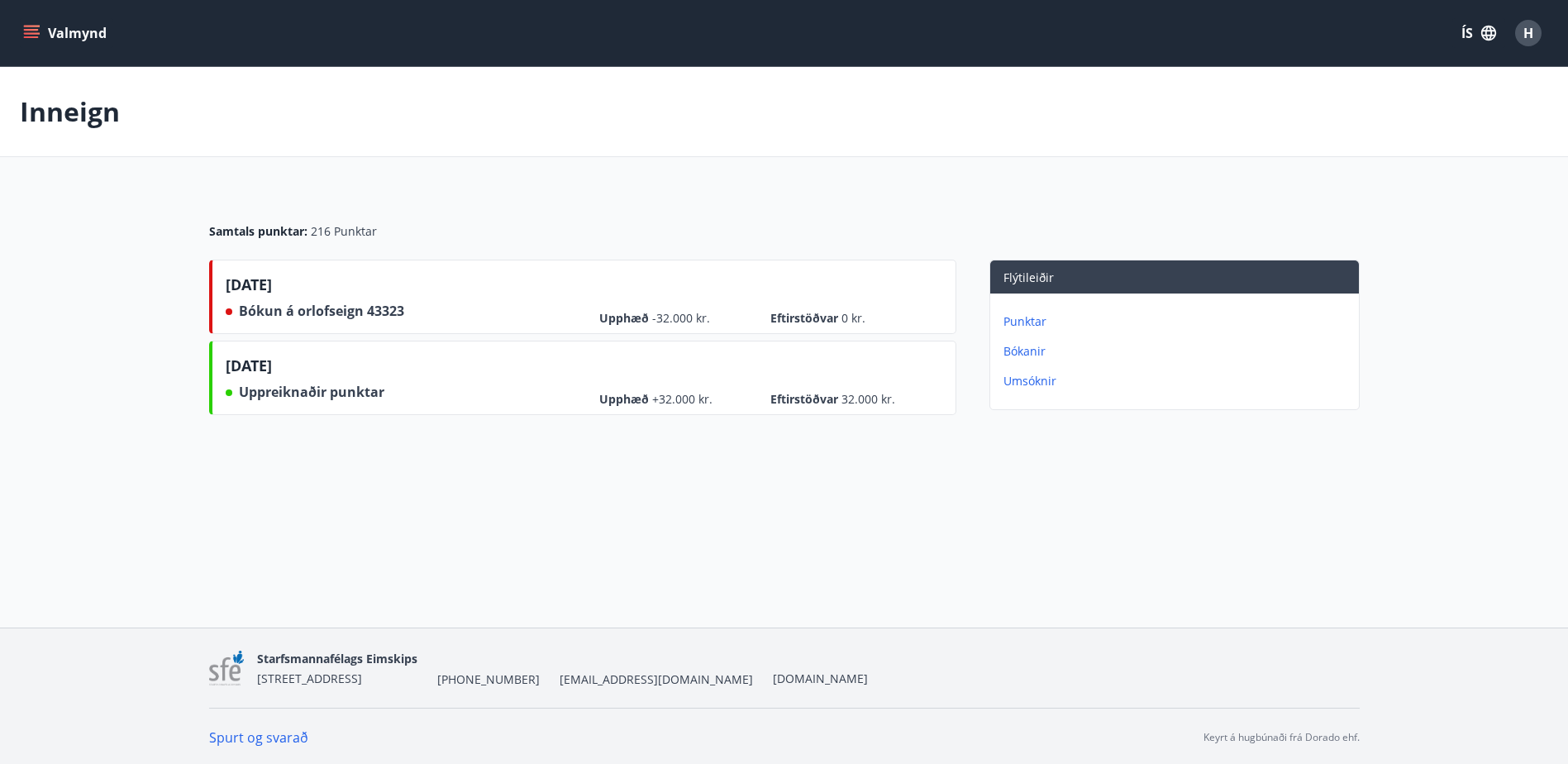
click at [1031, 386] on p "Umsóknir" at bounding box center [1177, 380] width 349 height 16
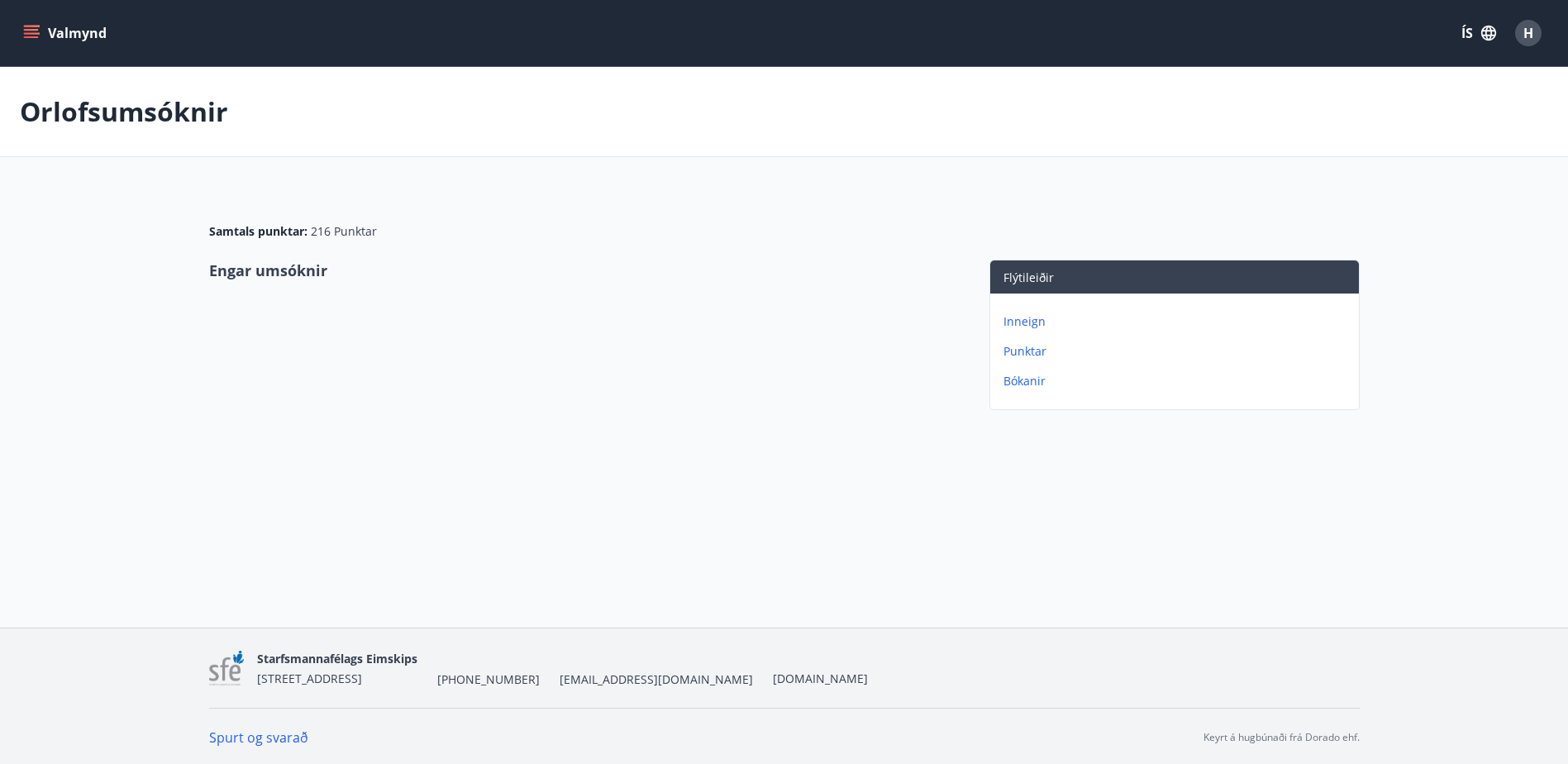
click at [44, 33] on button "Valmynd" at bounding box center [67, 32] width 94 height 30
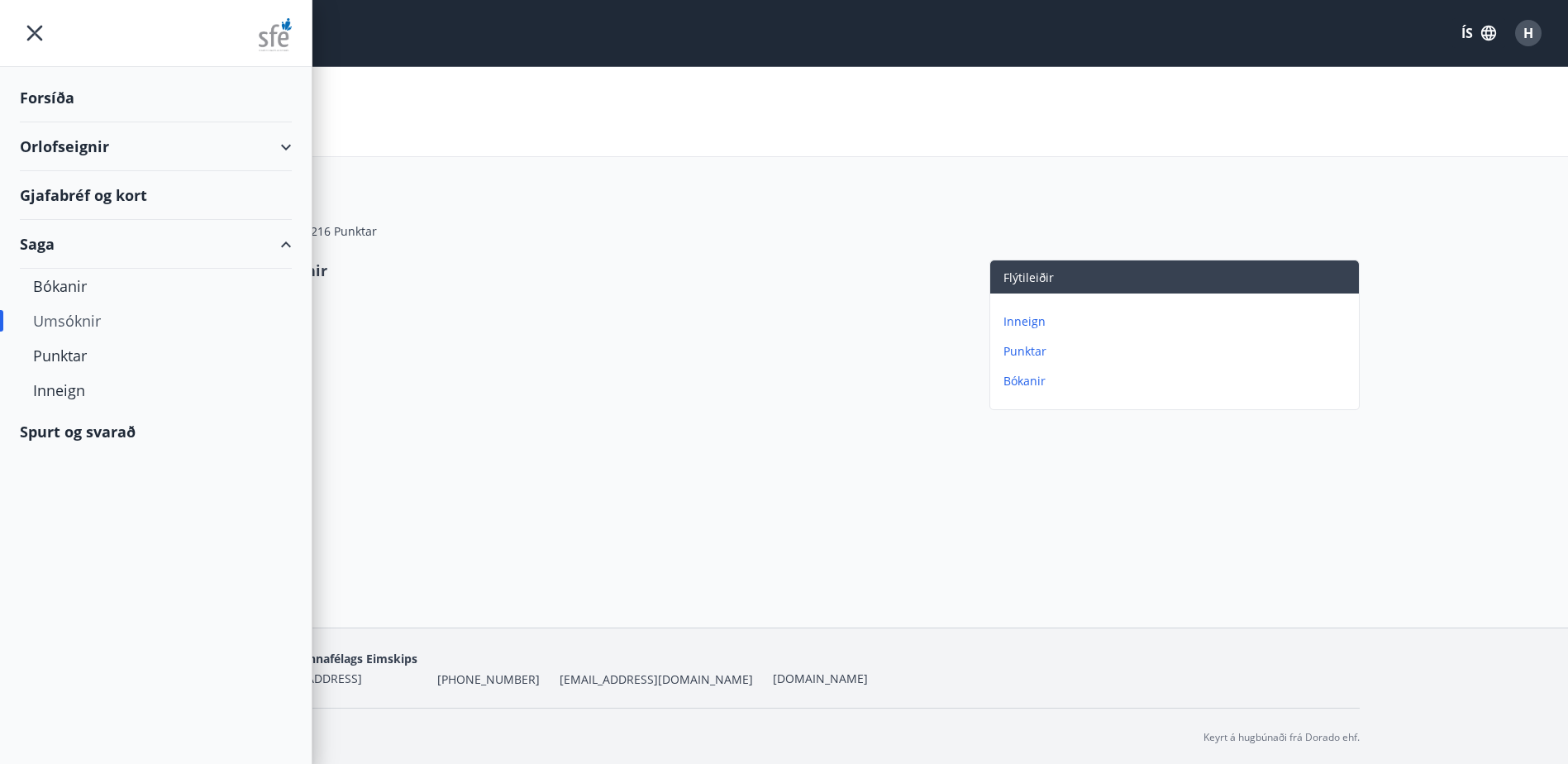
click at [51, 109] on div "Forsíða" at bounding box center [156, 97] width 272 height 49
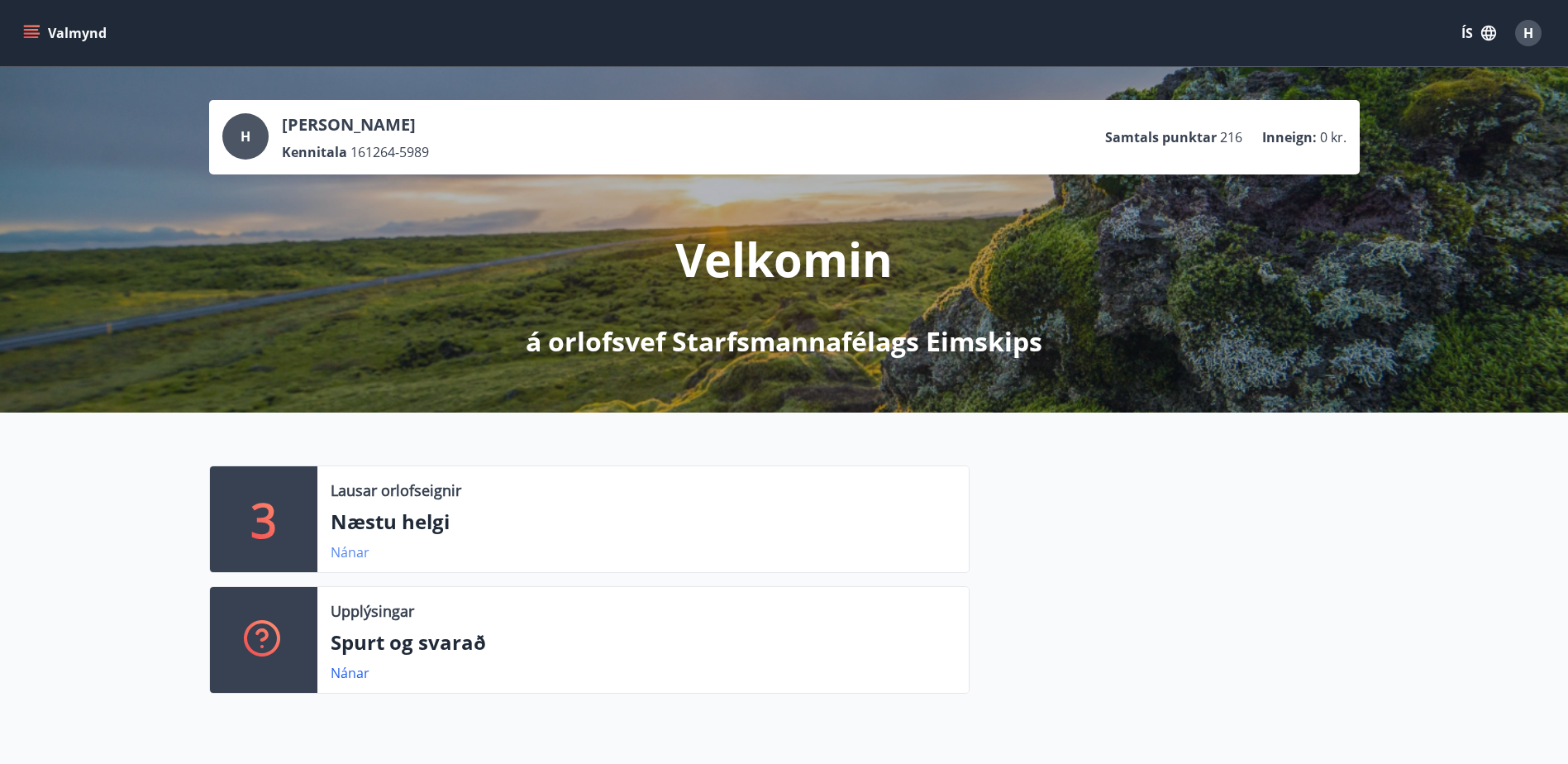
click at [356, 552] on link "Nánar" at bounding box center [350, 552] width 39 height 18
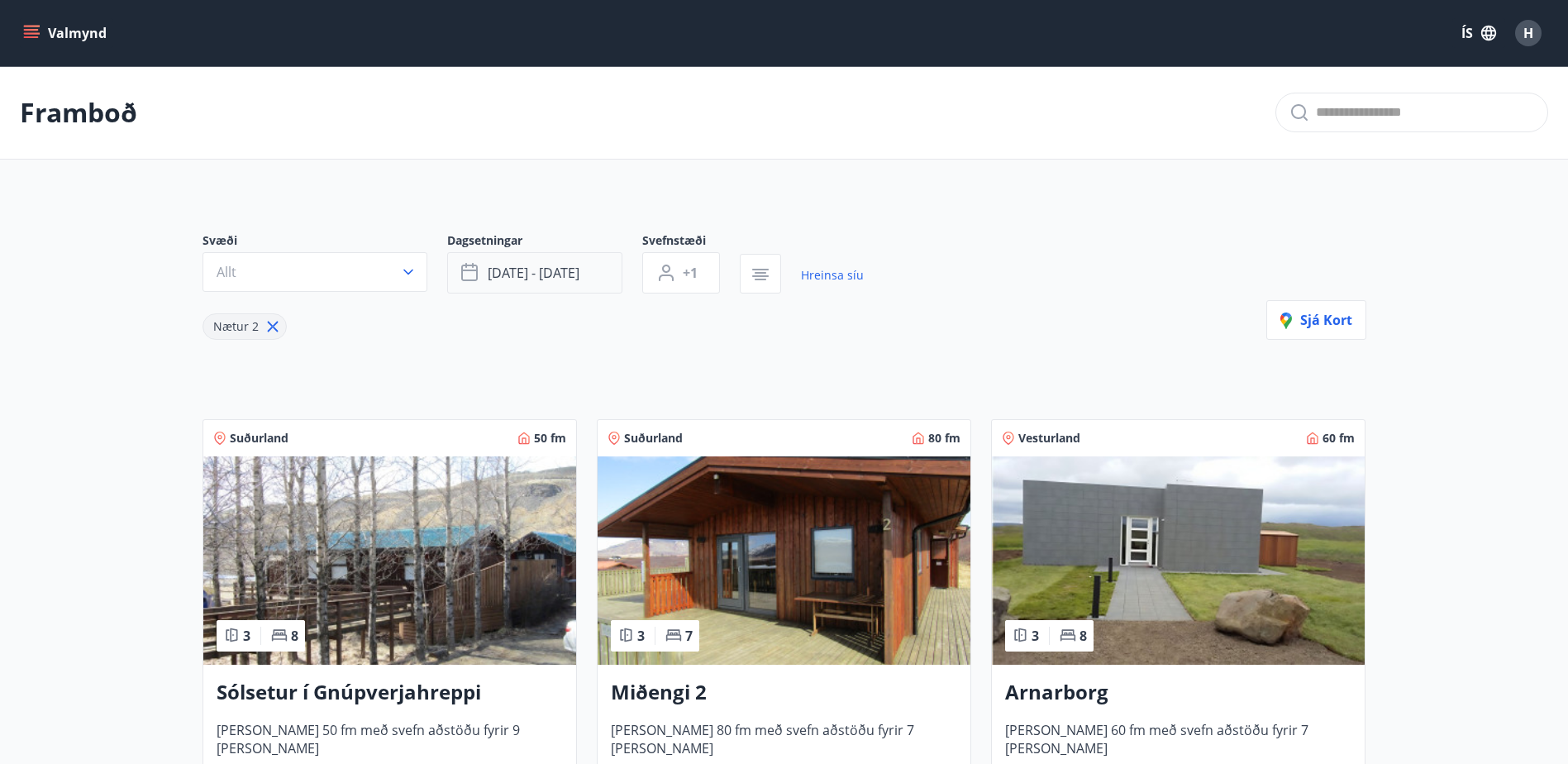
click at [577, 273] on span "sep 26 - sep 29" at bounding box center [534, 272] width 92 height 18
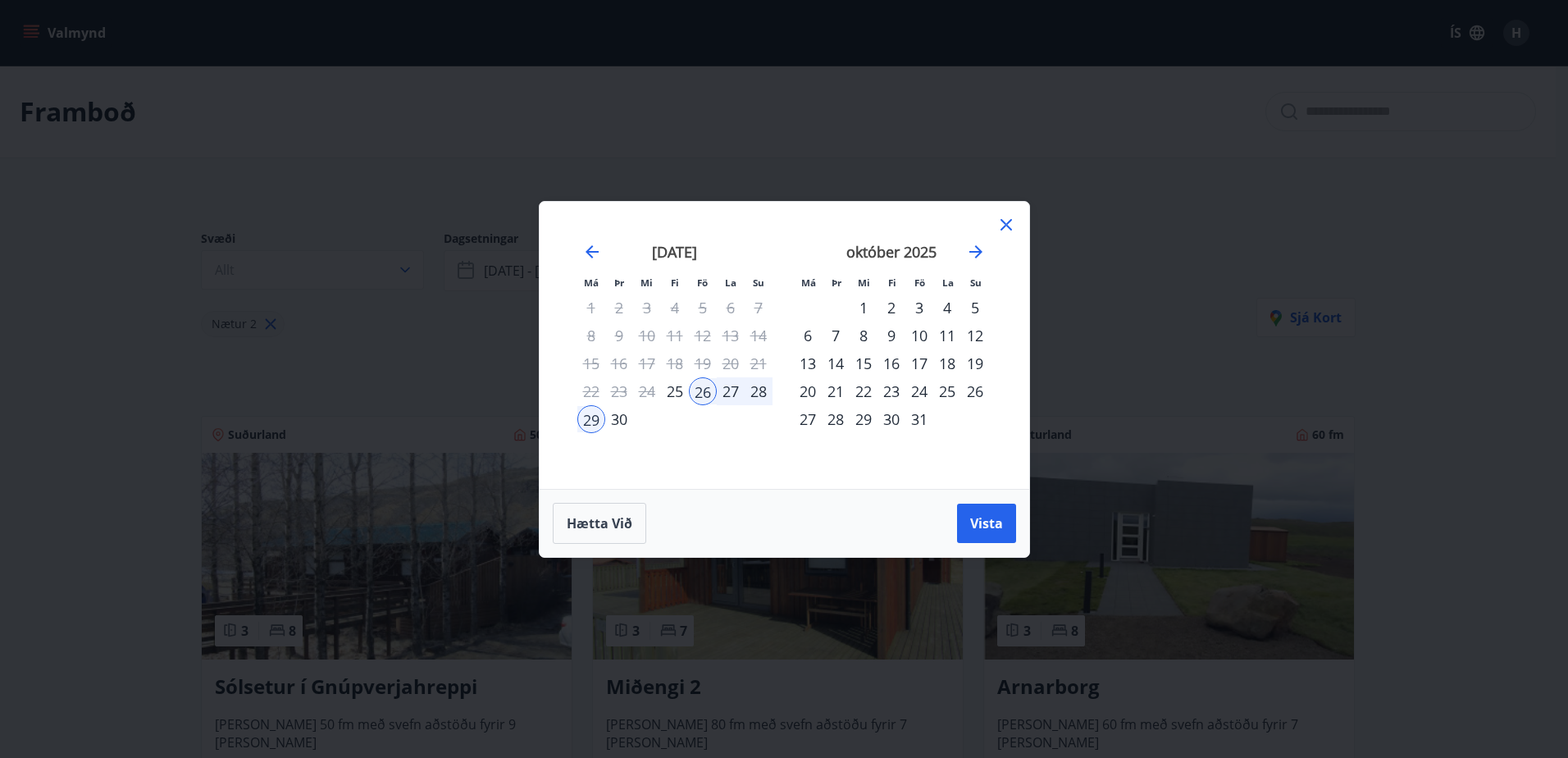
click at [912, 361] on div "17" at bounding box center [919, 363] width 27 height 27
click at [855, 389] on div "22" at bounding box center [863, 390] width 27 height 27
click at [985, 534] on button "Vista" at bounding box center [986, 523] width 59 height 40
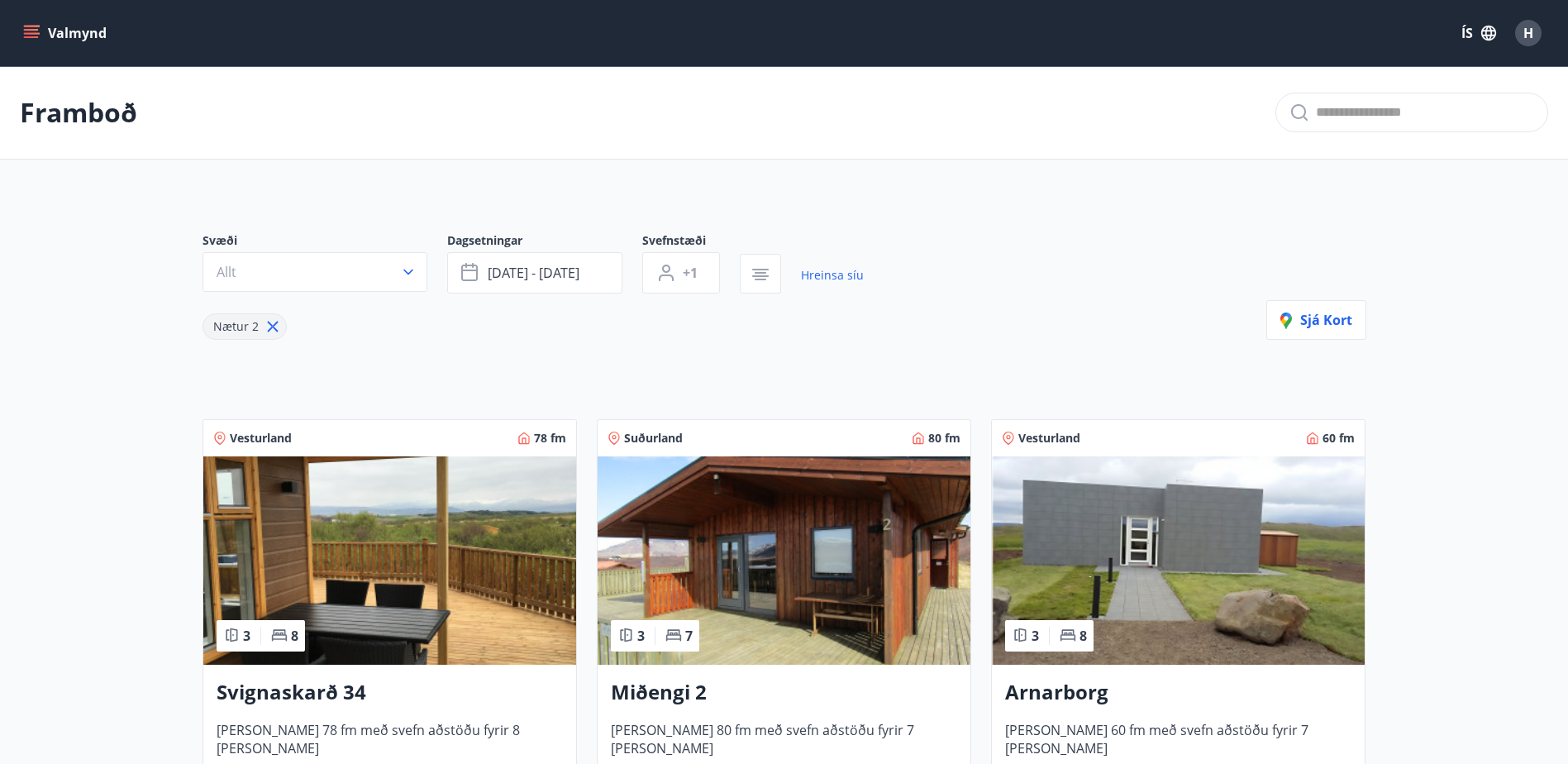
click at [753, 561] on img at bounding box center [784, 561] width 372 height 208
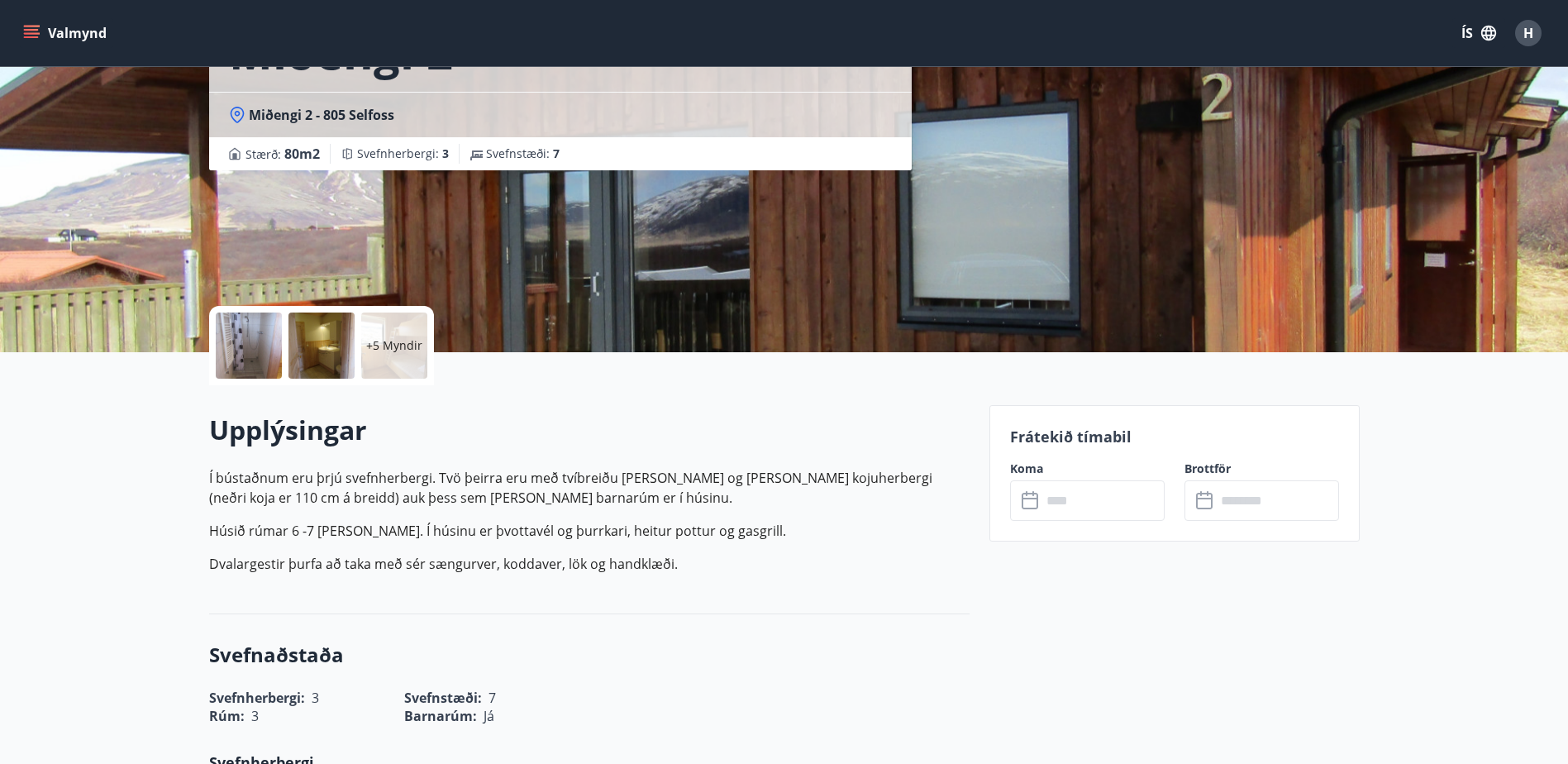
scroll to position [165, 0]
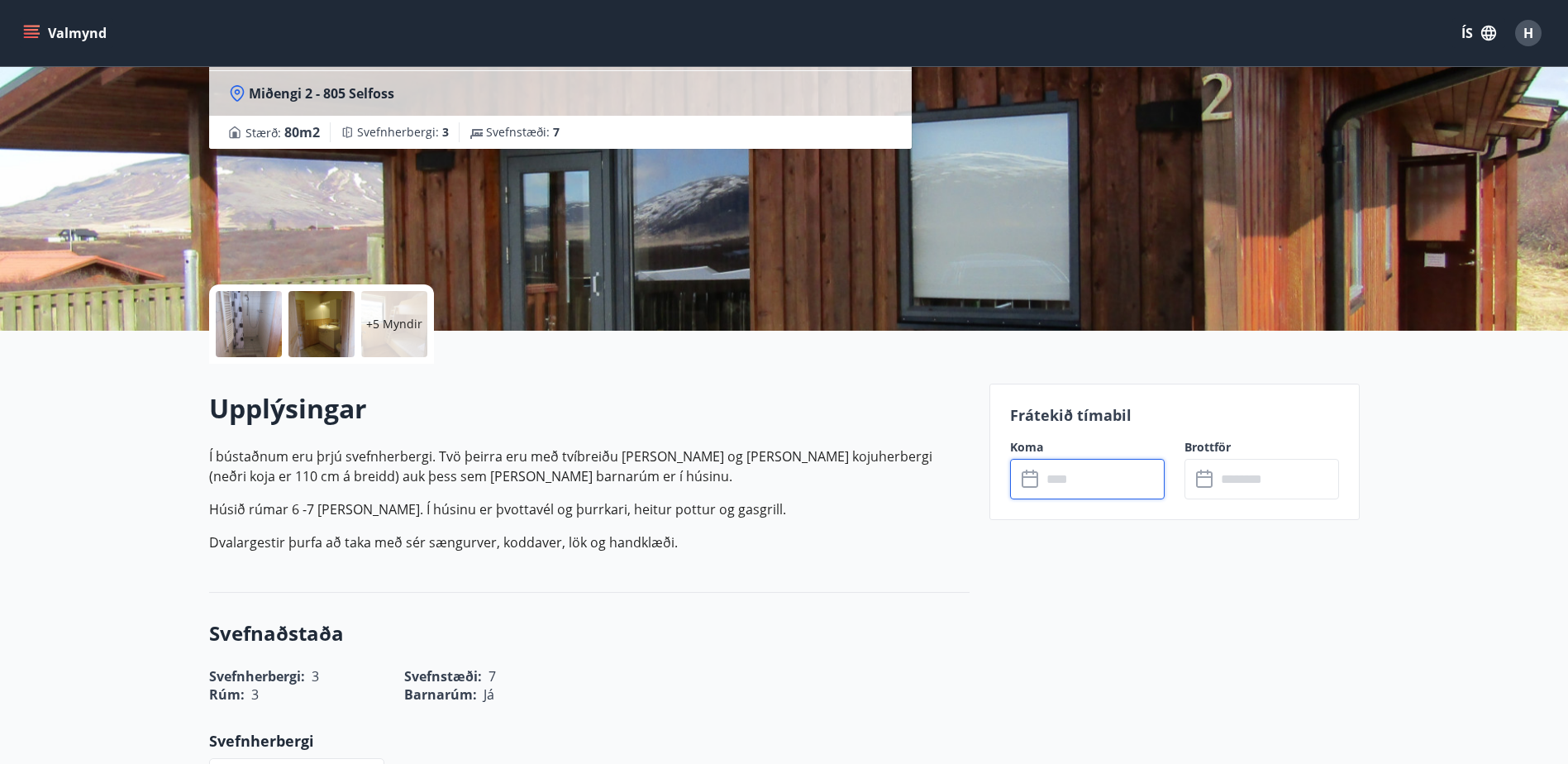
click at [1107, 474] on input "text" at bounding box center [1103, 478] width 123 height 40
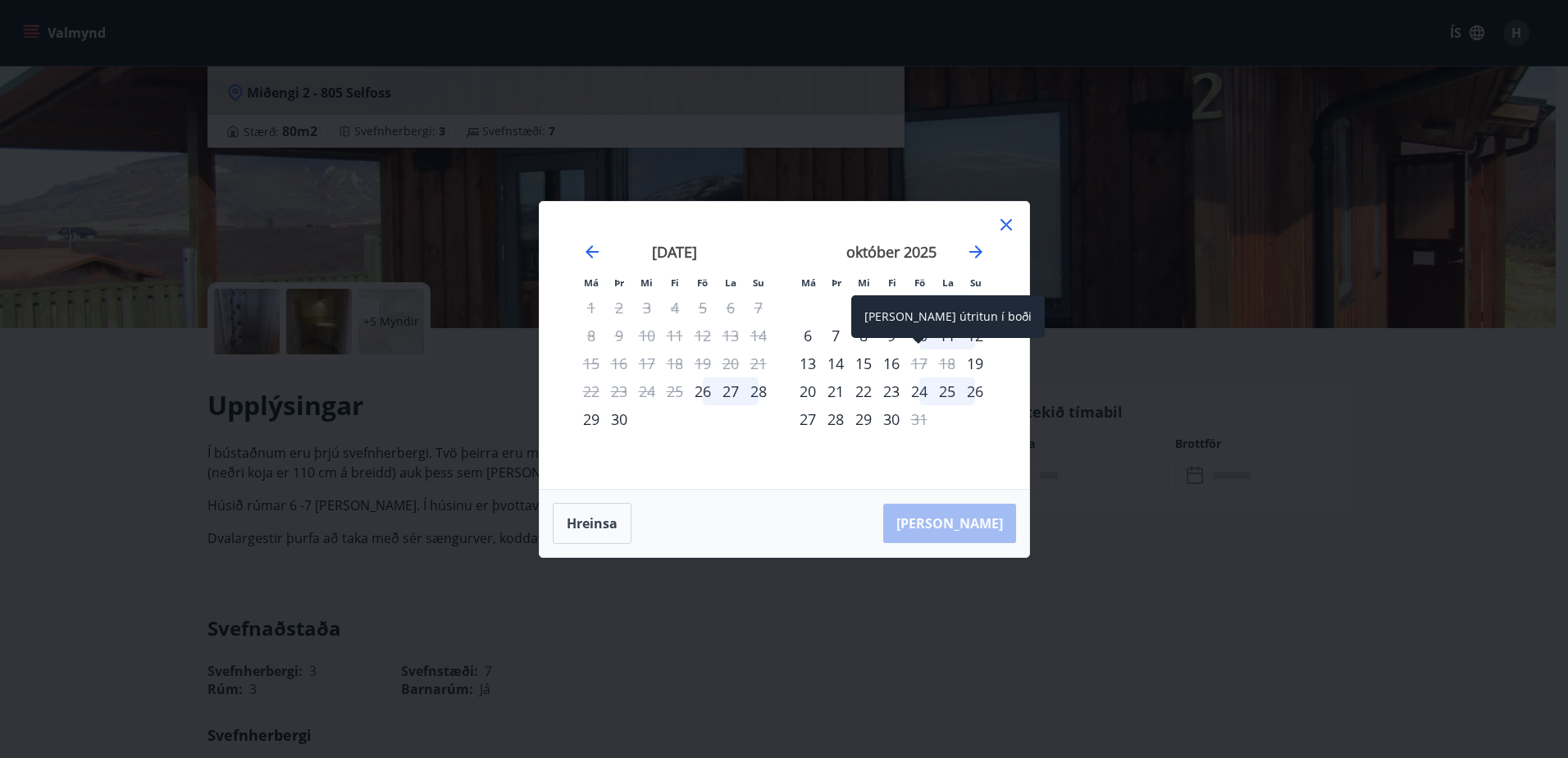
click at [917, 360] on div "17" at bounding box center [919, 363] width 27 height 27
click at [1014, 225] on icon at bounding box center [1006, 225] width 20 height 20
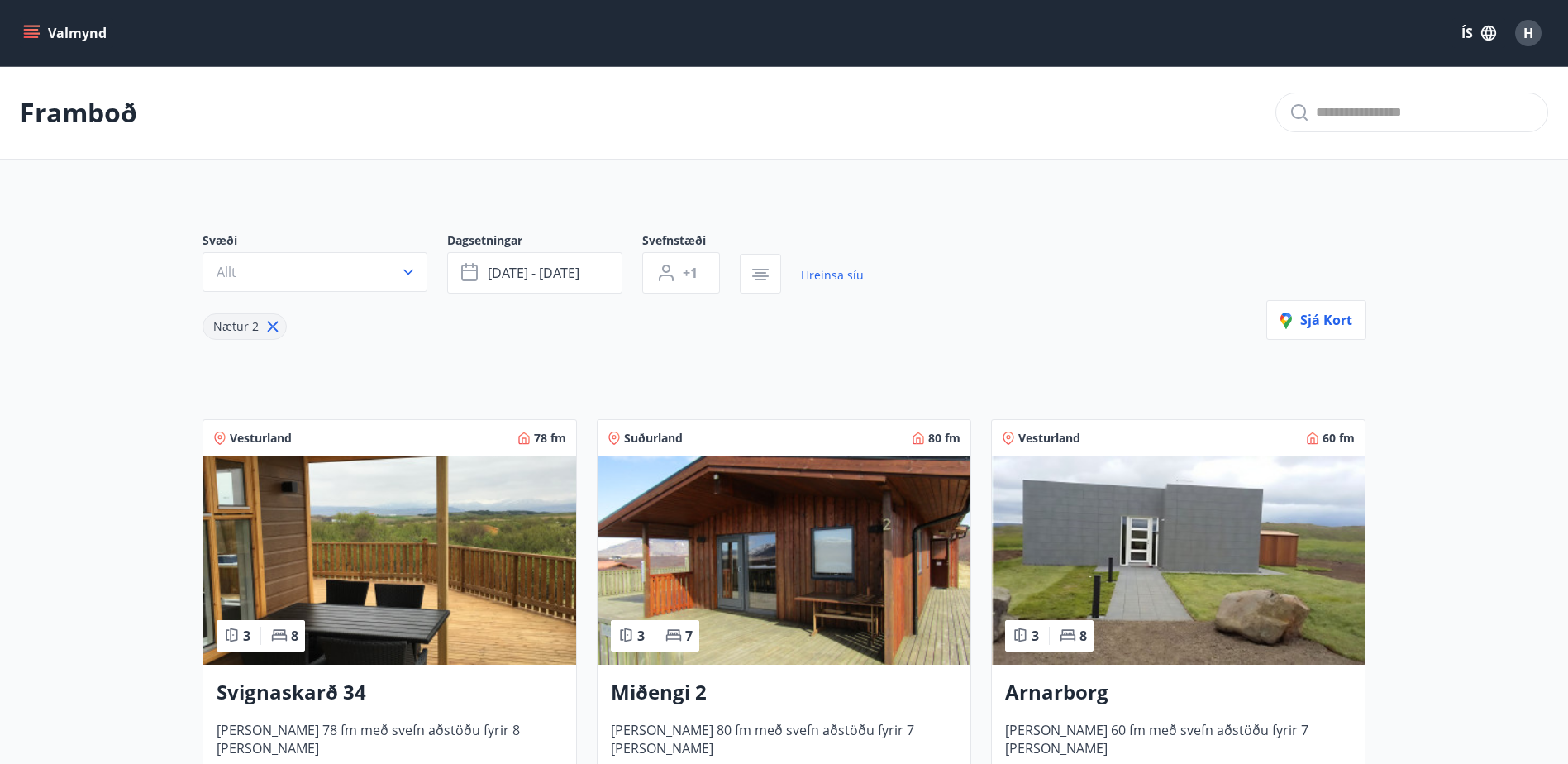
click at [289, 272] on button "Allt" at bounding box center [314, 272] width 224 height 40
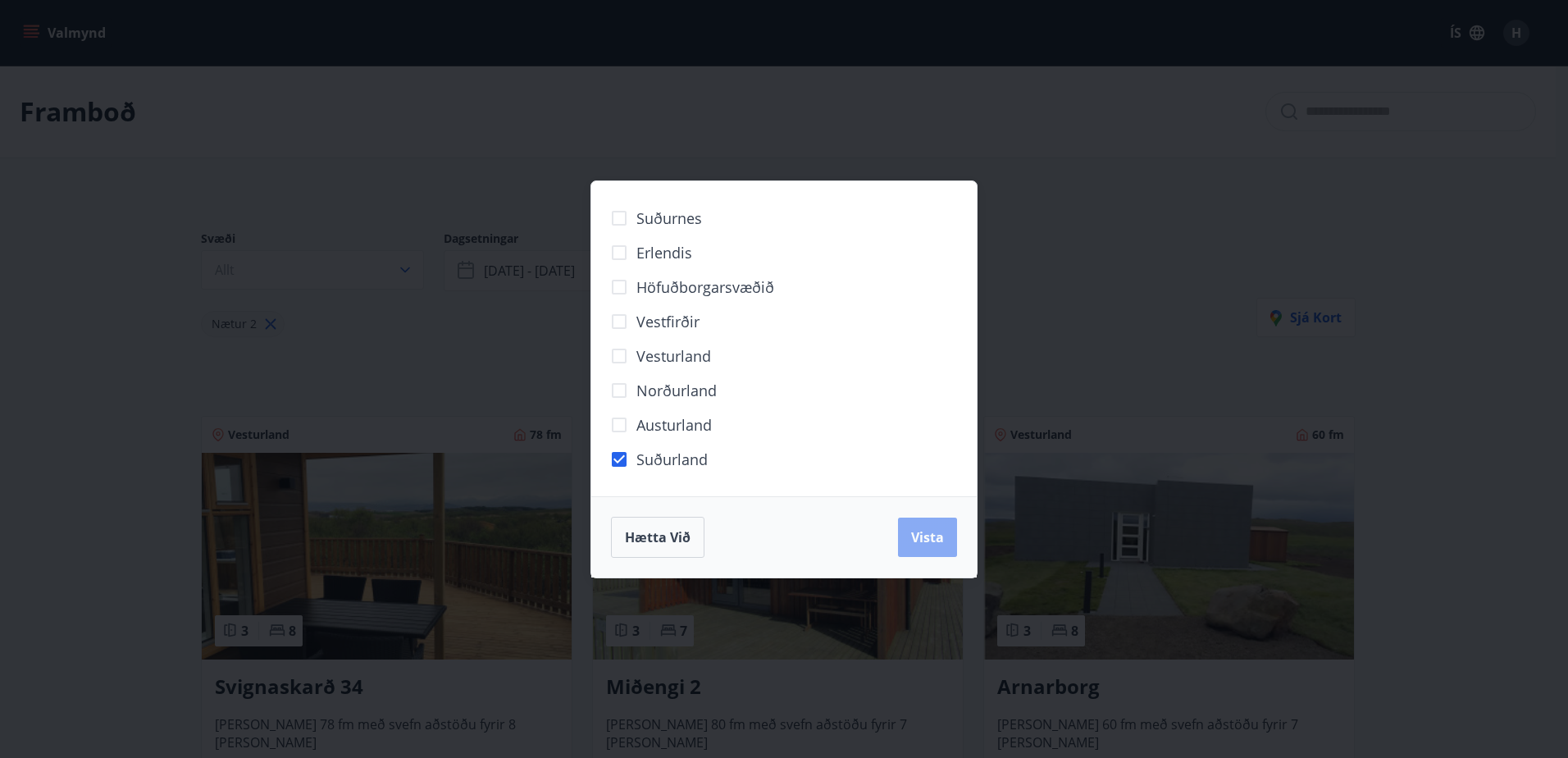
drag, startPoint x: 903, startPoint y: 523, endPoint x: 920, endPoint y: 533, distance: 19.7
click at [908, 529] on button "Vista" at bounding box center [928, 537] width 59 height 40
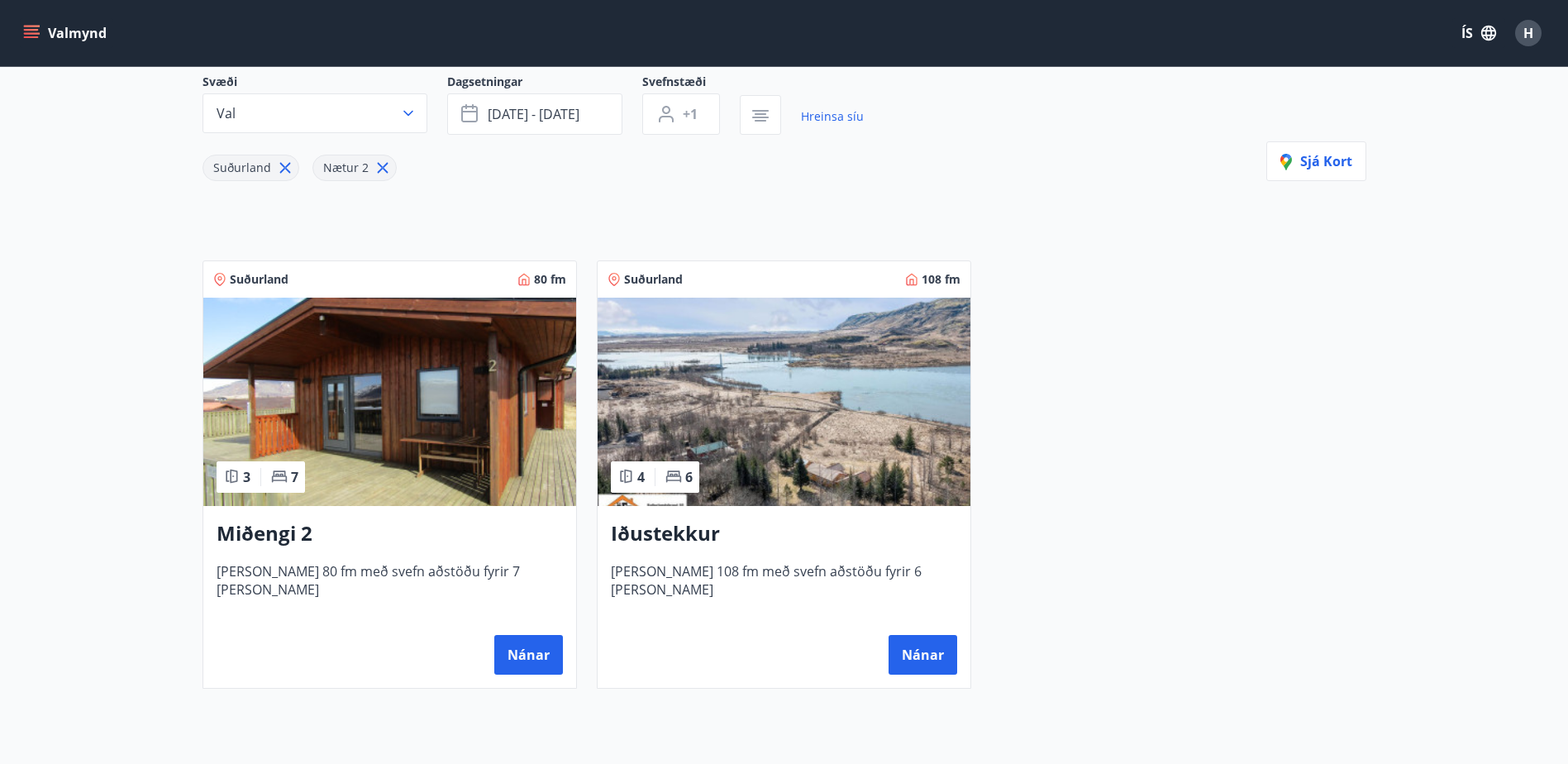
scroll to position [248, 0]
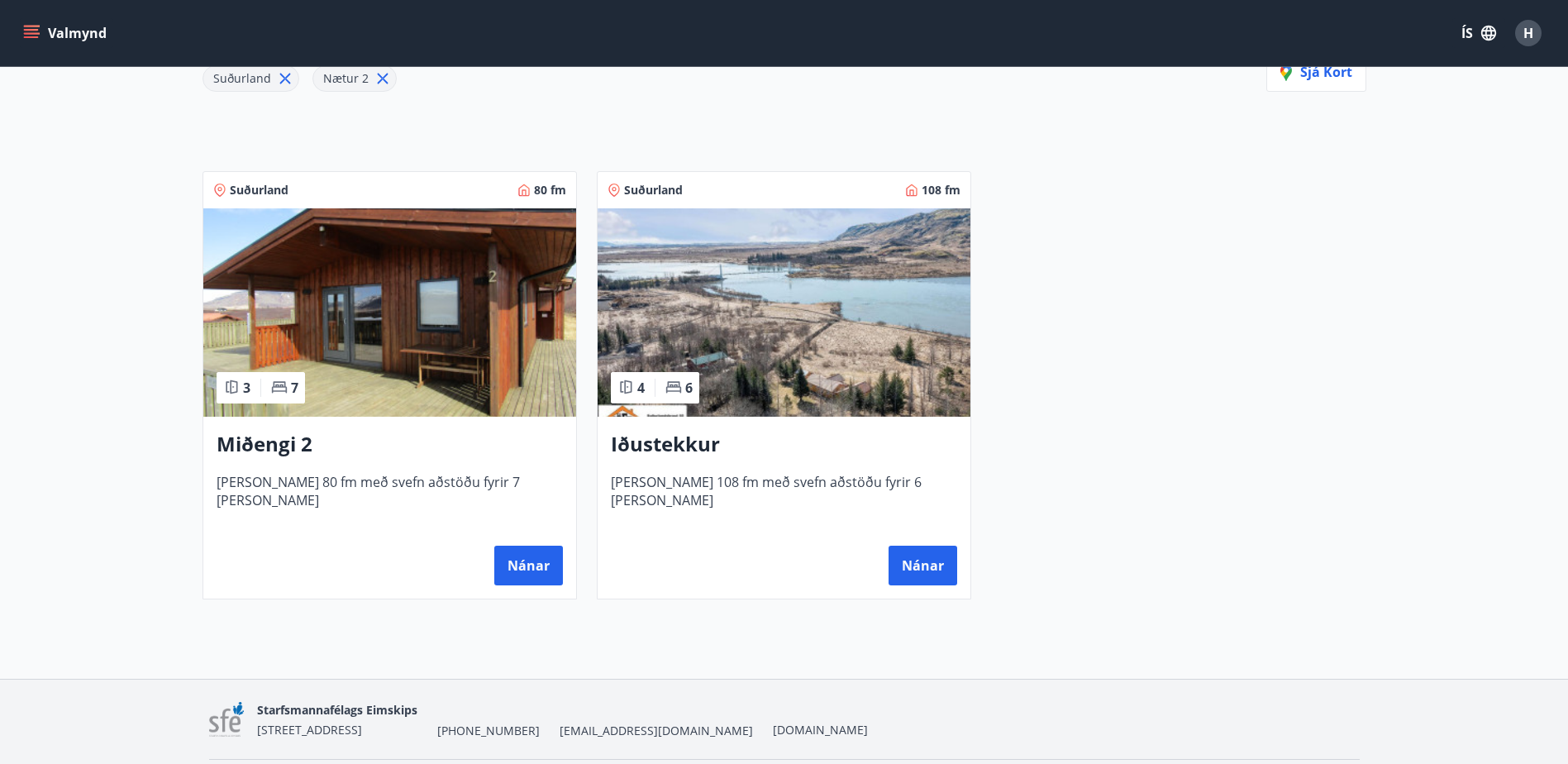
click at [594, 571] on div "Suðurland 108 fm 4 6 Iðustekkur Húsið er 108 fm með svefn aðstöðu fyrir 6 manns…" at bounding box center [773, 374] width 394 height 448
click at [531, 566] on button "Nánar" at bounding box center [529, 565] width 69 height 40
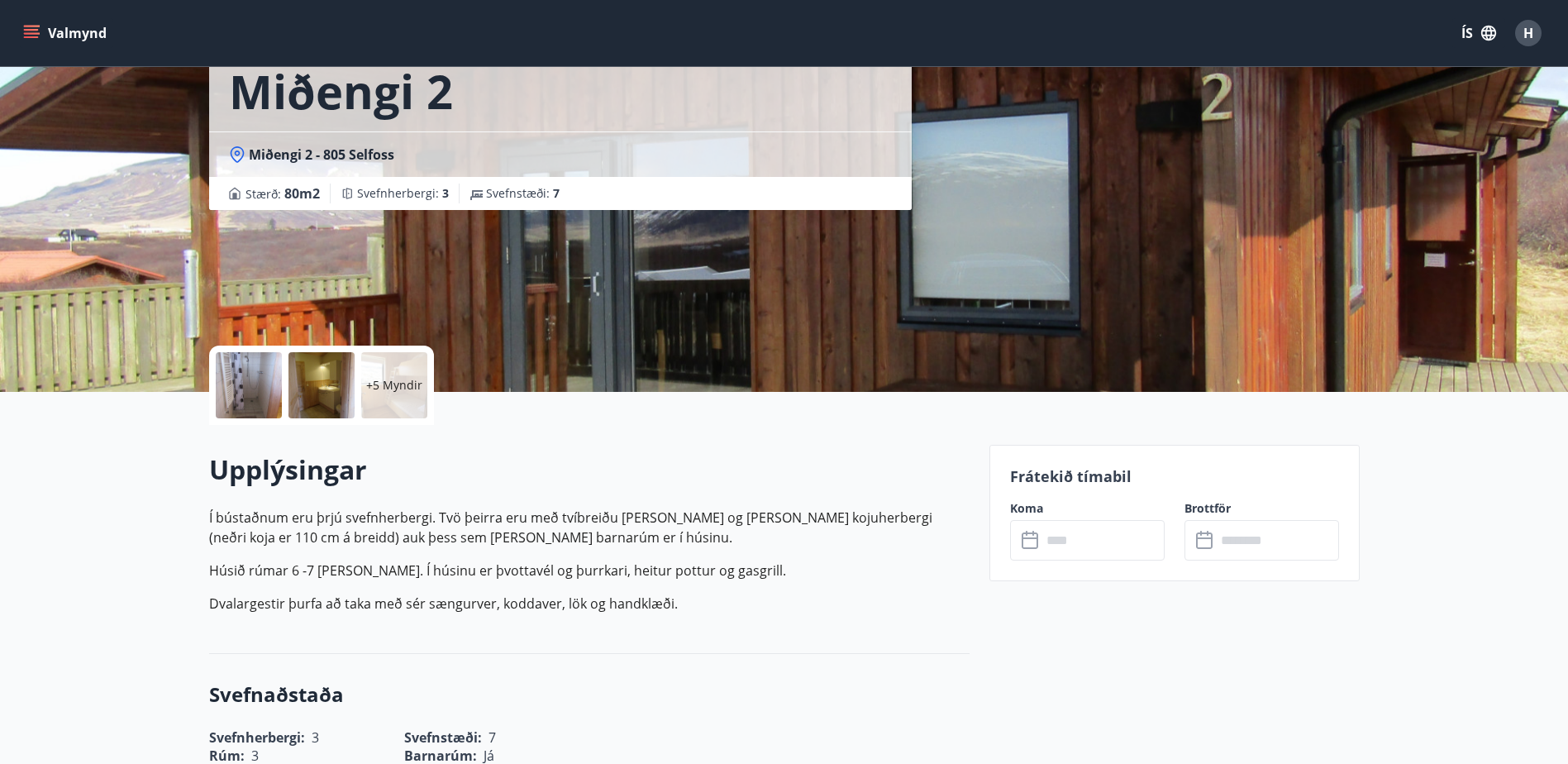
scroll to position [165, 0]
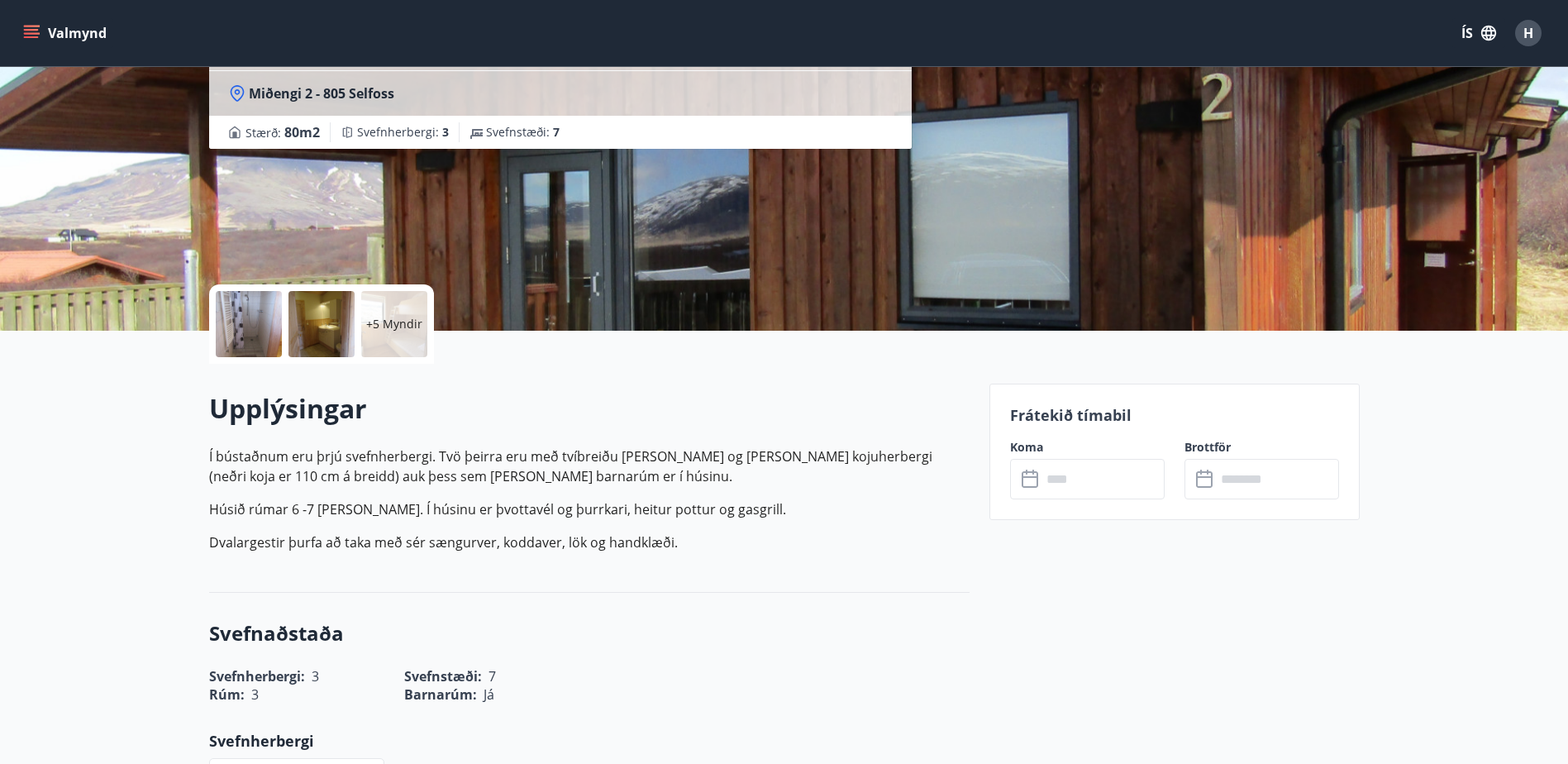
click at [1091, 484] on input "text" at bounding box center [1103, 478] width 123 height 40
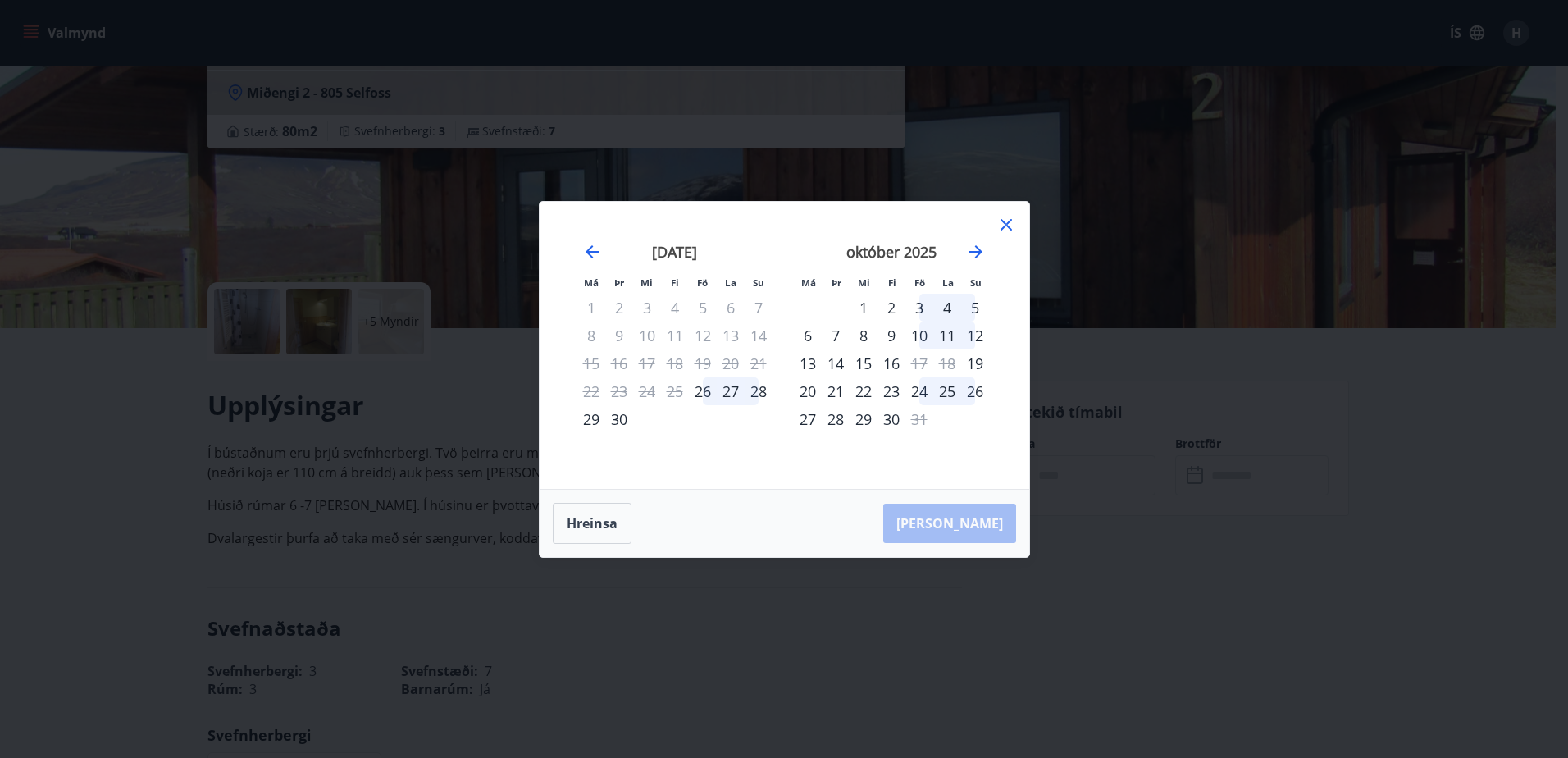
click at [893, 364] on div "16" at bounding box center [891, 363] width 27 height 27
click at [1005, 226] on icon at bounding box center [1006, 225] width 20 height 20
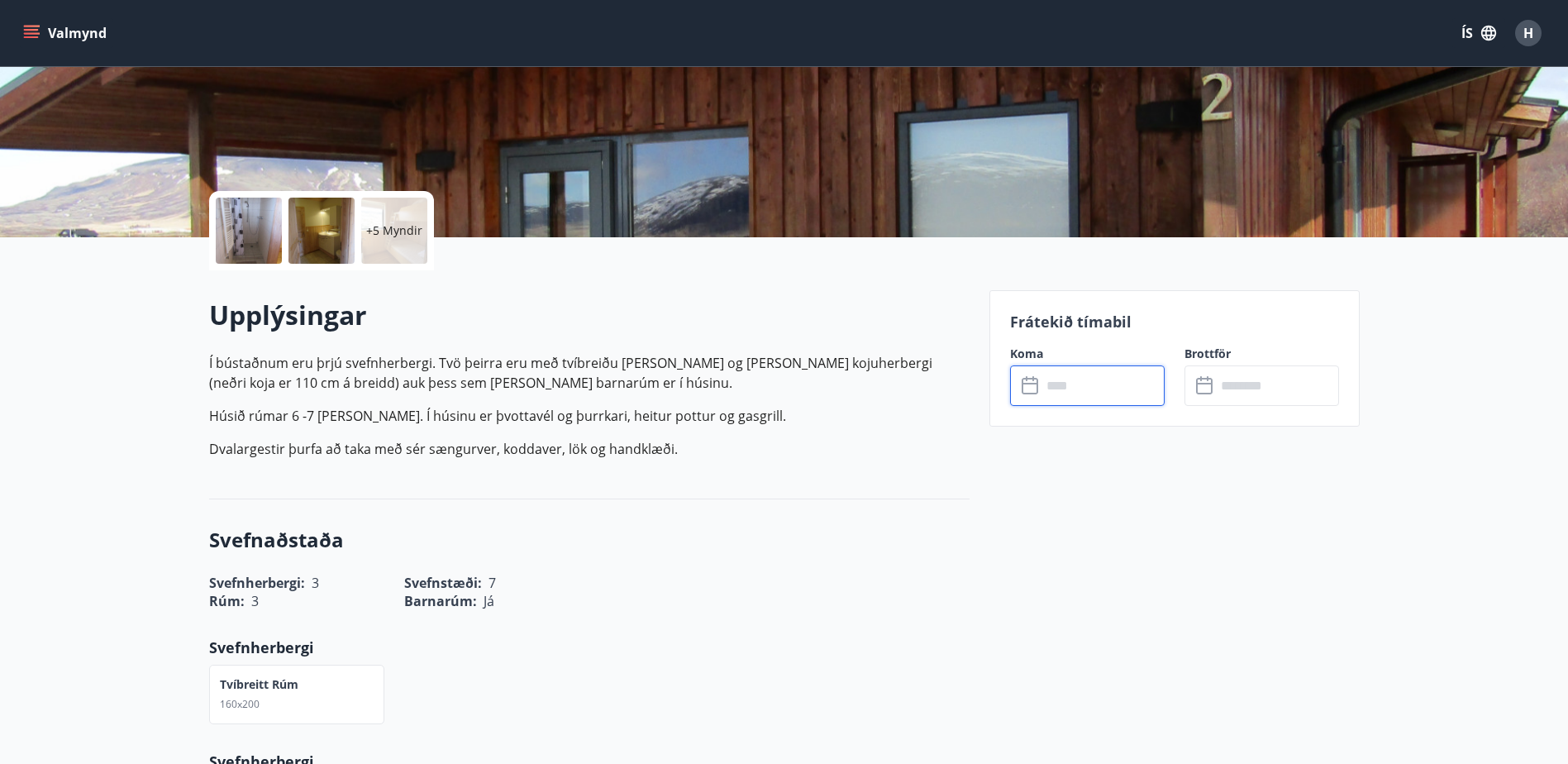
scroll to position [248, 0]
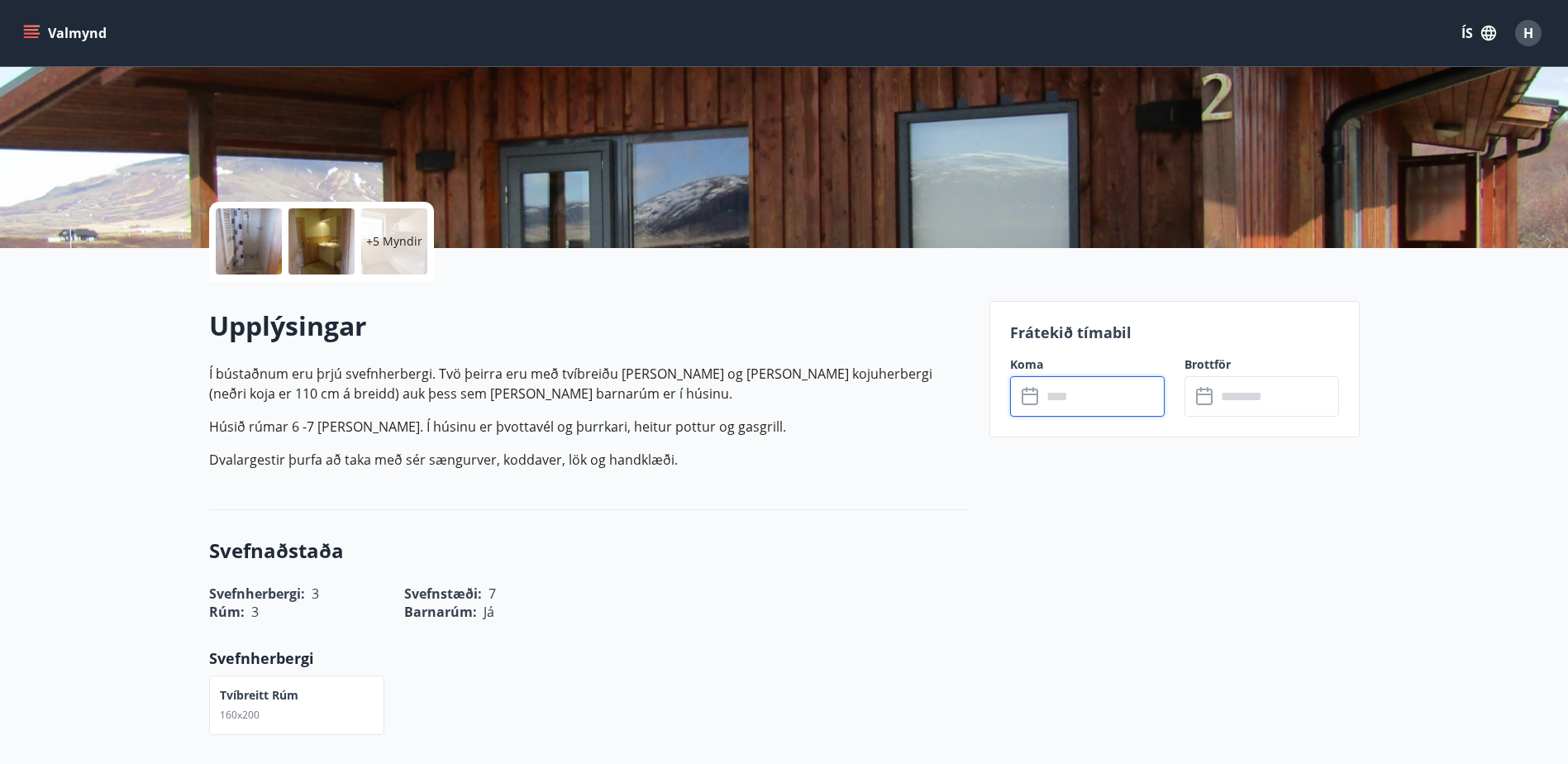
click at [1095, 398] on input "text" at bounding box center [1103, 396] width 123 height 40
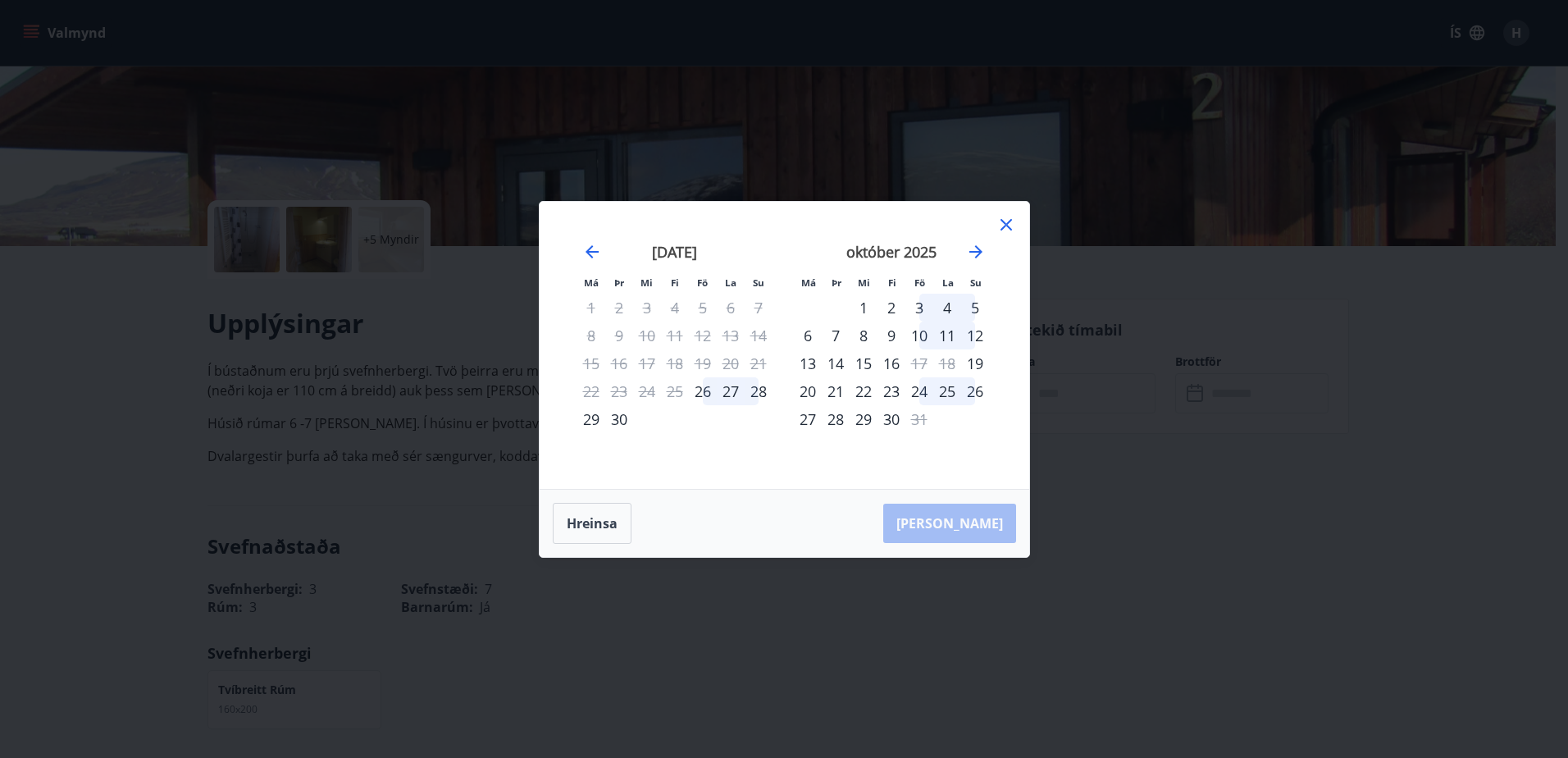
click at [886, 365] on div "16" at bounding box center [891, 363] width 27 height 27
click at [981, 246] on icon "Move forward to switch to the next month." at bounding box center [976, 251] width 20 height 20
click at [712, 357] on div "17" at bounding box center [702, 363] width 27 height 27
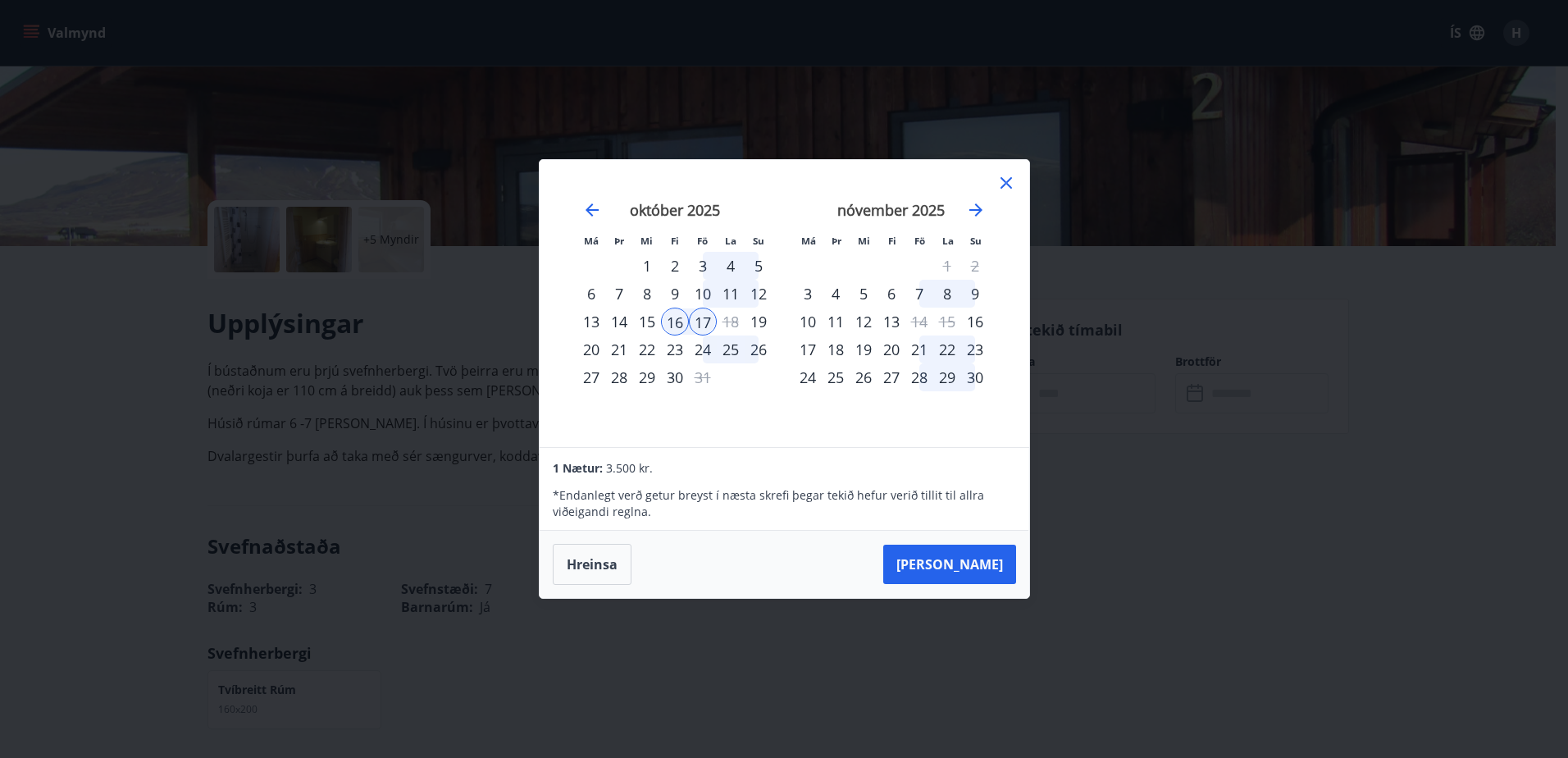
click at [673, 326] on div "16" at bounding box center [675, 321] width 27 height 27
click at [606, 568] on button "Hreinsa" at bounding box center [591, 564] width 79 height 41
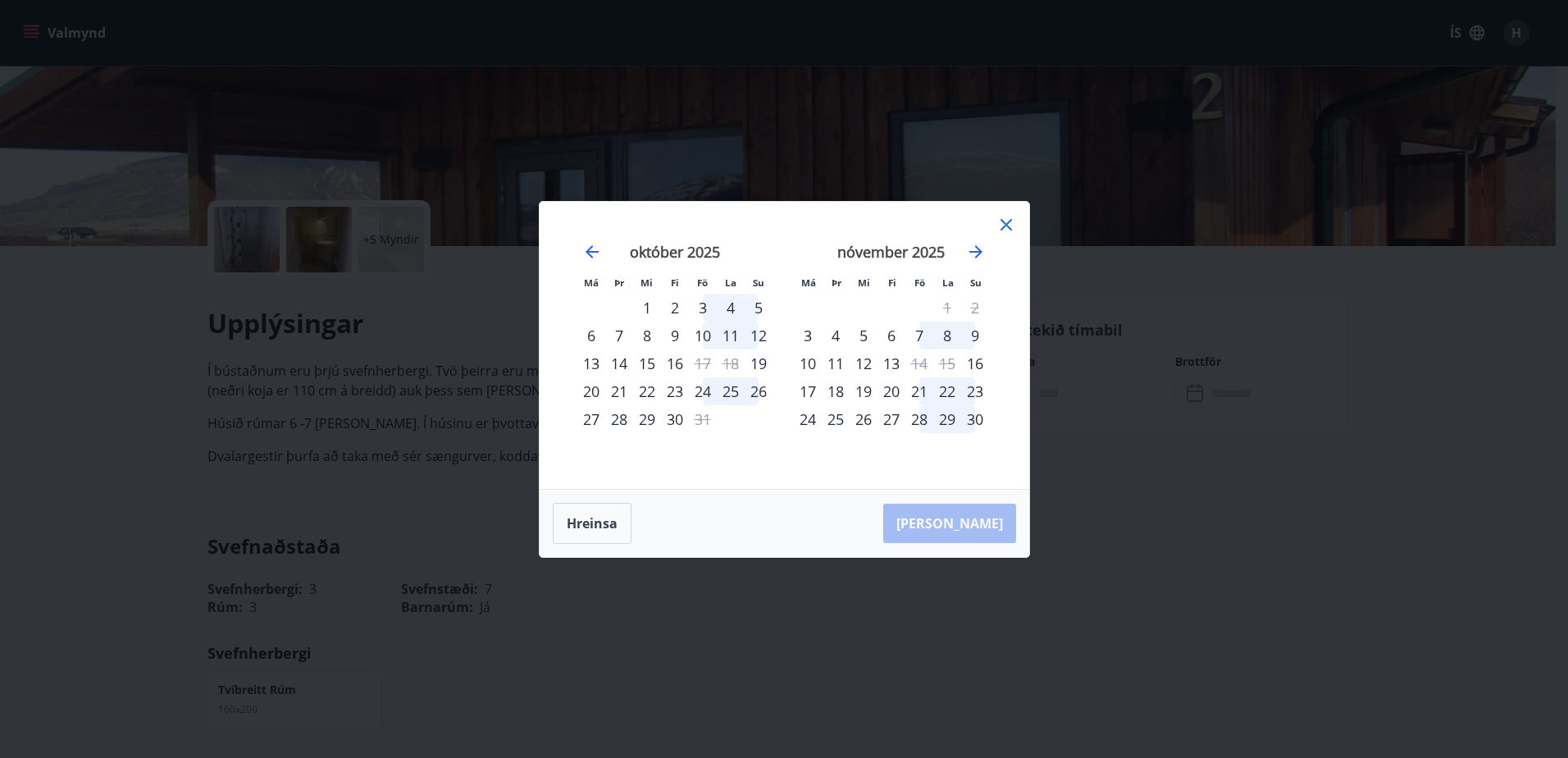
click at [671, 363] on div "16" at bounding box center [675, 363] width 27 height 27
click at [1007, 231] on icon at bounding box center [1006, 225] width 20 height 20
